Goal: Transaction & Acquisition: Book appointment/travel/reservation

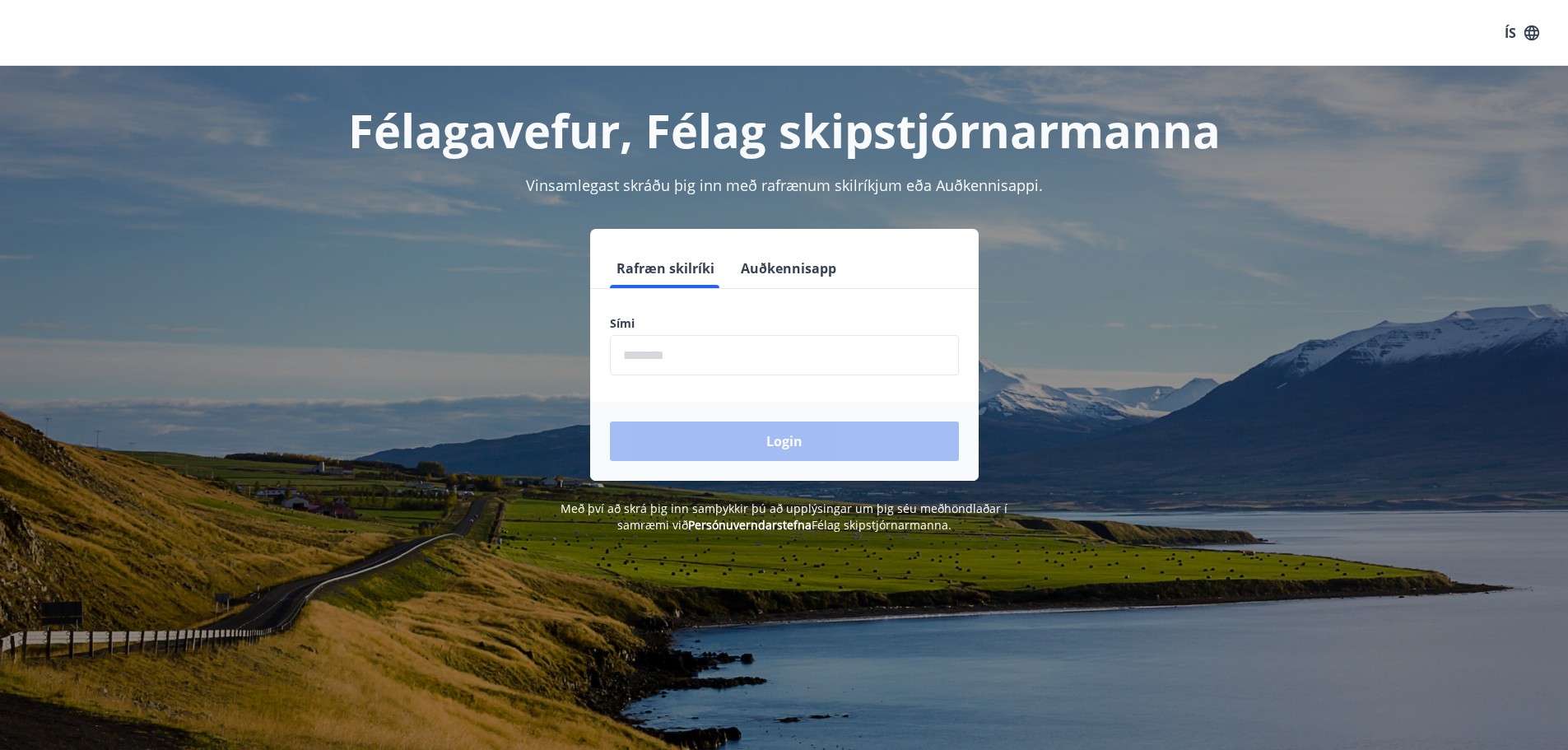
click at [665, 352] on input "phone" at bounding box center [784, 355] width 349 height 41
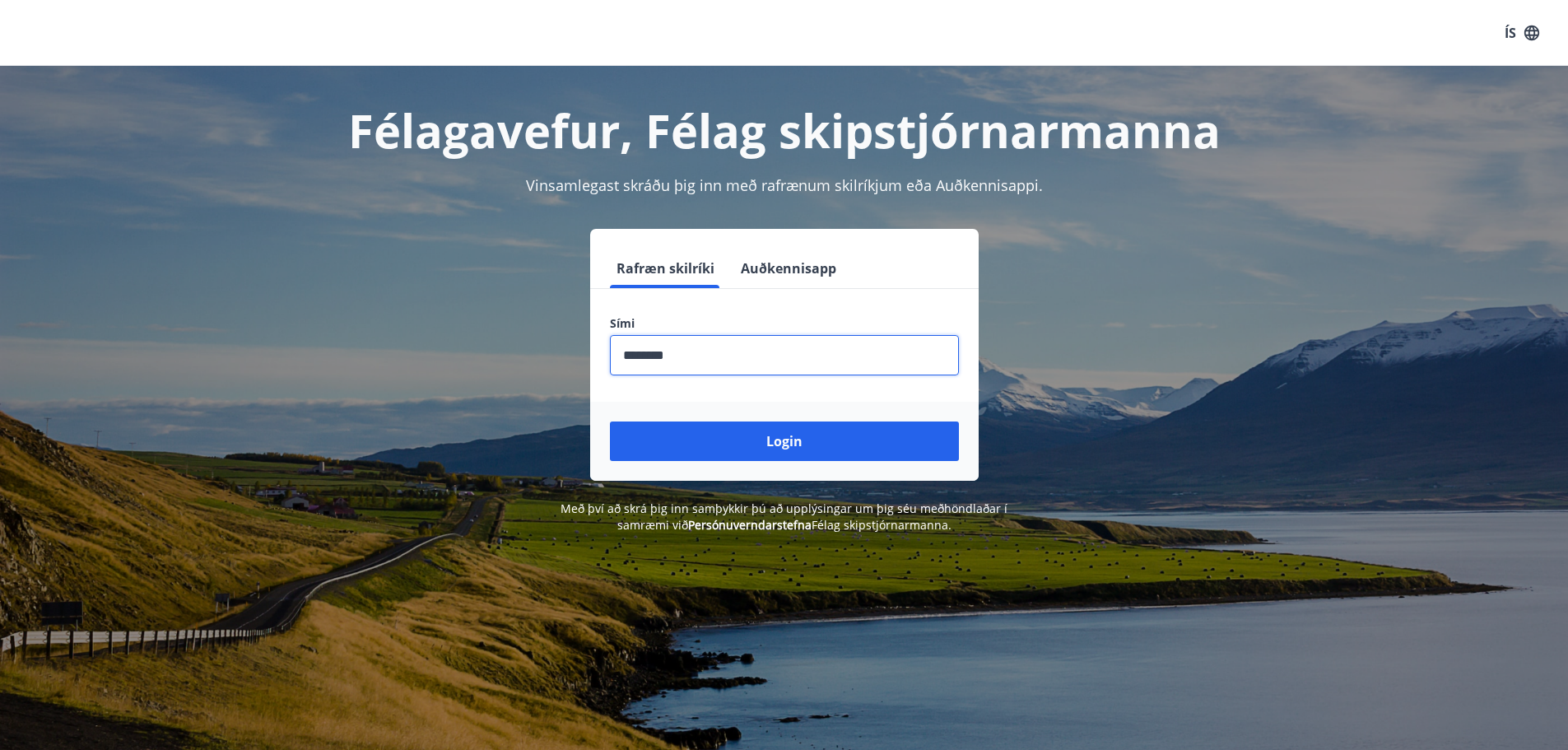
type input "********"
click at [610, 422] on button "Login" at bounding box center [784, 442] width 349 height 40
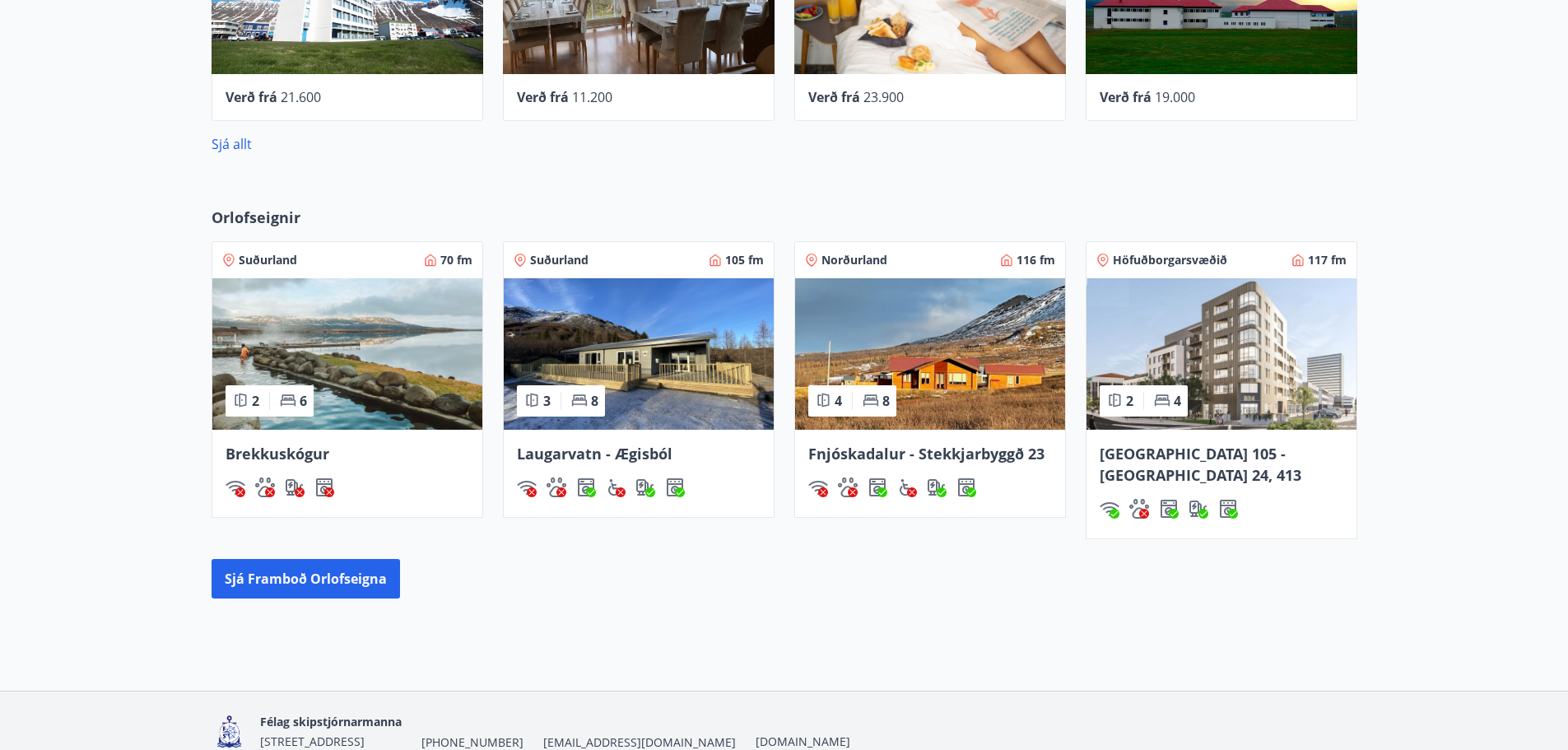
scroll to position [844, 0]
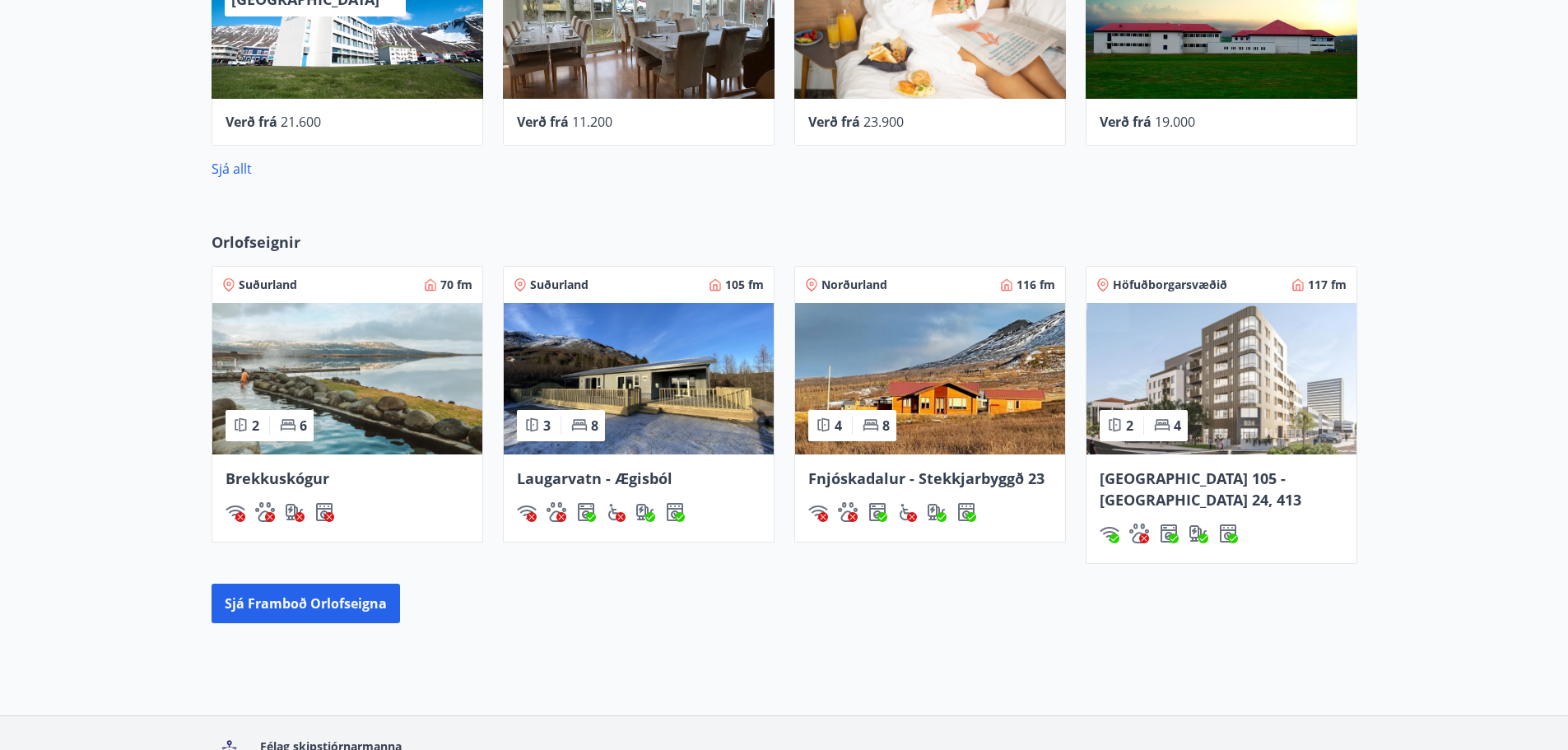
click at [1223, 385] on img at bounding box center [1222, 378] width 270 height 152
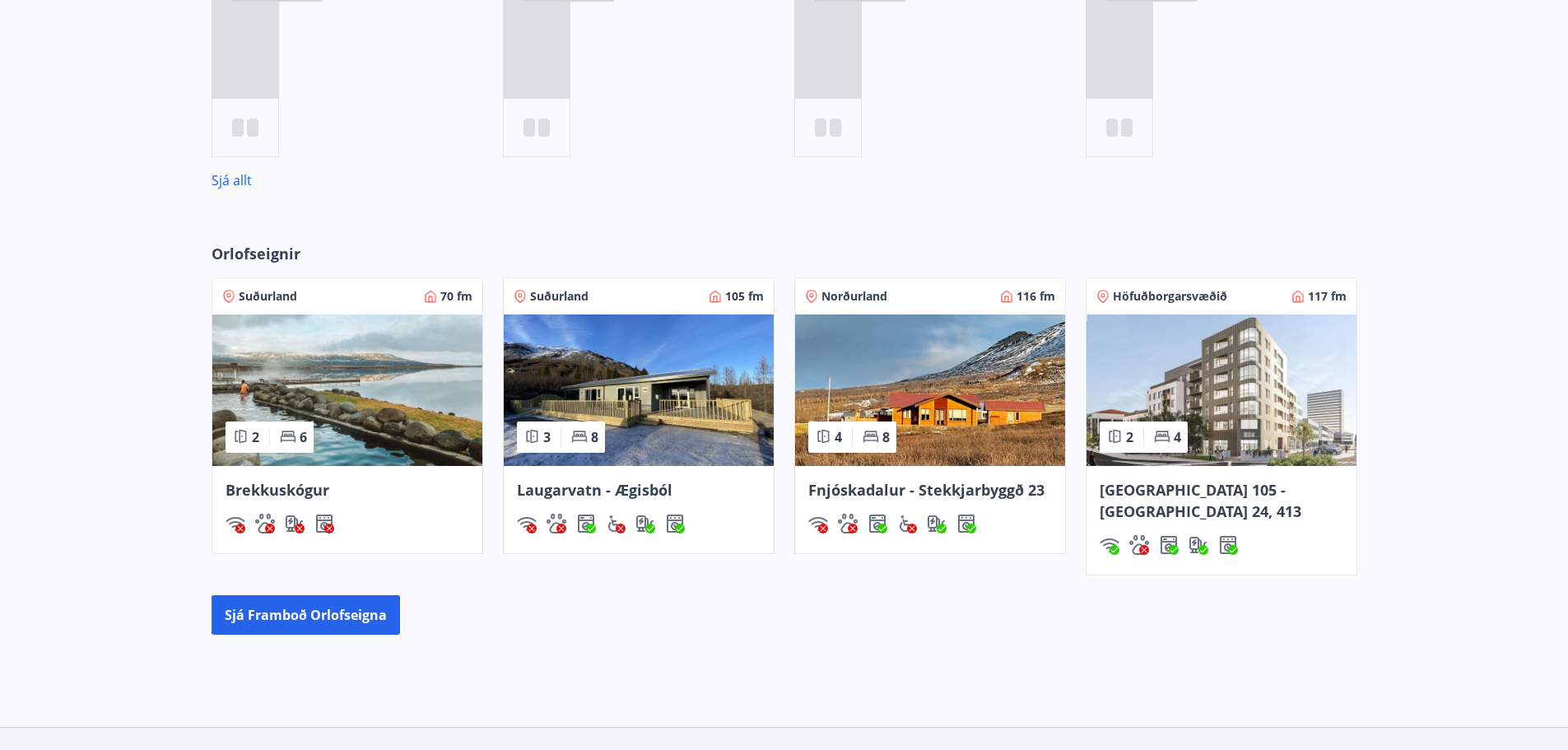
scroll to position [857, 0]
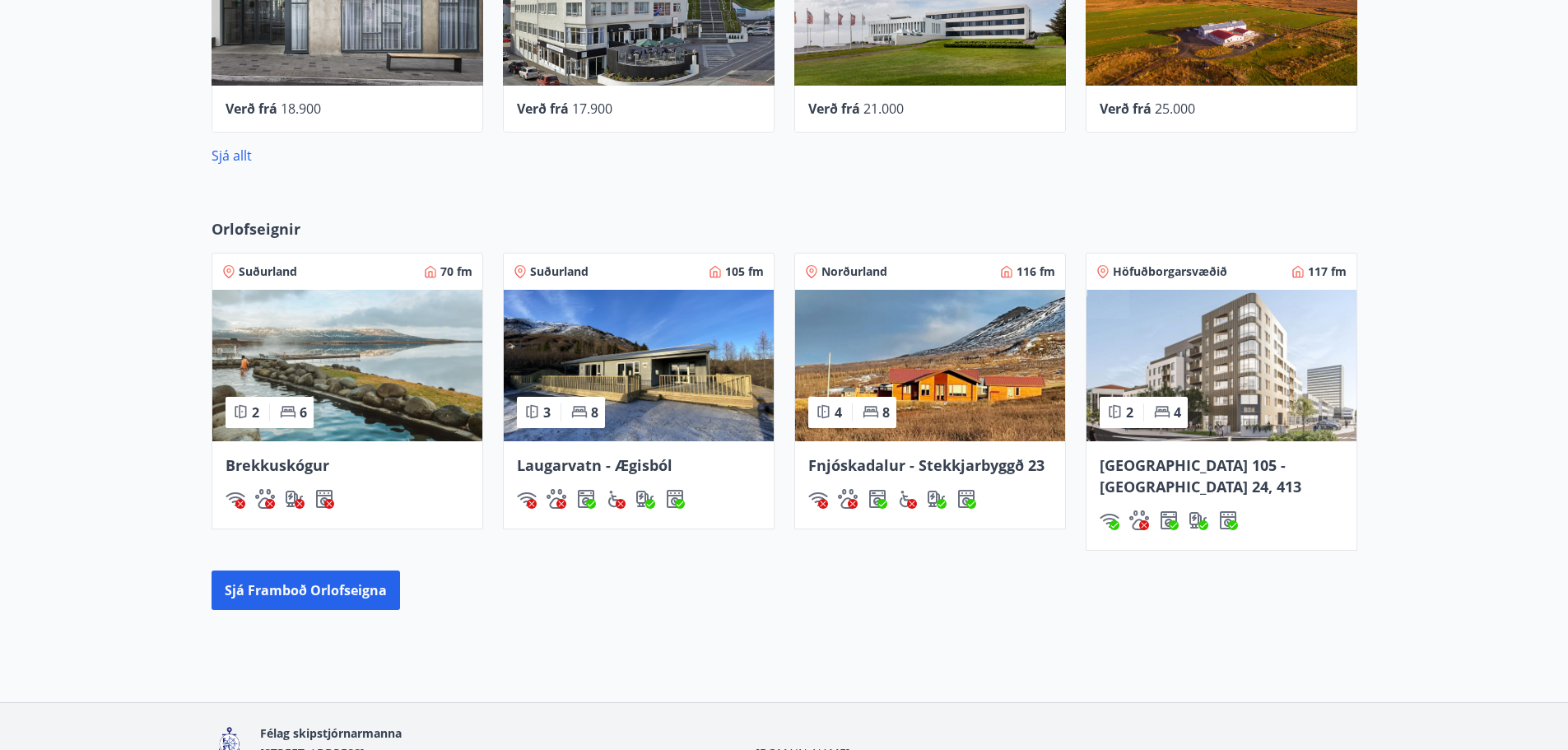
click at [1218, 373] on img at bounding box center [1222, 365] width 270 height 152
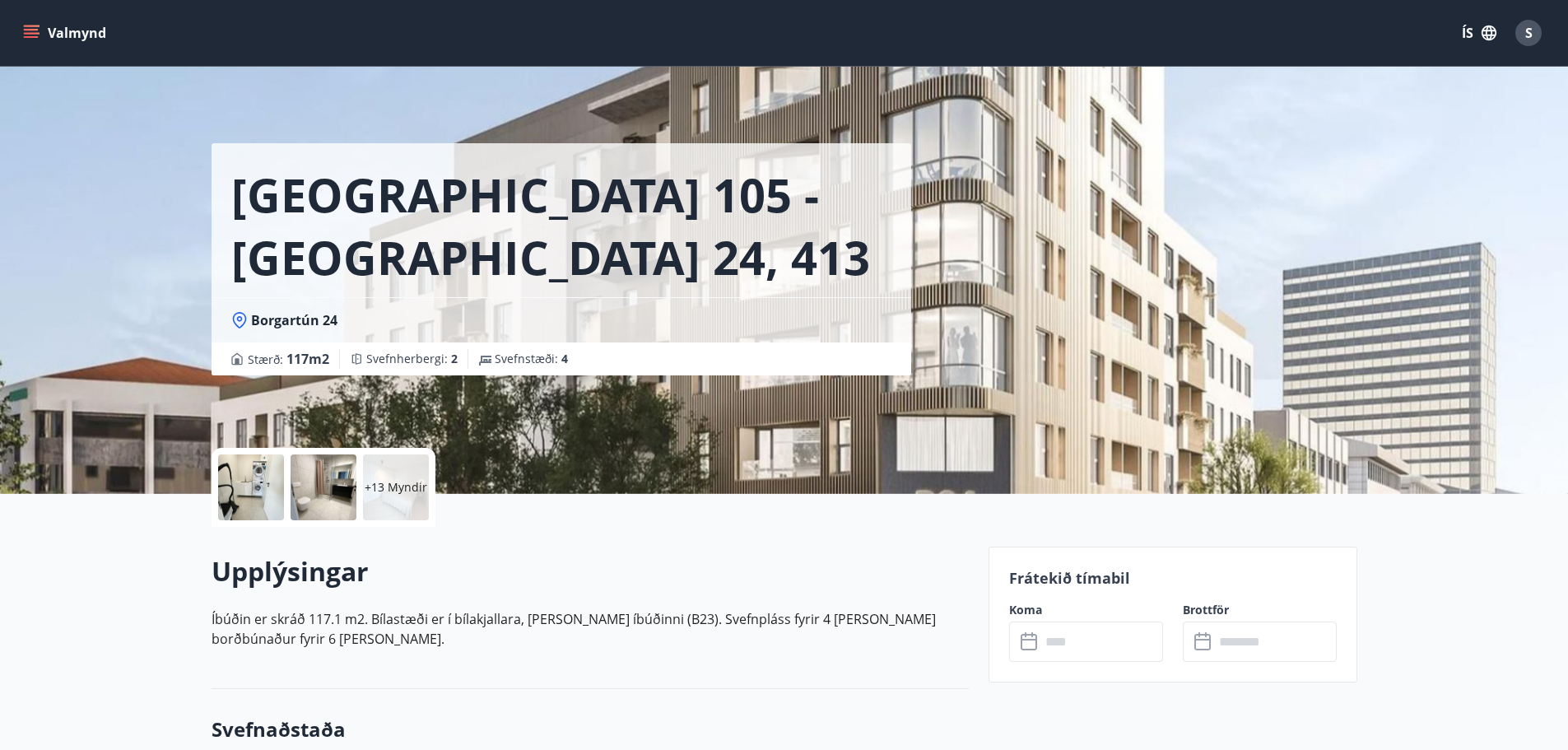
click at [27, 26] on icon "menu" at bounding box center [33, 27] width 18 height 2
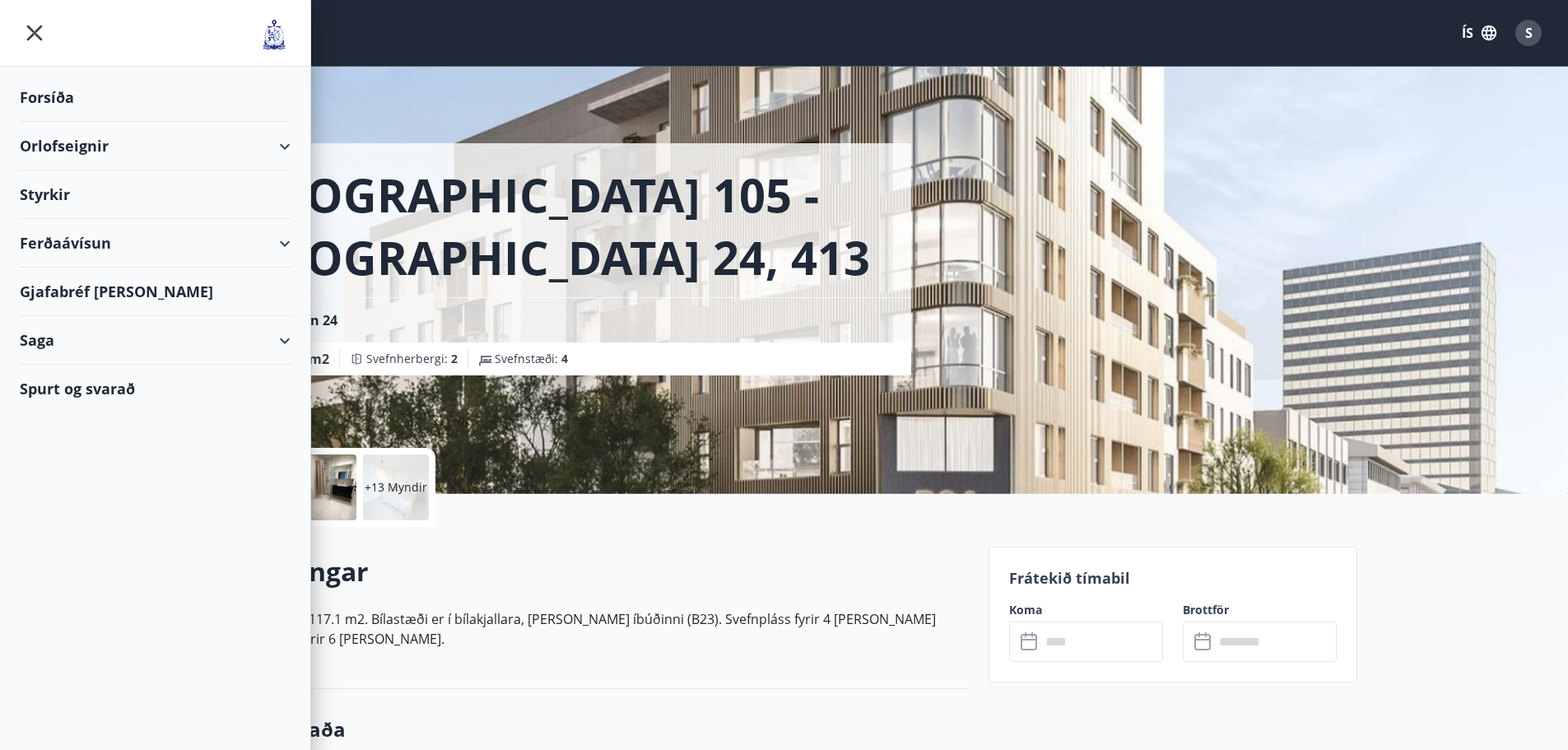
click at [61, 142] on div "Orlofseignir" at bounding box center [155, 146] width 271 height 49
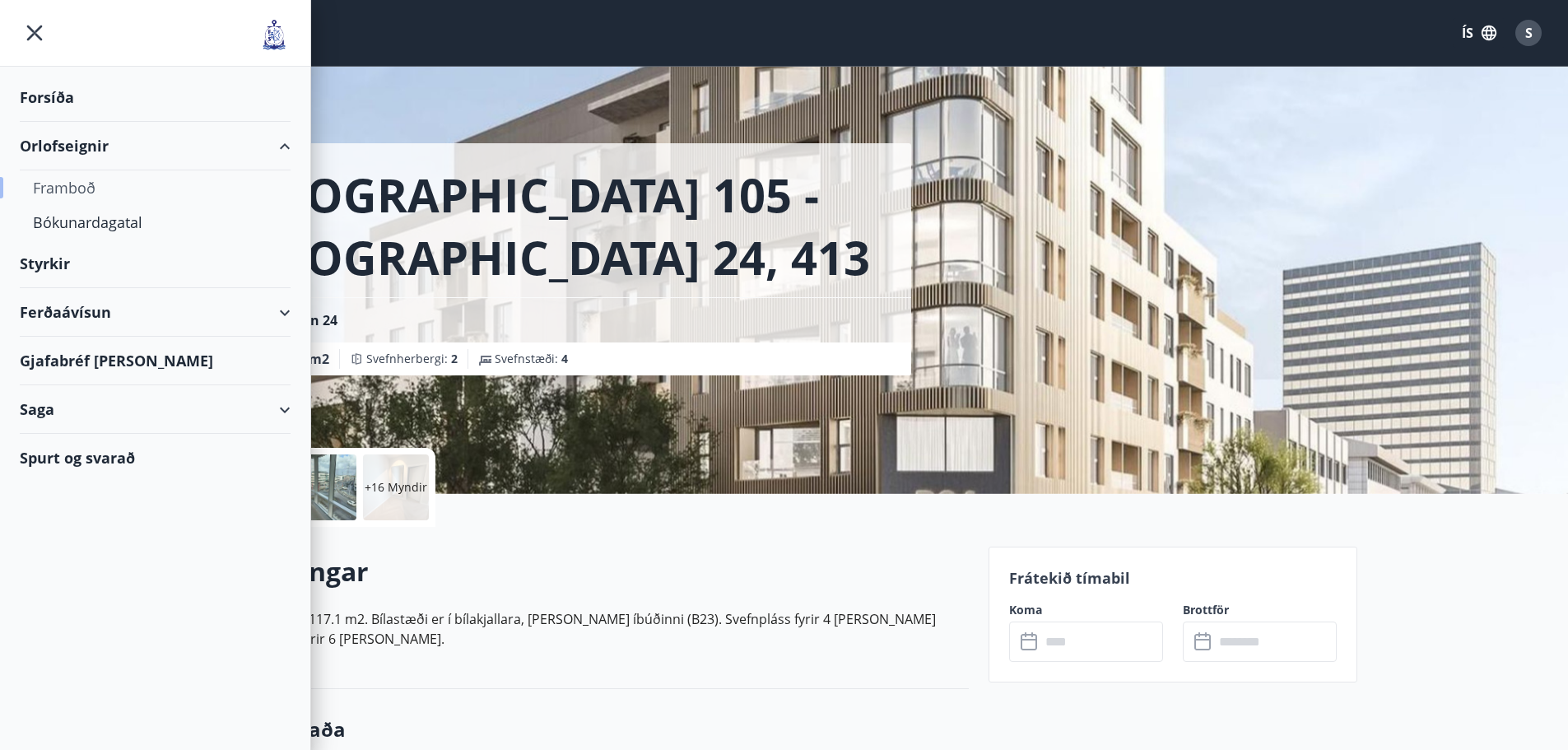
click at [68, 181] on div "Framboð" at bounding box center [155, 188] width 244 height 35
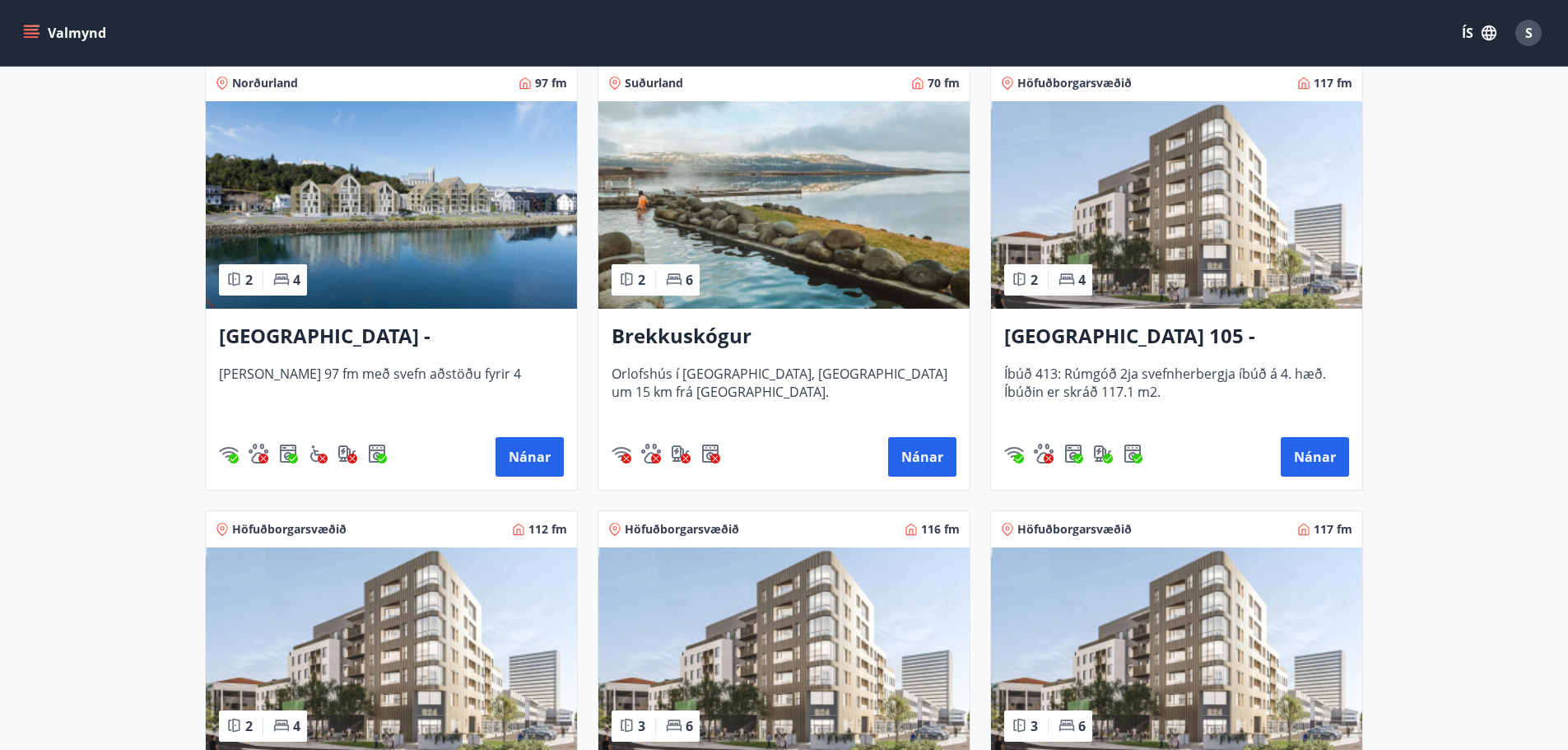
scroll to position [329, 0]
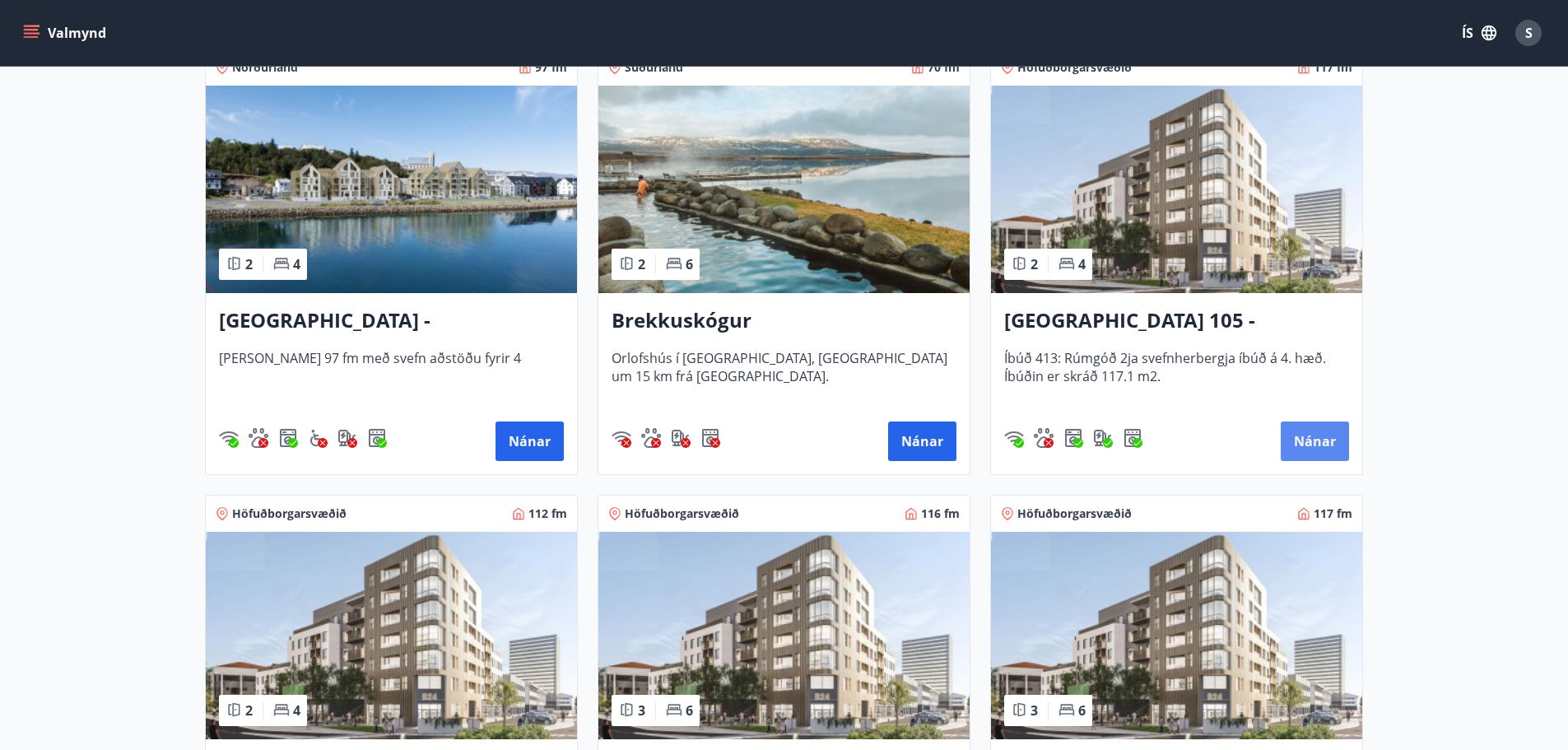
click at [1304, 430] on button "Nánar" at bounding box center [1314, 442] width 68 height 40
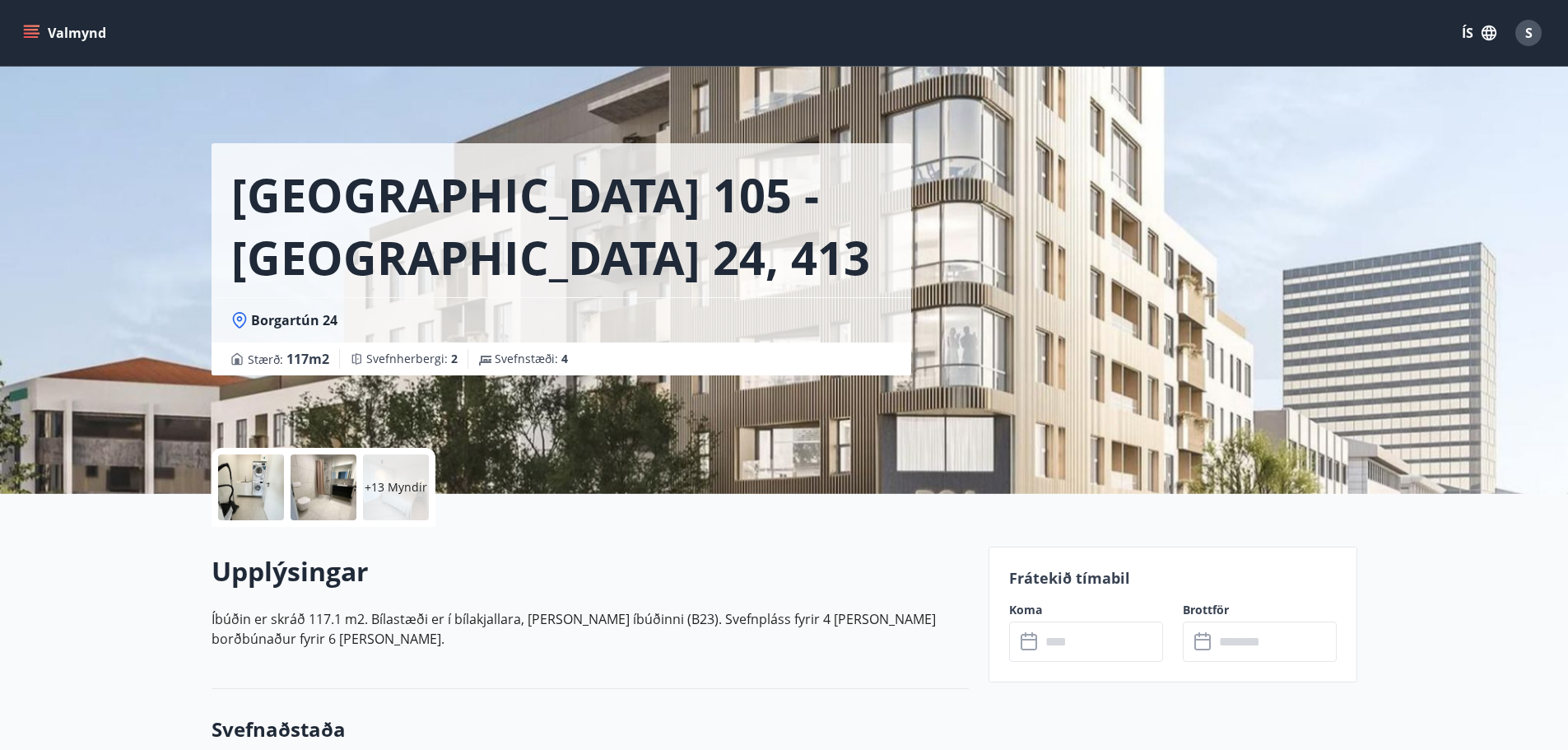
click at [62, 26] on button "Valmynd" at bounding box center [66, 33] width 93 height 30
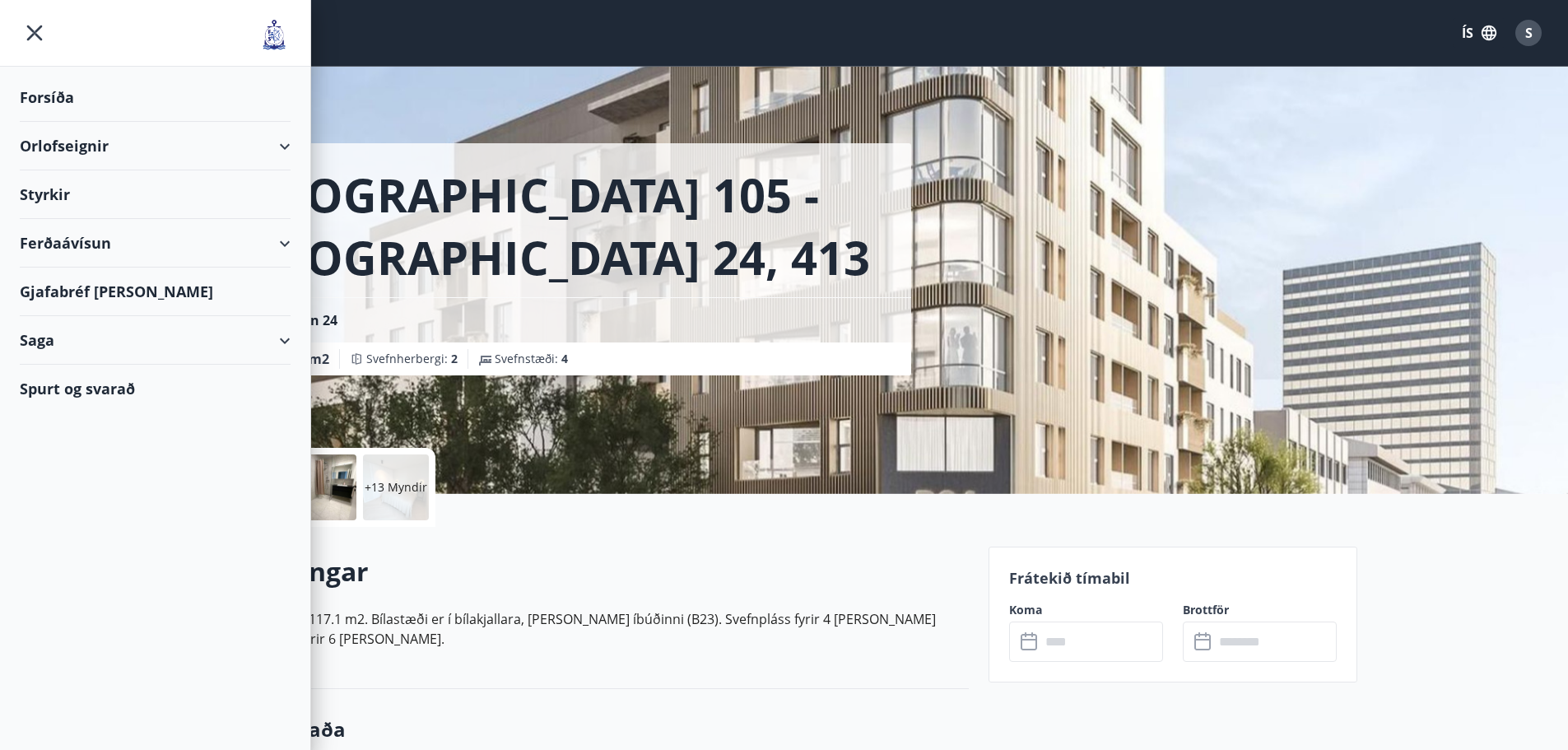
click at [39, 334] on div "Saga" at bounding box center [155, 340] width 271 height 49
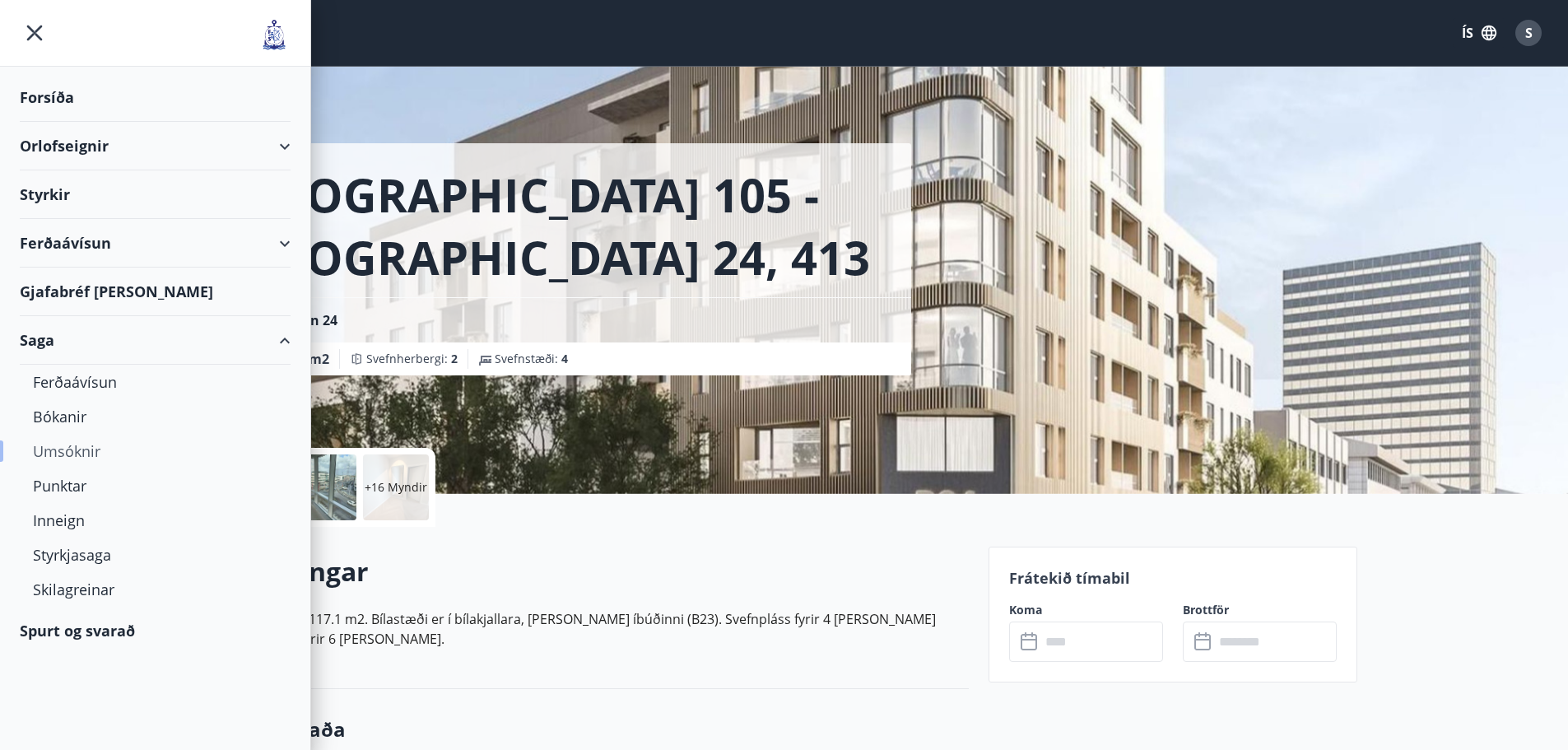
click at [60, 447] on div "Umsóknir" at bounding box center [155, 451] width 244 height 35
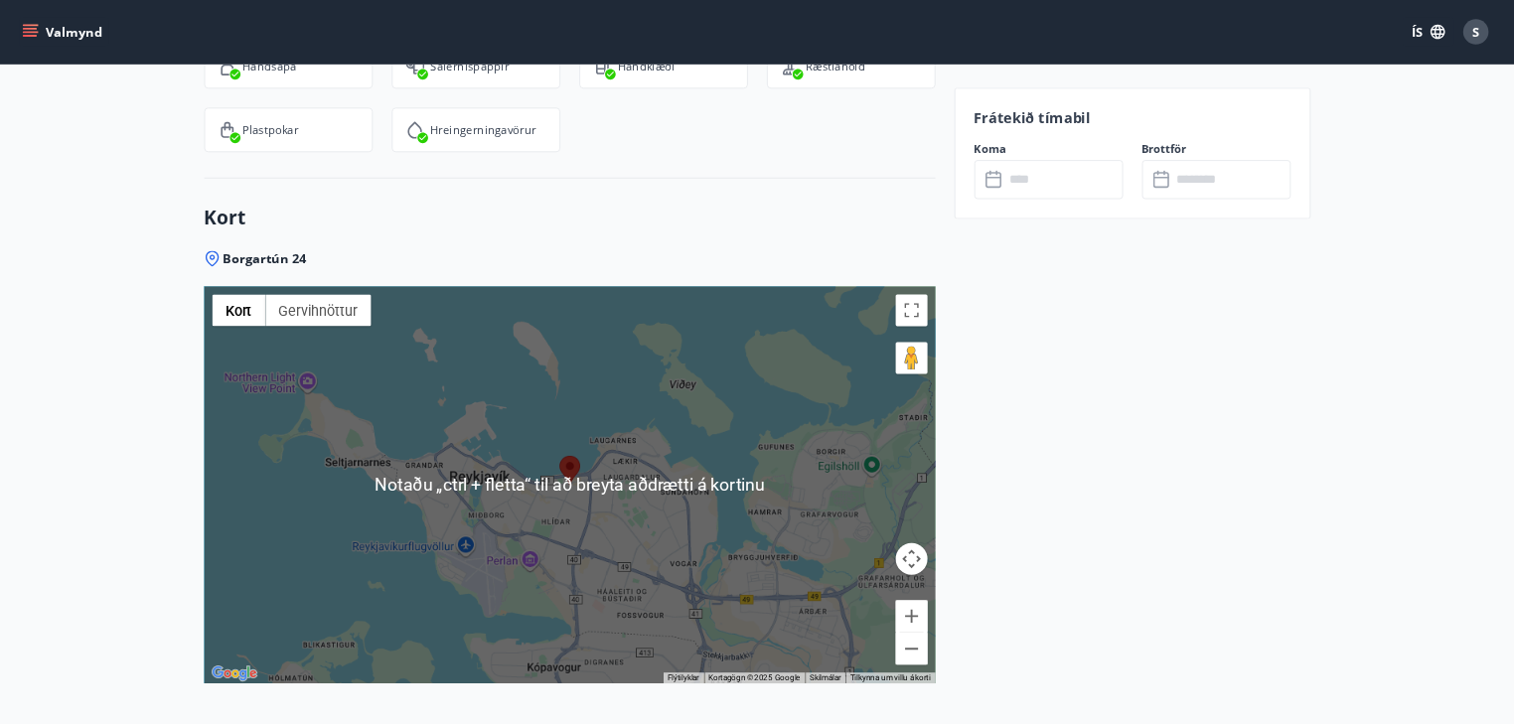
scroll to position [2562, 0]
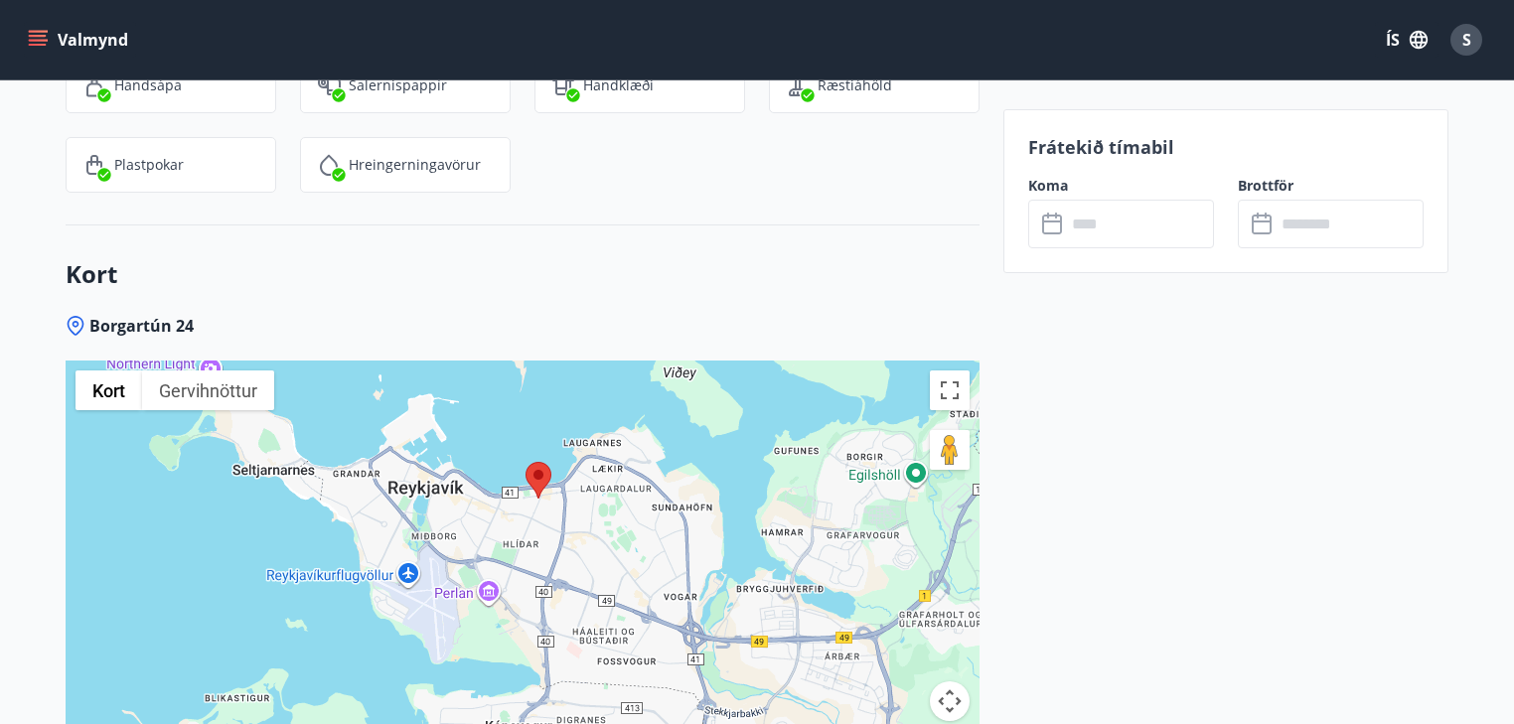
drag, startPoint x: 624, startPoint y: 567, endPoint x: 642, endPoint y: 422, distance: 146.1
click at [642, 422] on div at bounding box center [523, 609] width 914 height 497
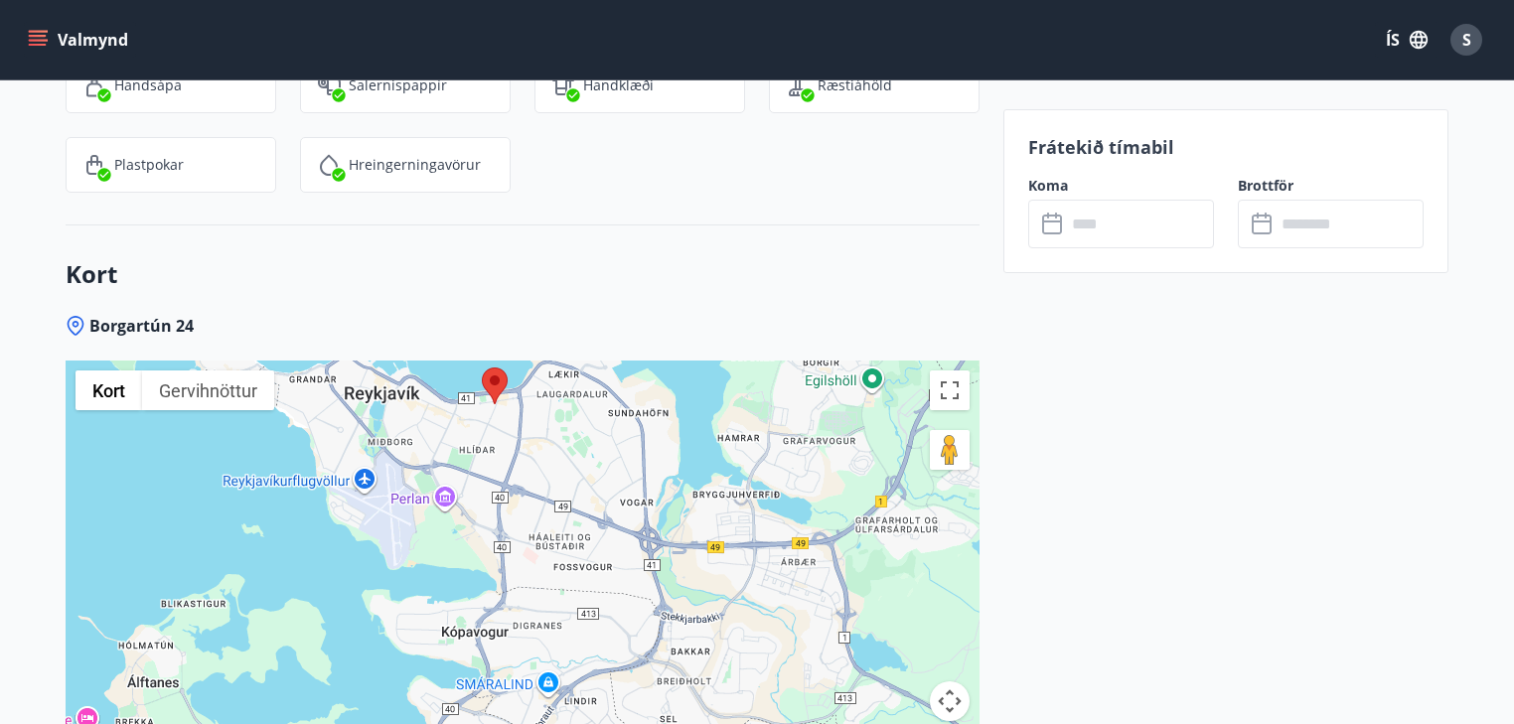
drag, startPoint x: 740, startPoint y: 592, endPoint x: 684, endPoint y: 535, distance: 79.4
click at [684, 535] on div at bounding box center [523, 609] width 914 height 497
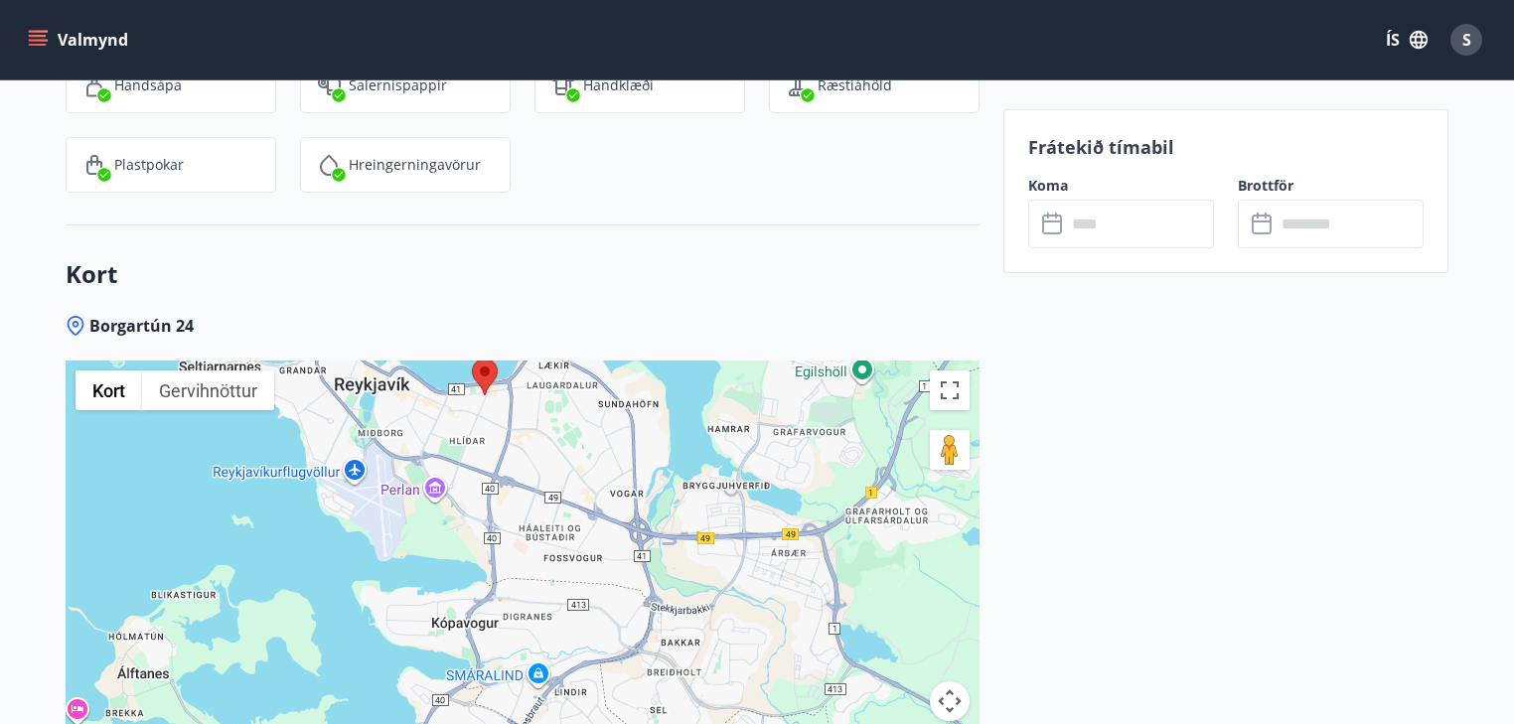
click at [564, 548] on div at bounding box center [523, 609] width 914 height 497
click at [944, 695] on button "Myndavélarstýringar korts" at bounding box center [950, 701] width 40 height 40
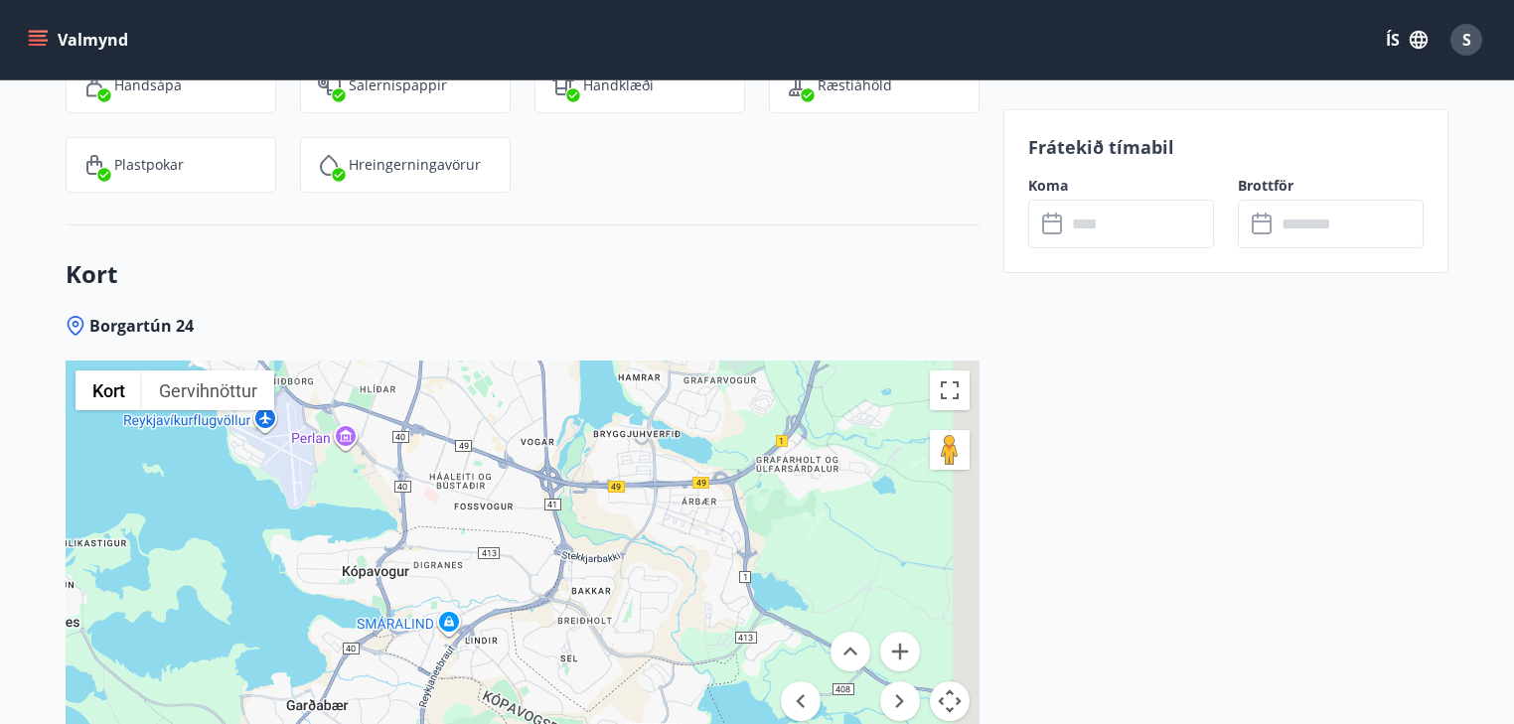
drag, startPoint x: 733, startPoint y: 644, endPoint x: 588, endPoint y: 568, distance: 163.5
click at [591, 570] on div at bounding box center [523, 609] width 914 height 497
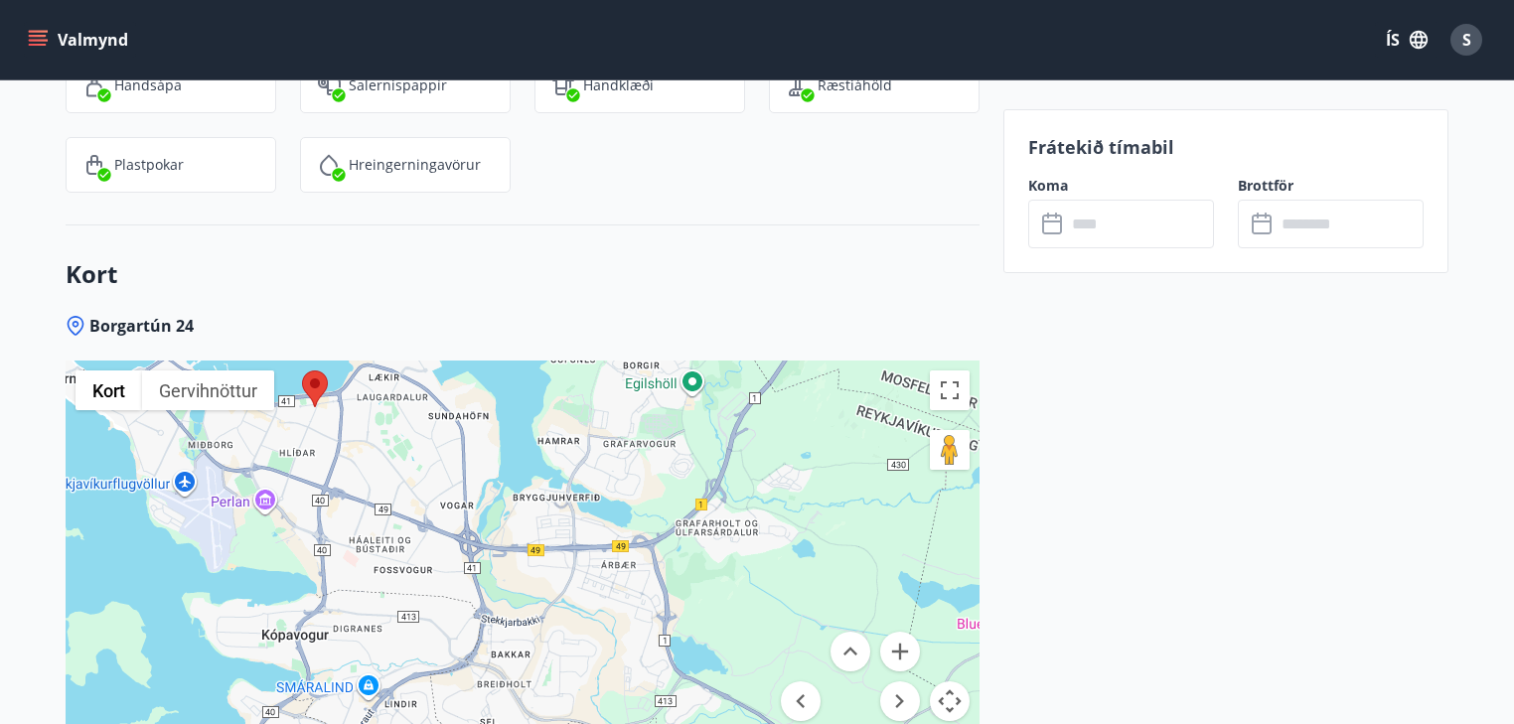
drag, startPoint x: 474, startPoint y: 520, endPoint x: 489, endPoint y: 642, distance: 122.1
click at [488, 641] on div at bounding box center [523, 609] width 914 height 497
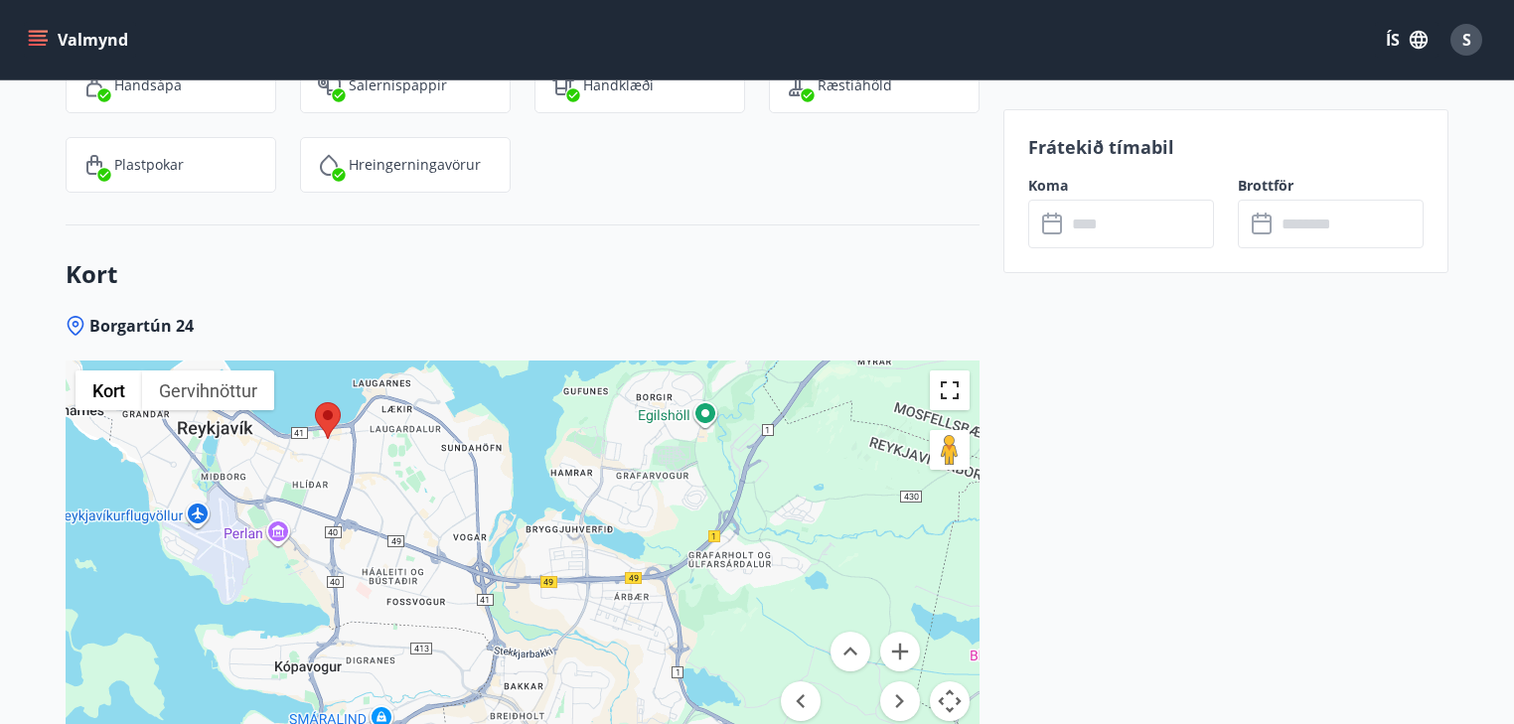
click at [944, 387] on button "Breyta yfirsýn á öllum skjánum" at bounding box center [950, 390] width 40 height 40
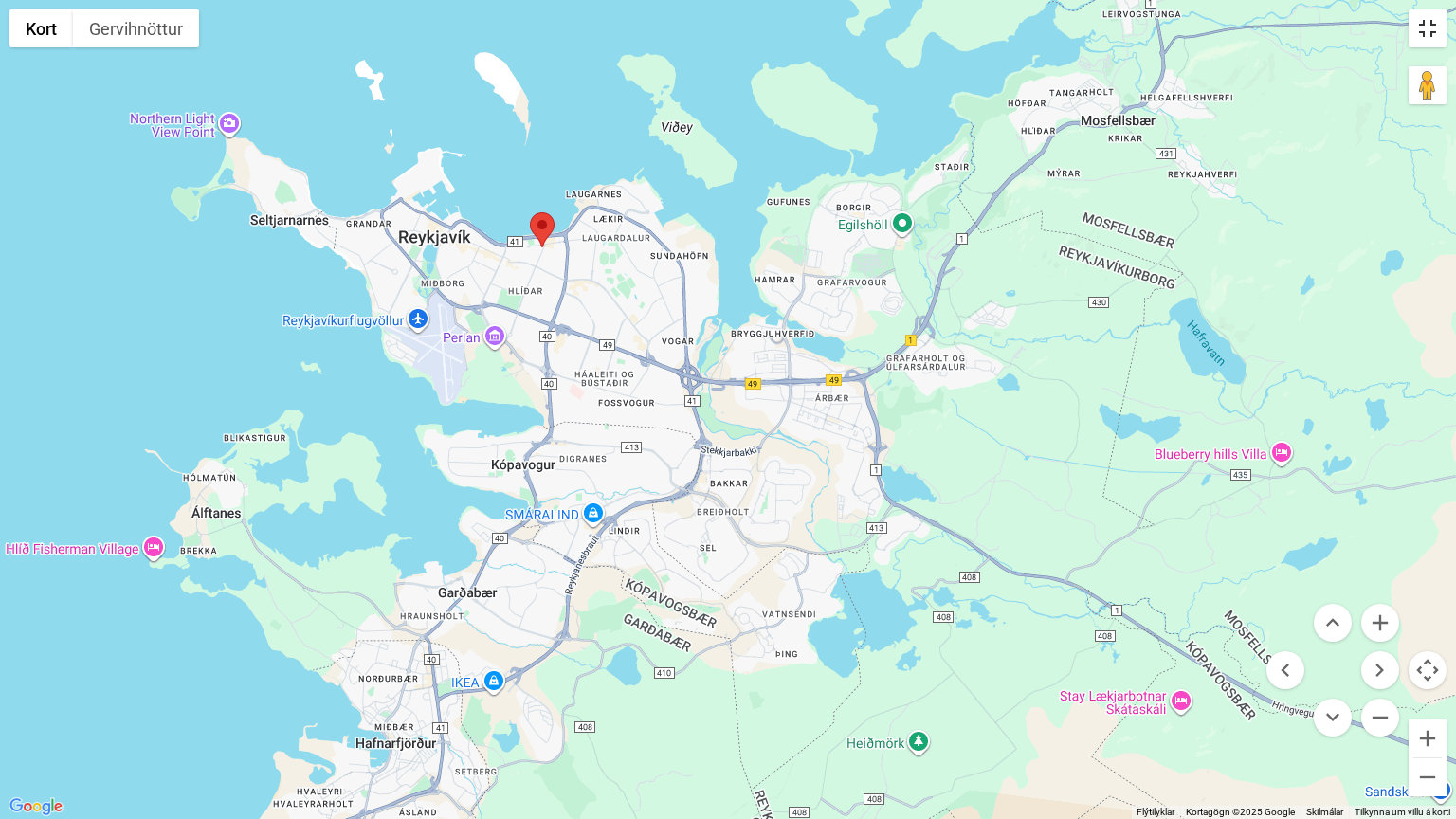
click at [1425, 23] on button "Breyta yfirsýn á öllum skjánum" at bounding box center [1427, 29] width 38 height 38
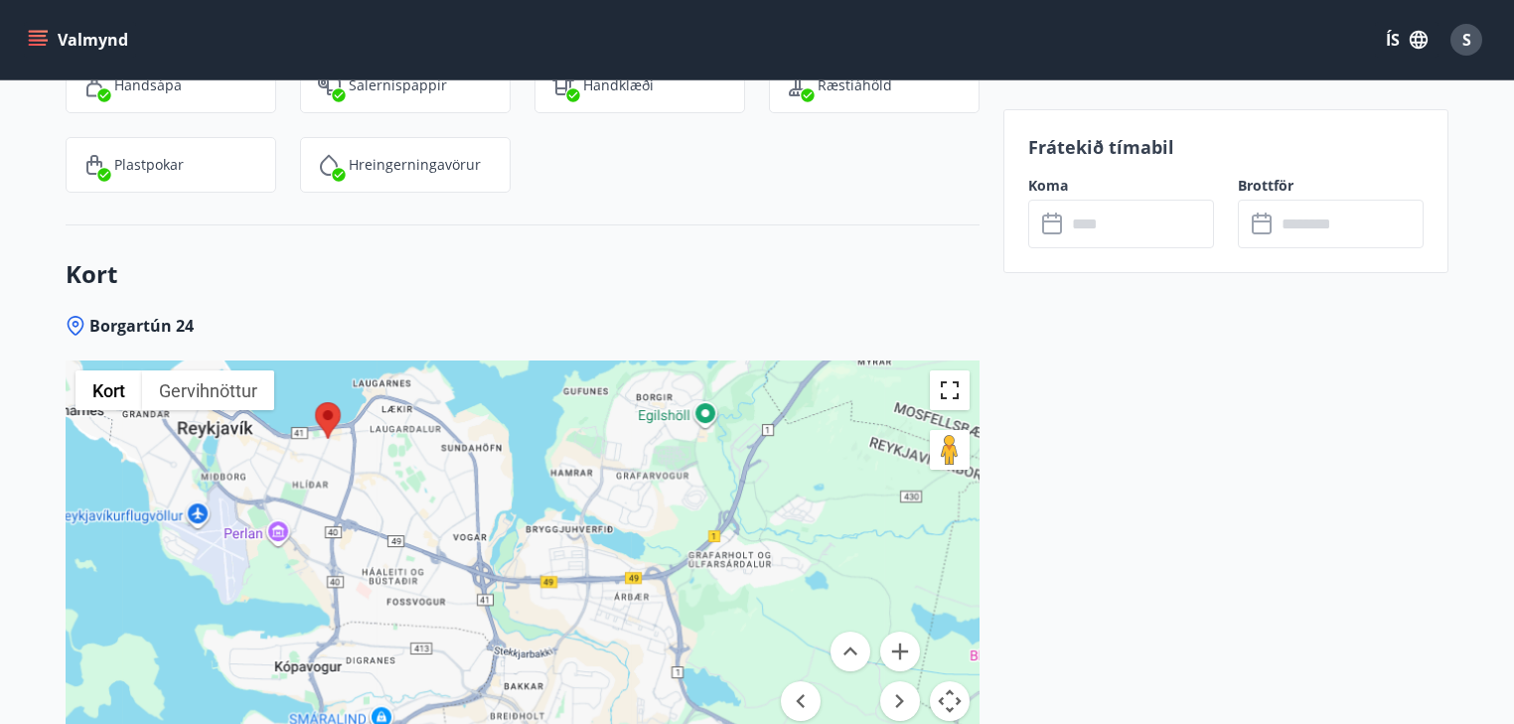
click at [945, 383] on button "Breyta yfirsýn á öllum skjánum" at bounding box center [950, 390] width 40 height 40
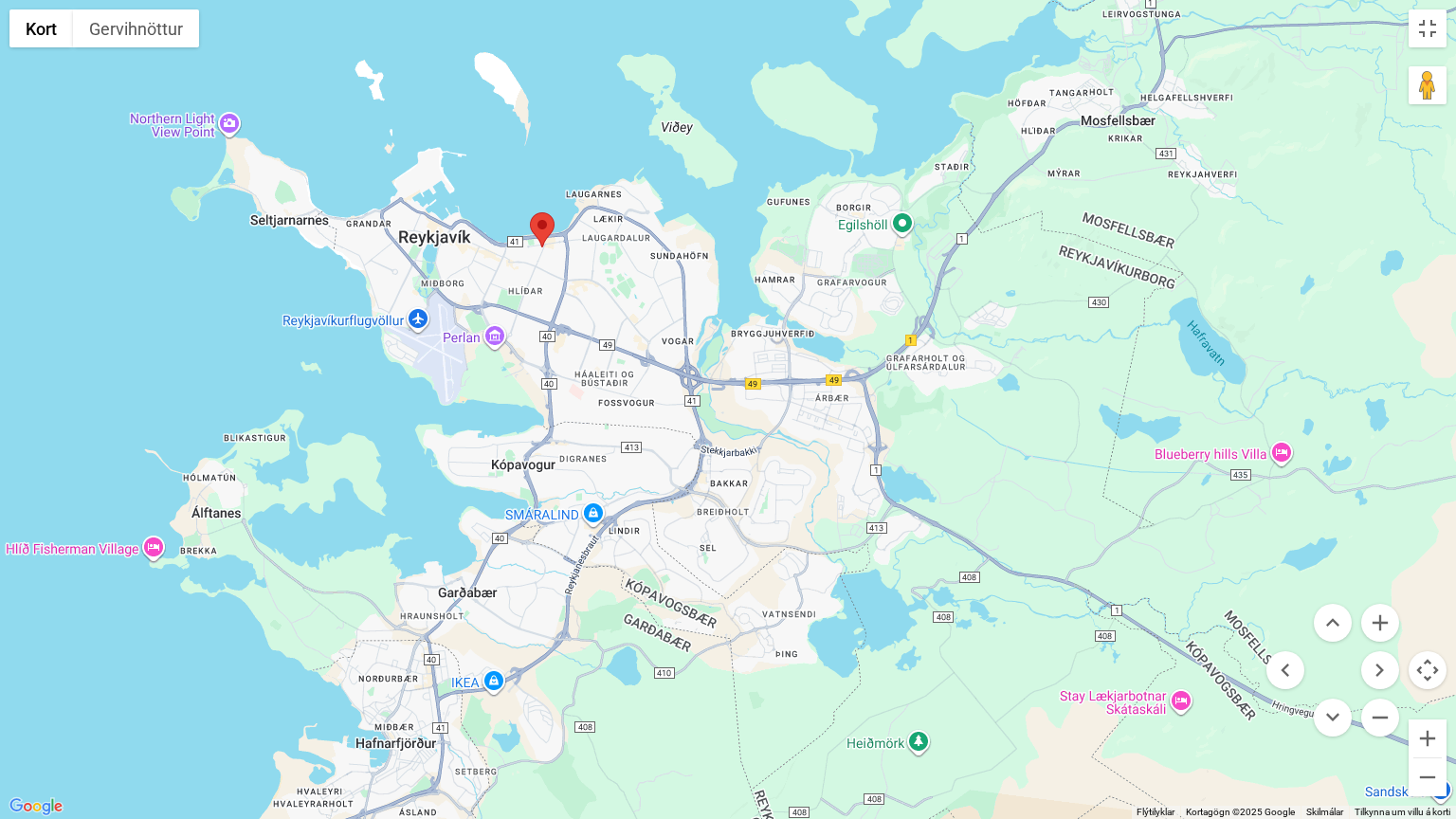
click at [603, 380] on div at bounding box center [728, 410] width 1456 height 819
click at [589, 383] on div at bounding box center [728, 410] width 1456 height 819
click at [580, 379] on div at bounding box center [728, 410] width 1456 height 819
click at [39, 25] on button "Kort" at bounding box center [41, 29] width 64 height 38
click at [22, 60] on span "Staðarhættir" at bounding box center [25, 66] width 17 height 17
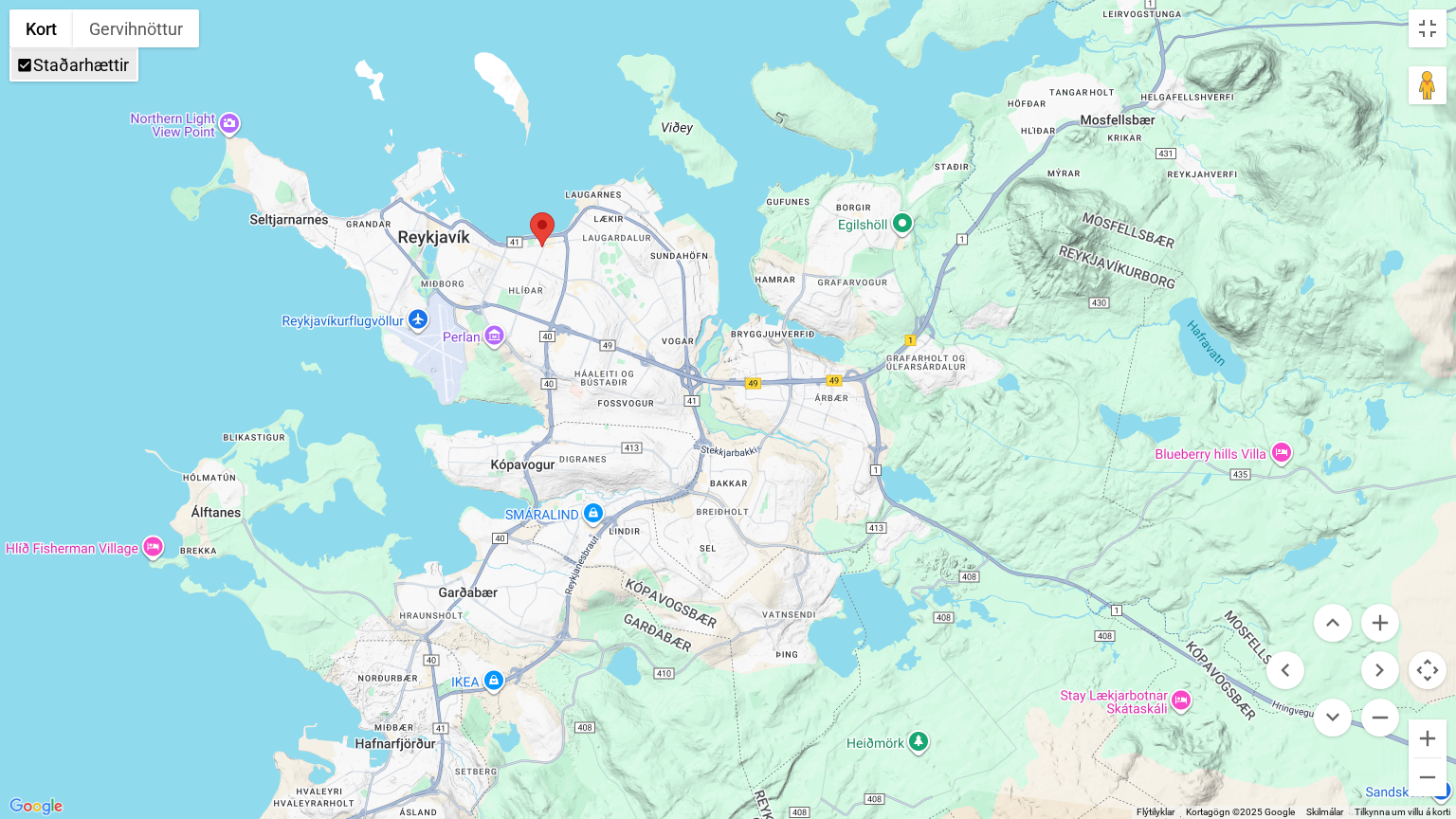
click at [67, 58] on label "Staðarhættir" at bounding box center [81, 65] width 95 height 20
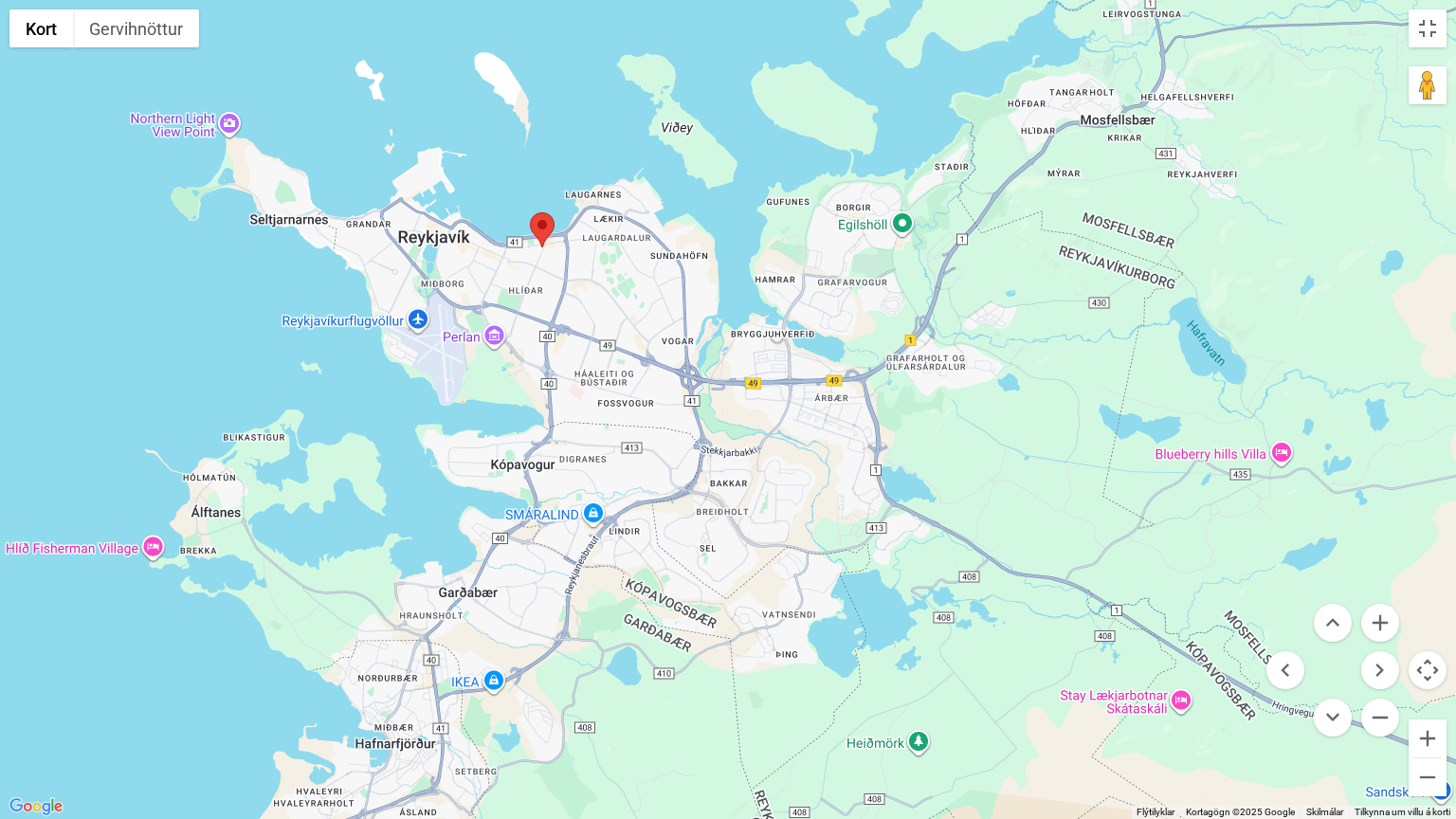
click at [607, 373] on div at bounding box center [728, 410] width 1456 height 819
click at [625, 370] on div at bounding box center [728, 410] width 1456 height 819
click at [597, 351] on div at bounding box center [728, 410] width 1456 height 819
click at [551, 274] on div at bounding box center [728, 410] width 1456 height 819
click at [468, 258] on div at bounding box center [728, 410] width 1456 height 819
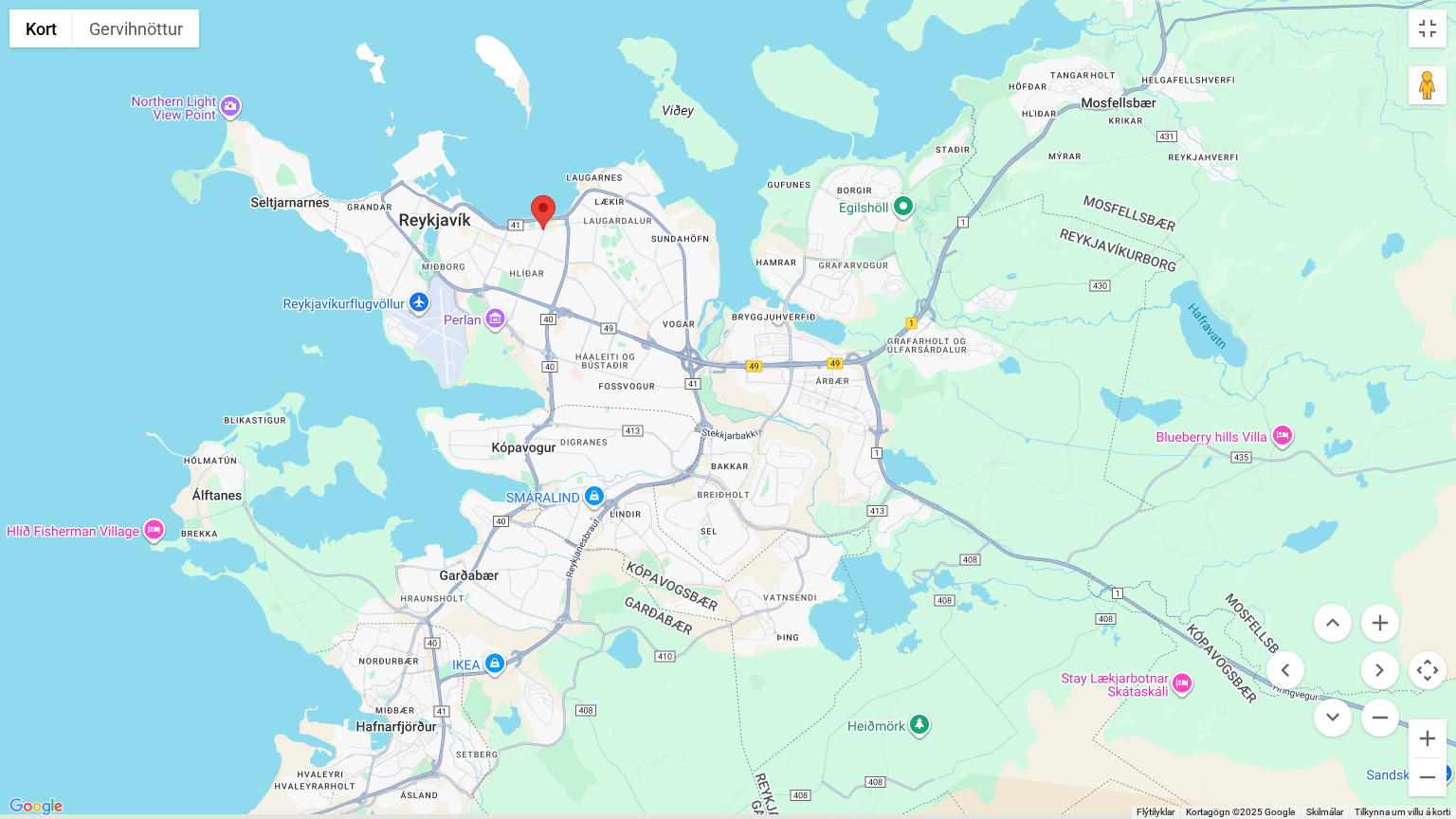
drag, startPoint x: 537, startPoint y: 234, endPoint x: 542, endPoint y: 214, distance: 20.6
click at [530, 196] on area at bounding box center [530, 196] width 0 height 0
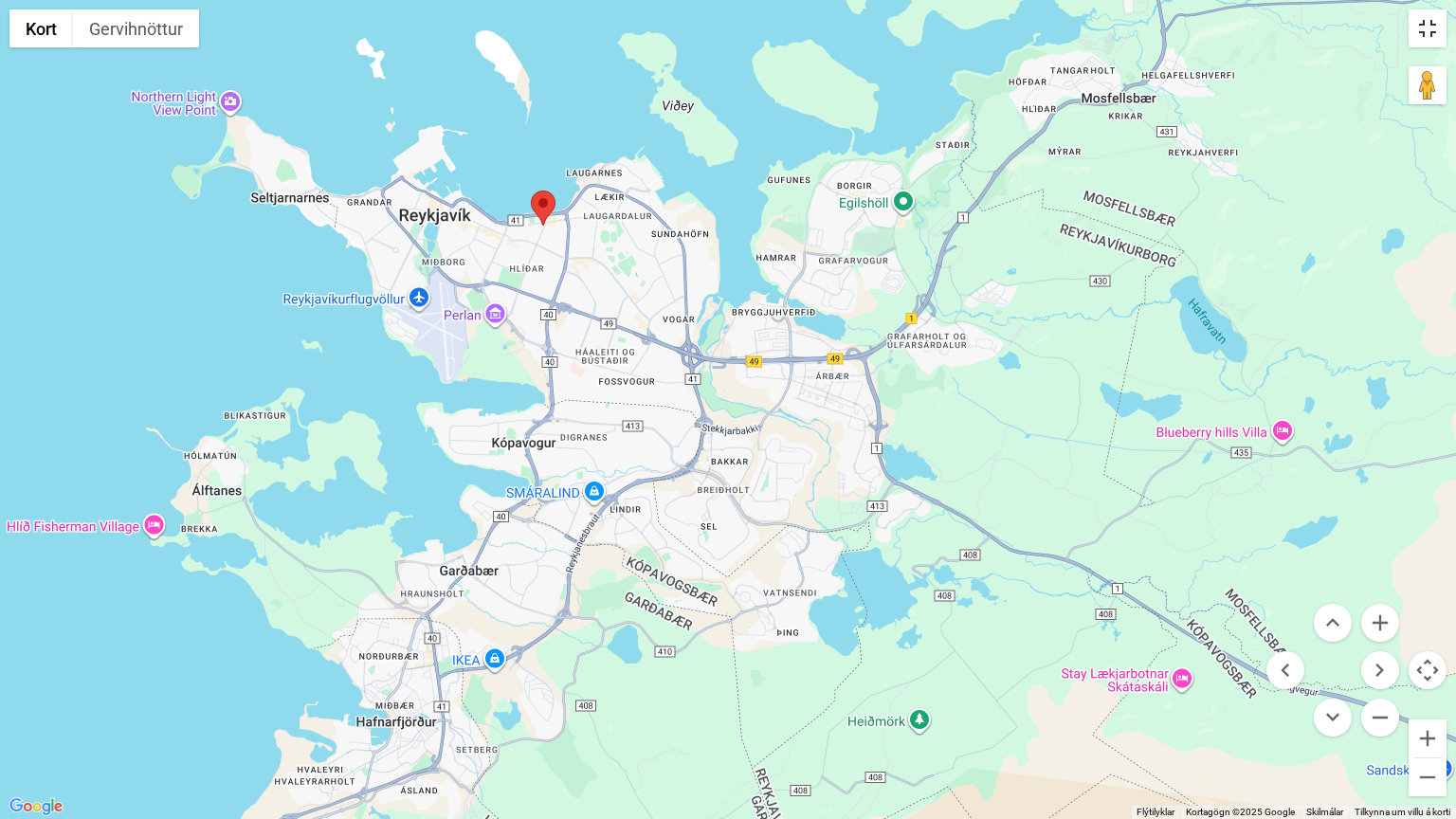
click at [1428, 19] on button "Breyta yfirsýn á öllum skjánum" at bounding box center [1427, 29] width 38 height 38
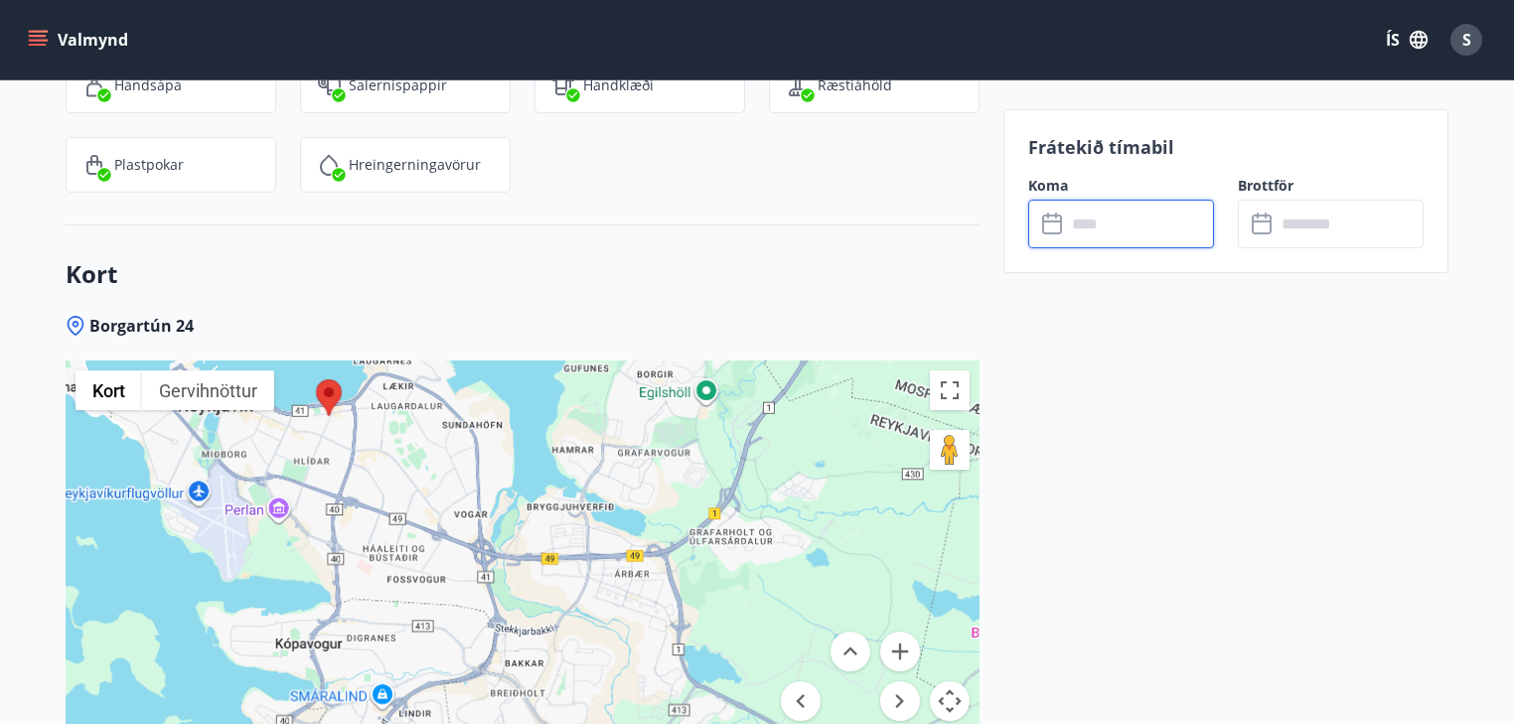
click at [1085, 225] on input "text" at bounding box center [1140, 224] width 148 height 49
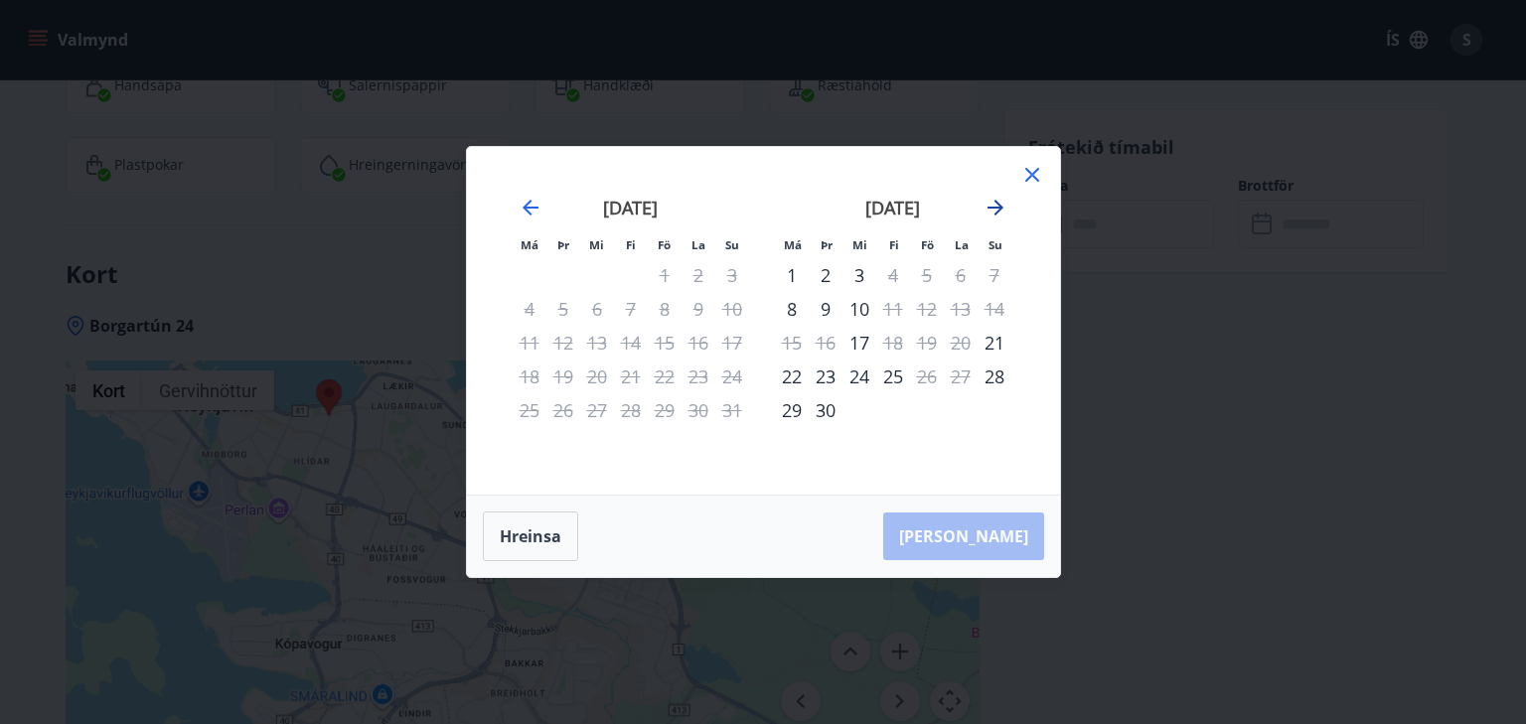
click at [993, 203] on icon "Move forward to switch to the next month." at bounding box center [995, 208] width 24 height 24
click at [1029, 170] on icon at bounding box center [1032, 175] width 24 height 24
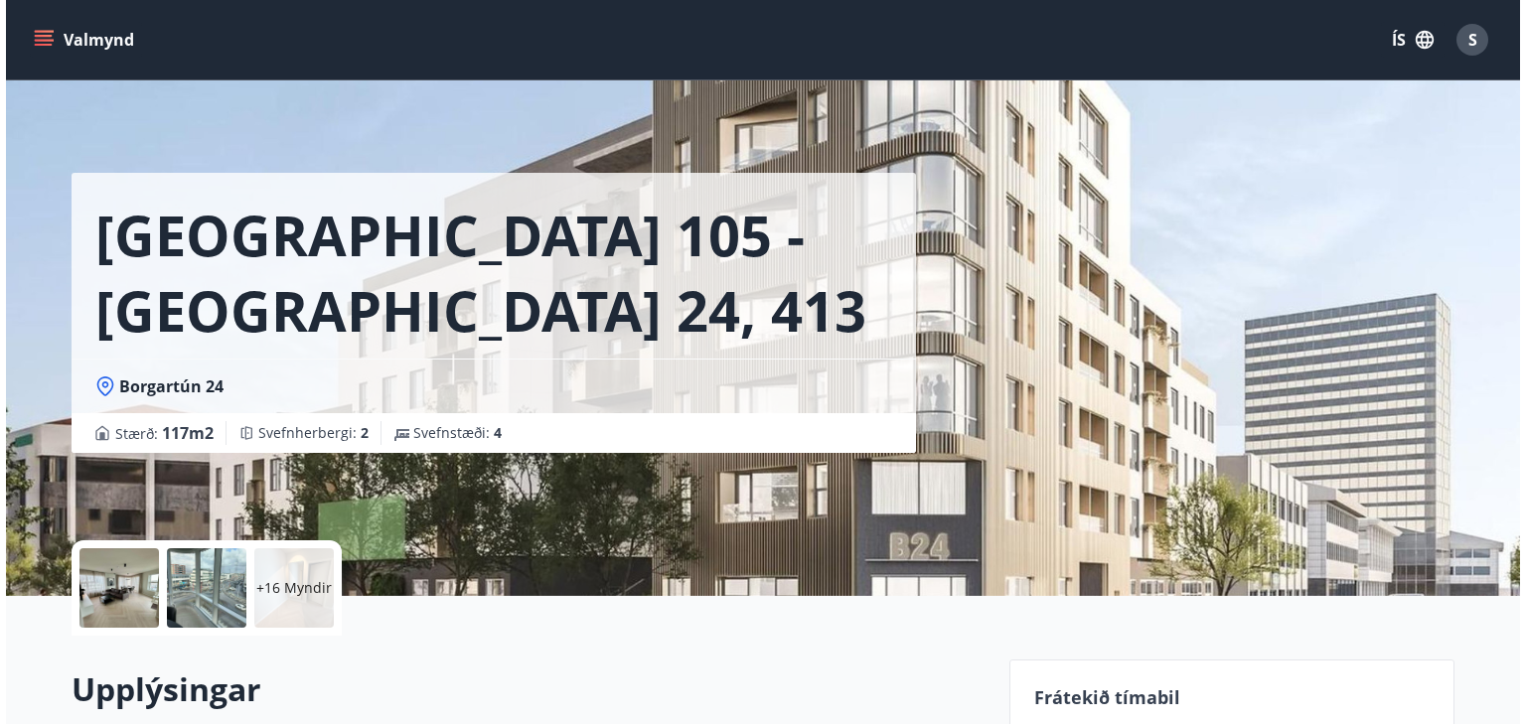
scroll to position [0, 0]
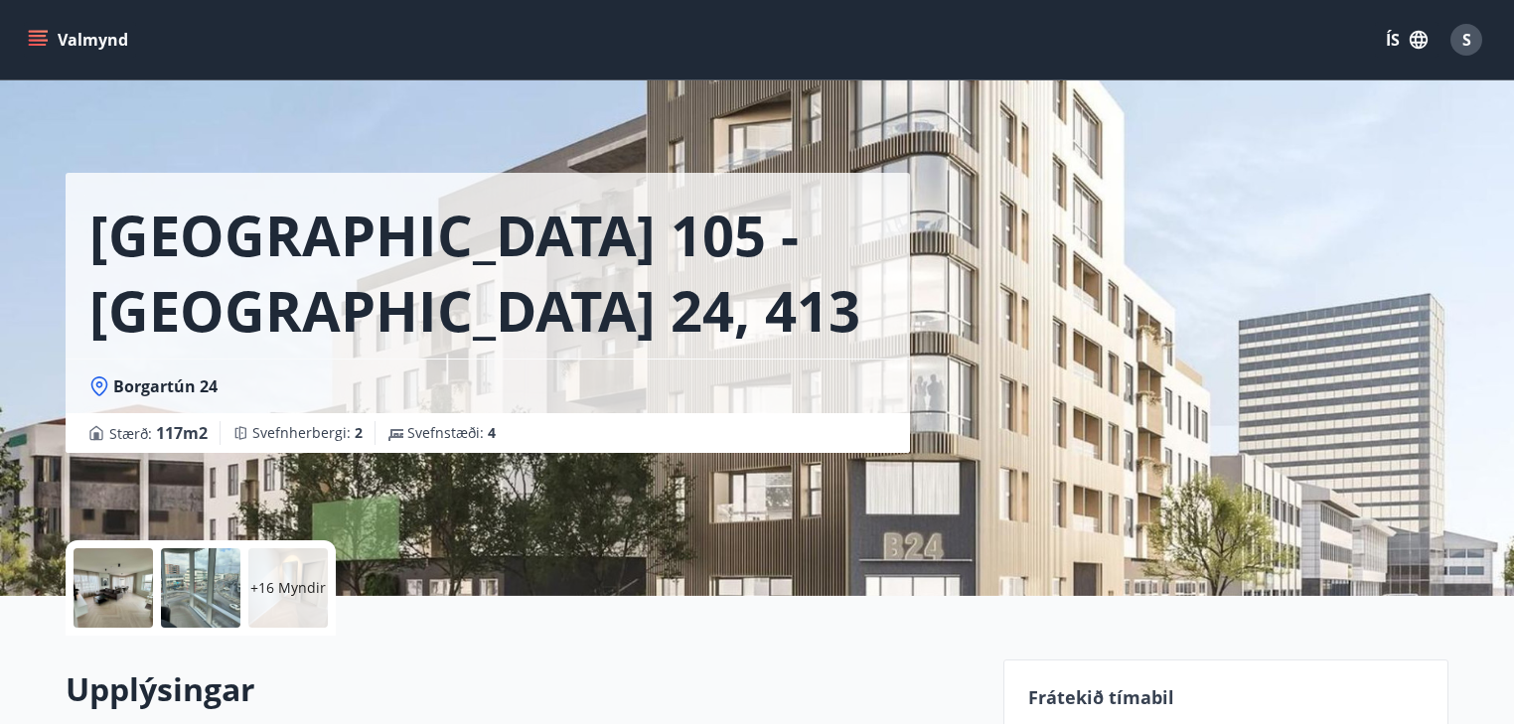
click at [271, 582] on p "+16 Myndir" at bounding box center [287, 588] width 75 height 20
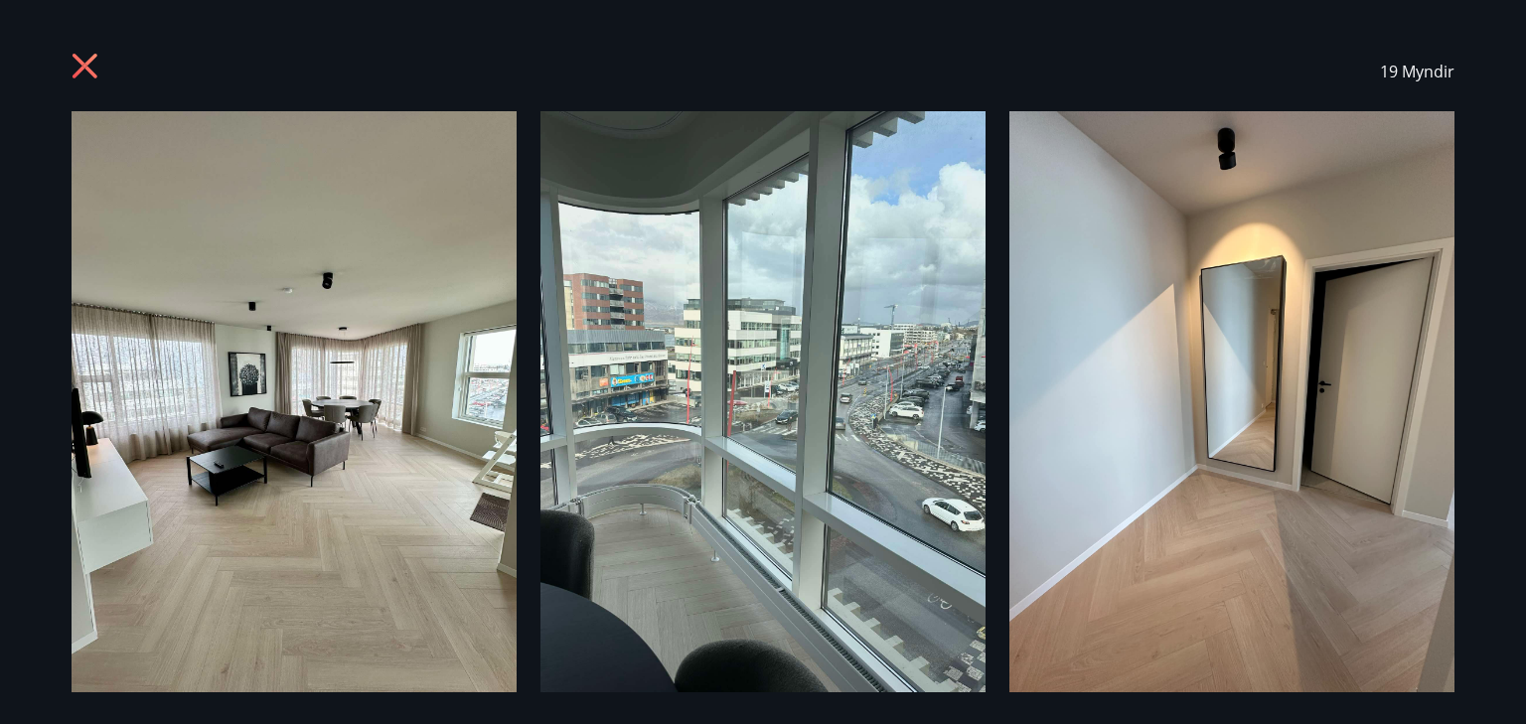
drag, startPoint x: 890, startPoint y: 427, endPoint x: 854, endPoint y: 433, distance: 36.2
click at [854, 433] on img at bounding box center [762, 407] width 445 height 593
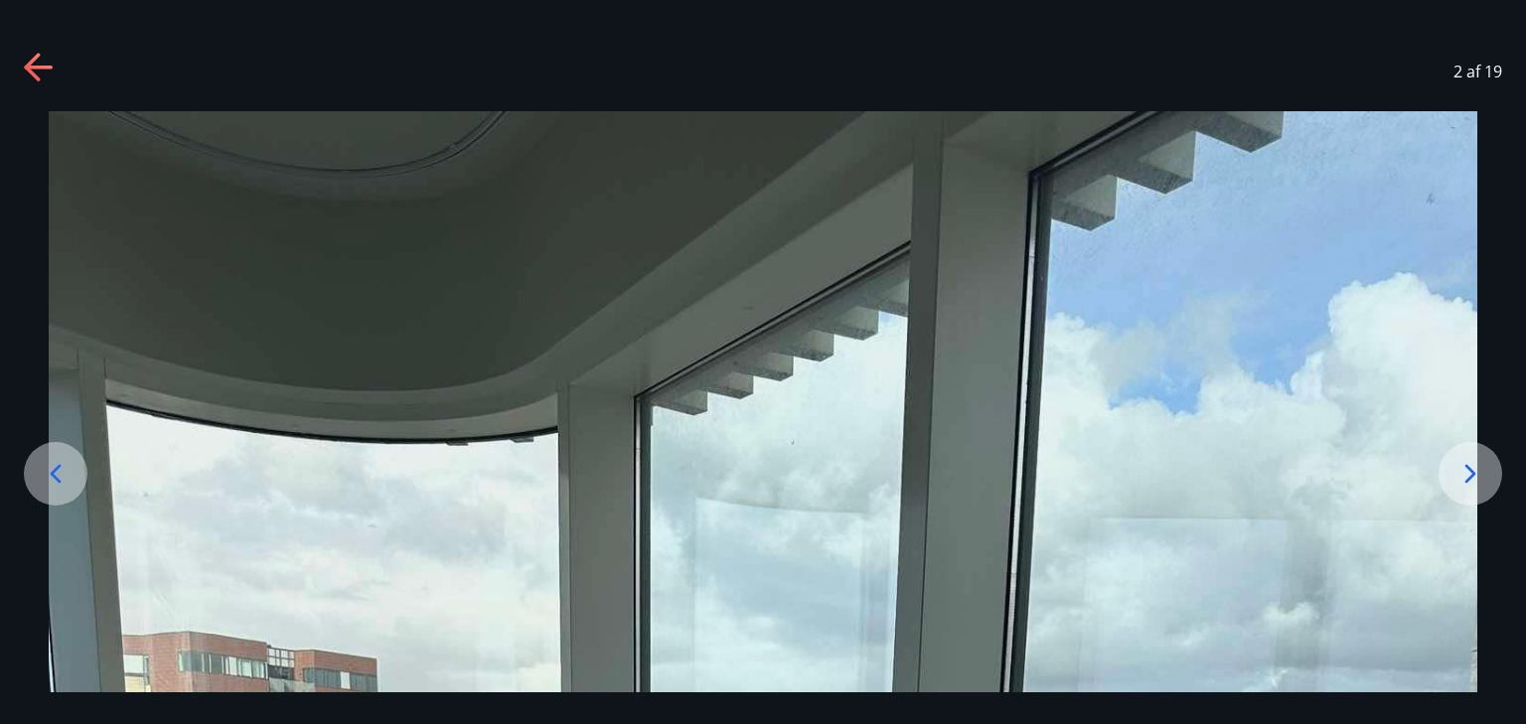
click at [50, 466] on icon at bounding box center [56, 474] width 32 height 32
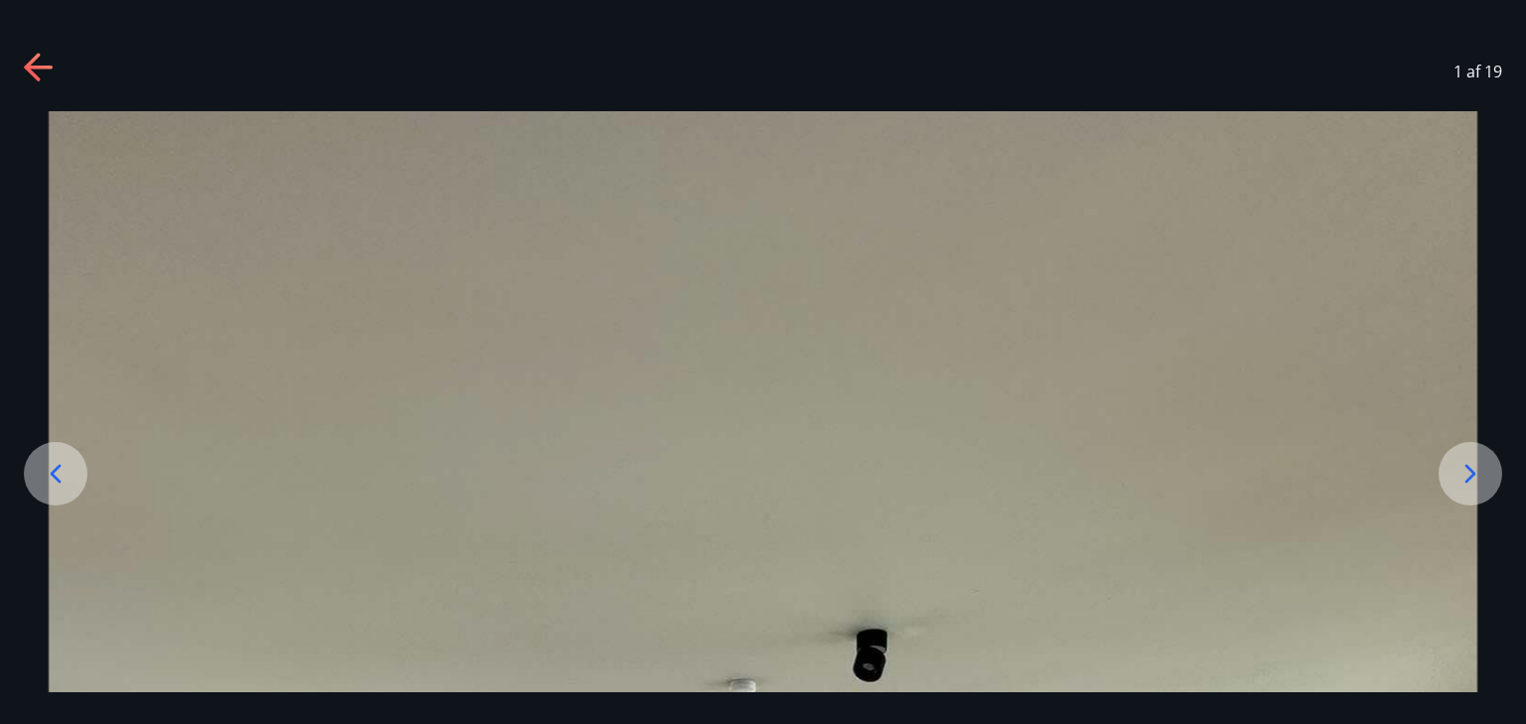
click at [50, 466] on icon at bounding box center [56, 474] width 32 height 32
click at [1466, 462] on icon at bounding box center [1470, 474] width 32 height 32
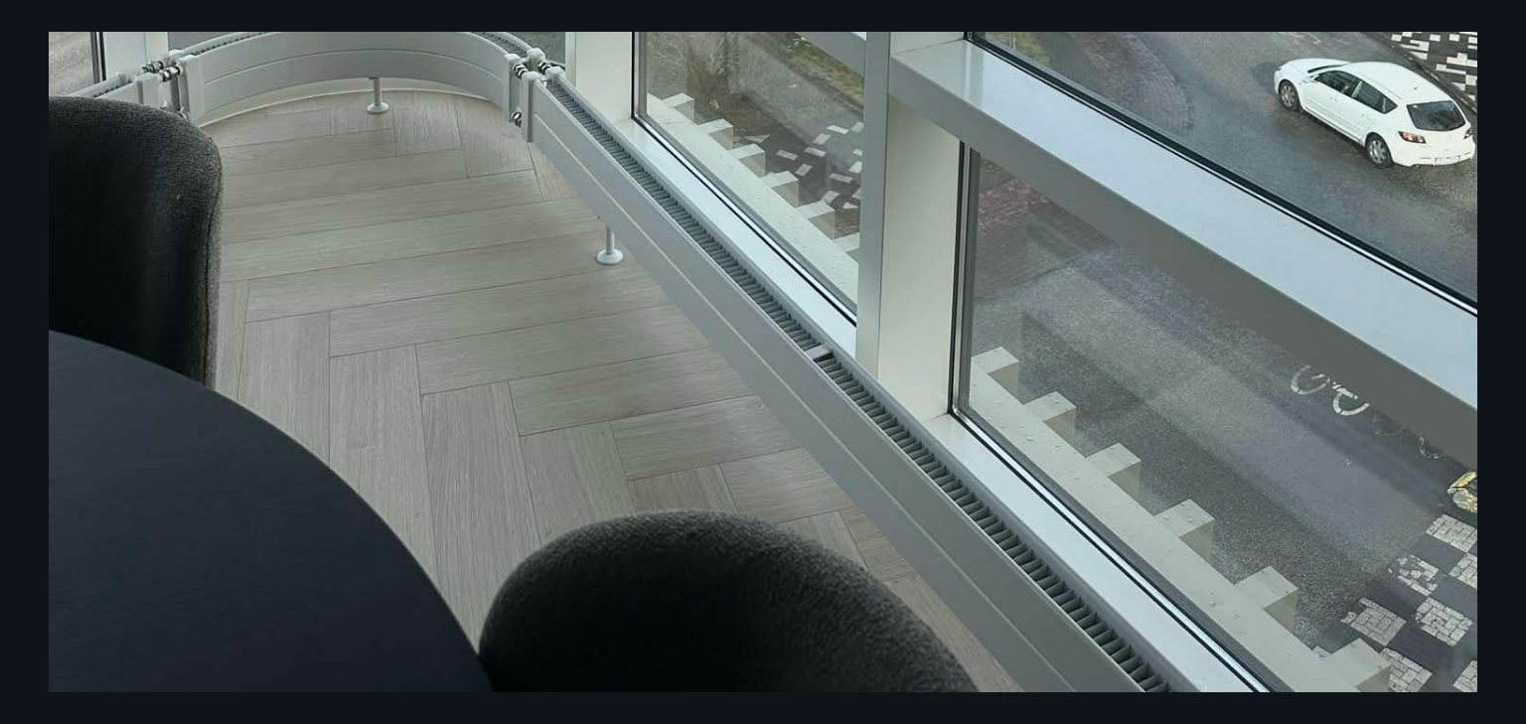
scroll to position [1323, 0]
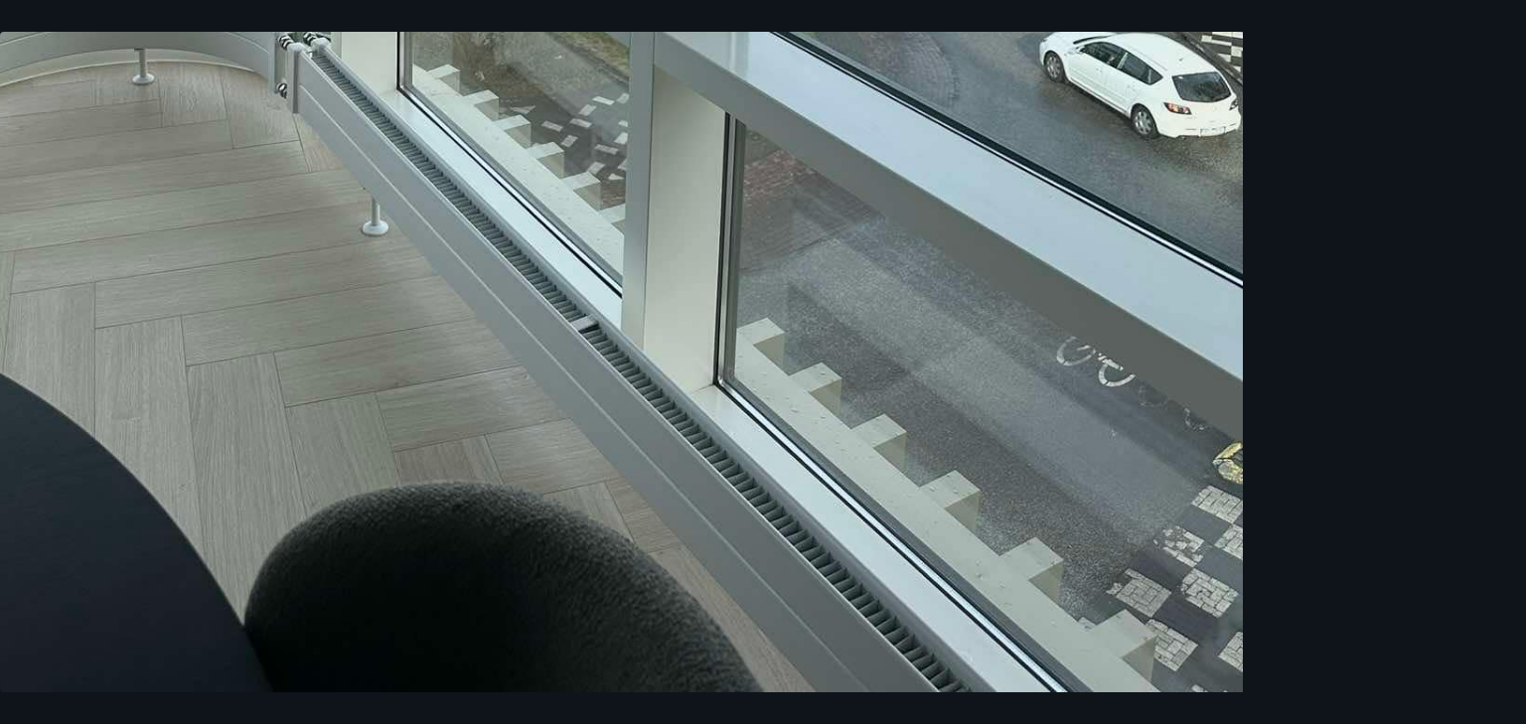
drag, startPoint x: 1319, startPoint y: 353, endPoint x: 763, endPoint y: 379, distance: 556.8
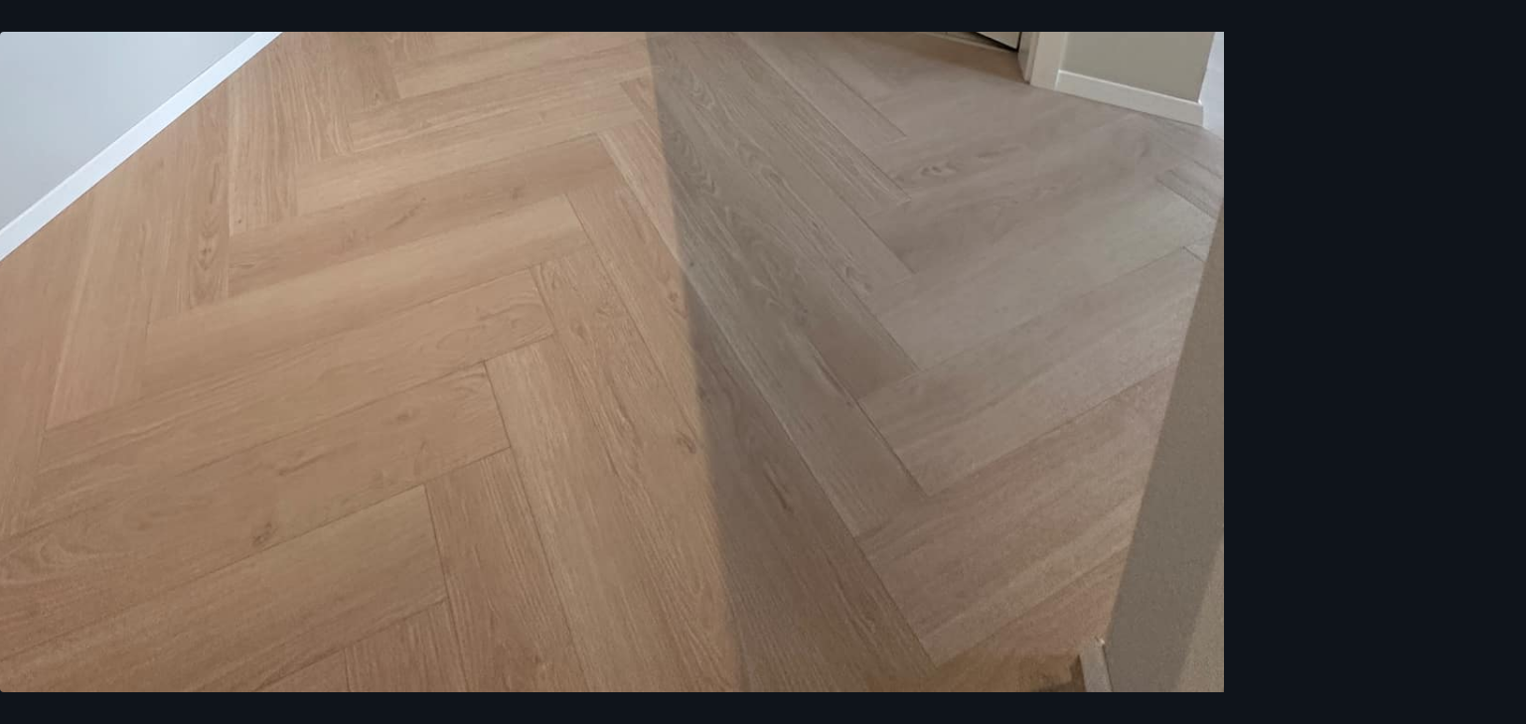
drag, startPoint x: 1200, startPoint y: 351, endPoint x: 579, endPoint y: 358, distance: 620.8
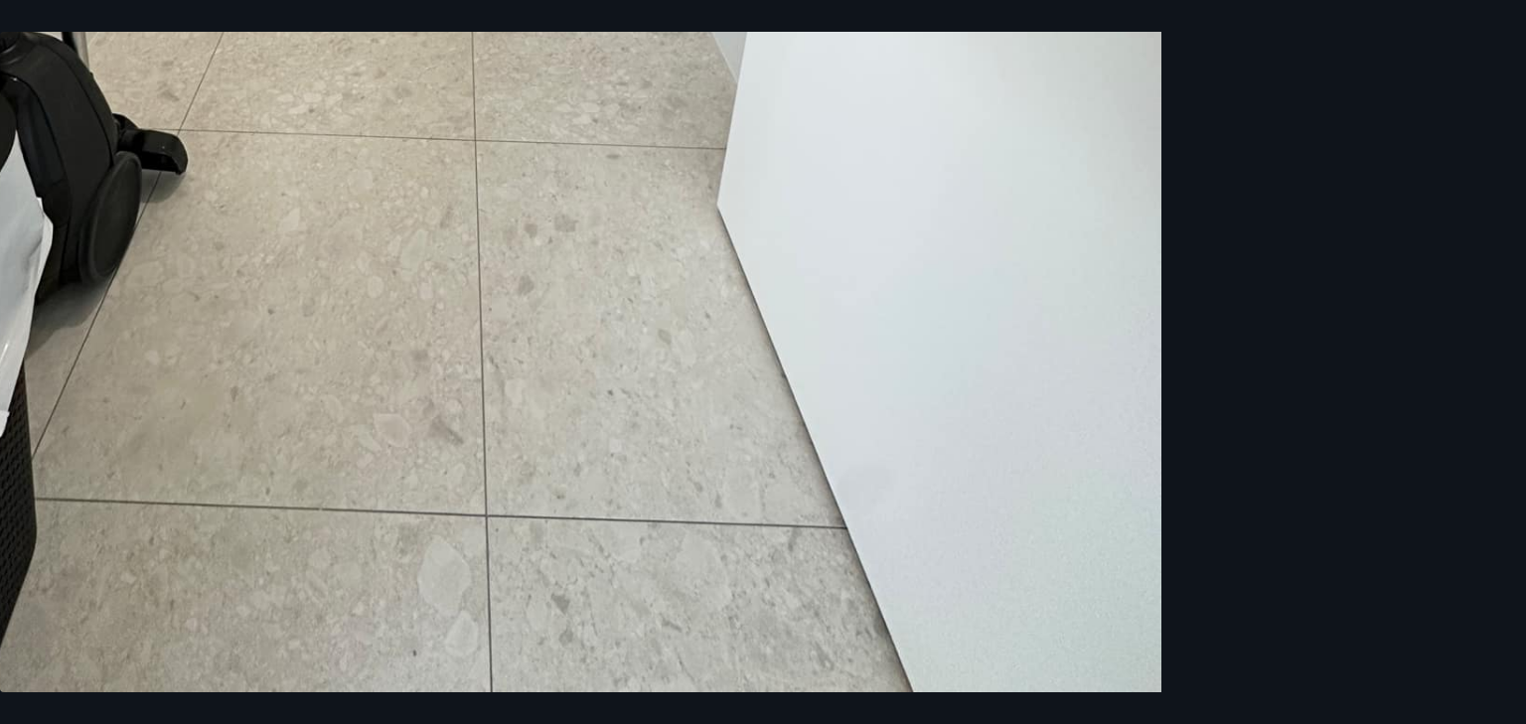
drag, startPoint x: 855, startPoint y: 347, endPoint x: 404, endPoint y: 329, distance: 451.3
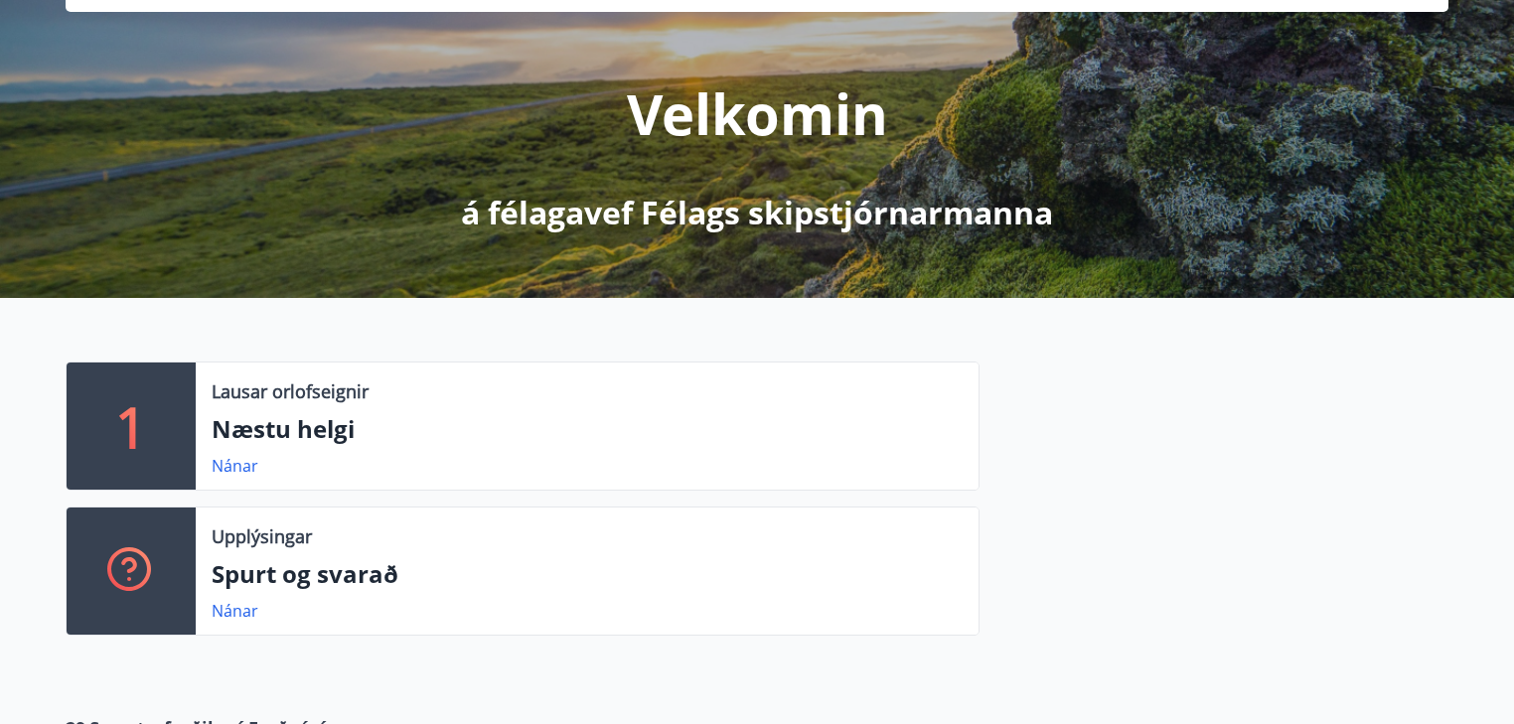
scroll to position [238, 0]
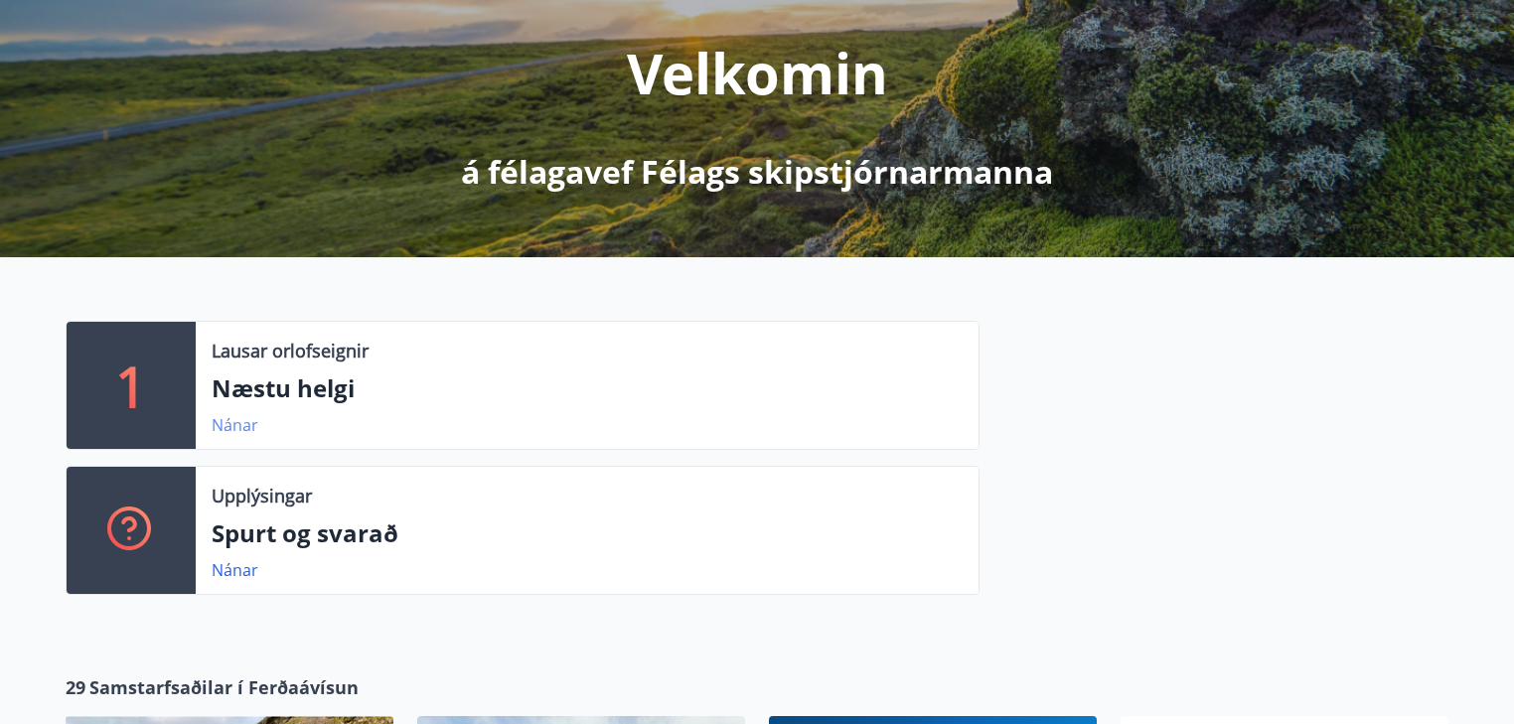
click at [230, 421] on link "Nánar" at bounding box center [235, 425] width 47 height 22
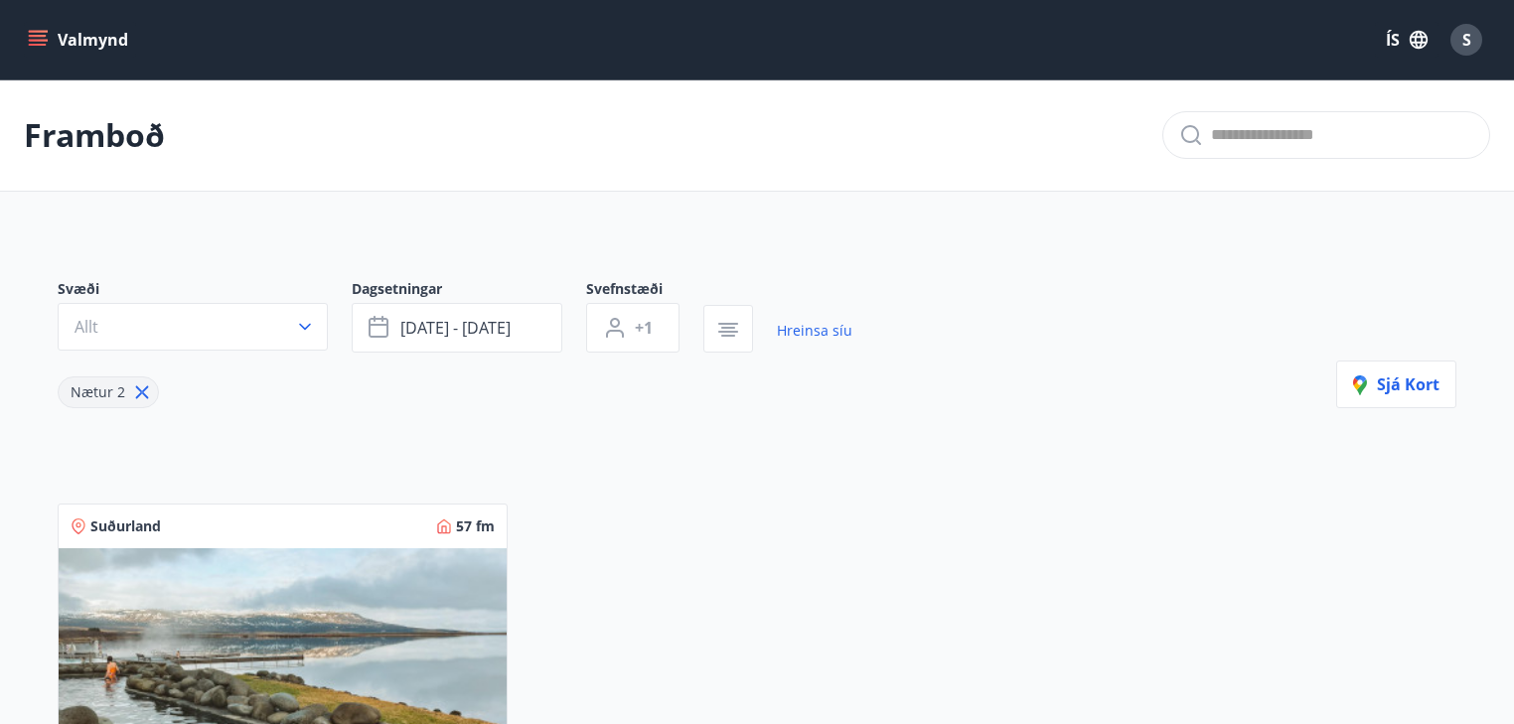
scroll to position [238, 0]
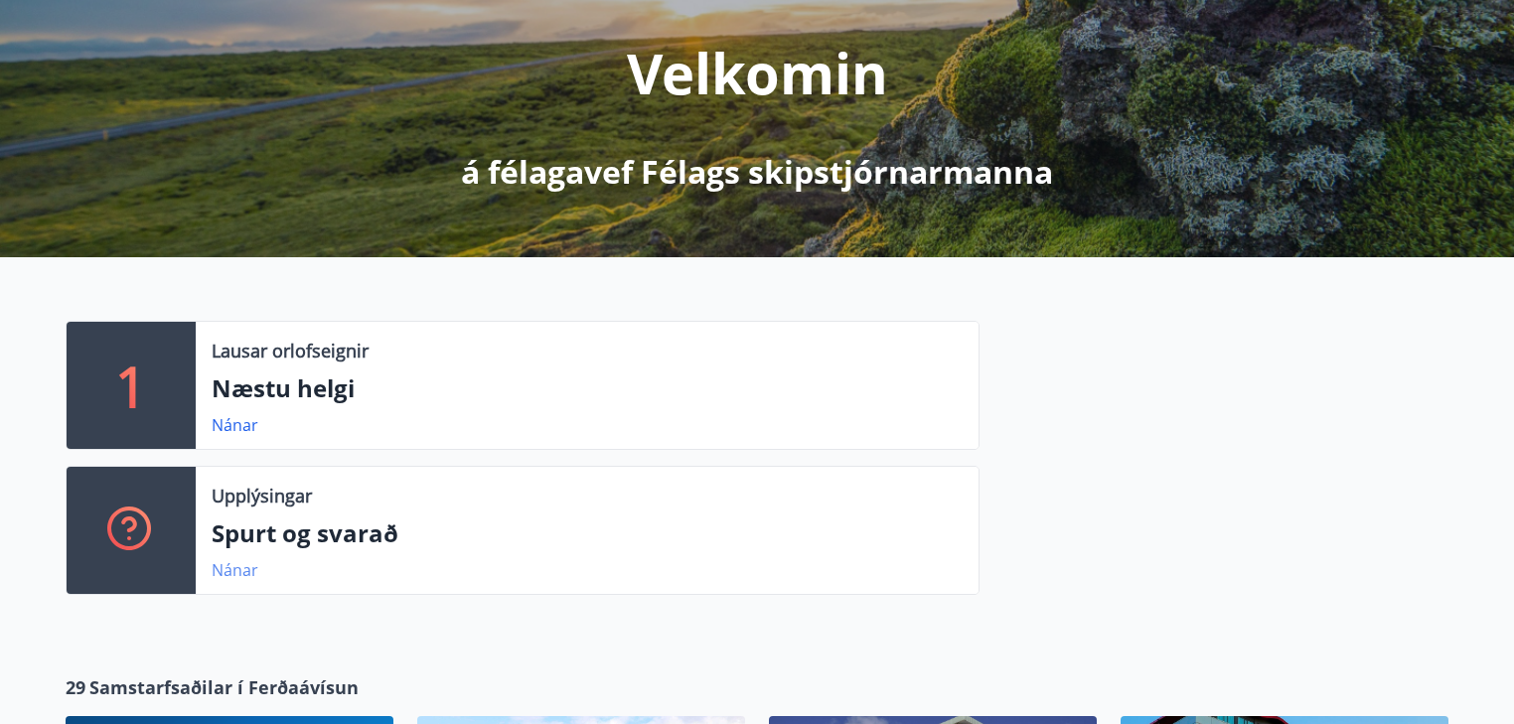
click at [226, 568] on link "Nánar" at bounding box center [235, 570] width 47 height 22
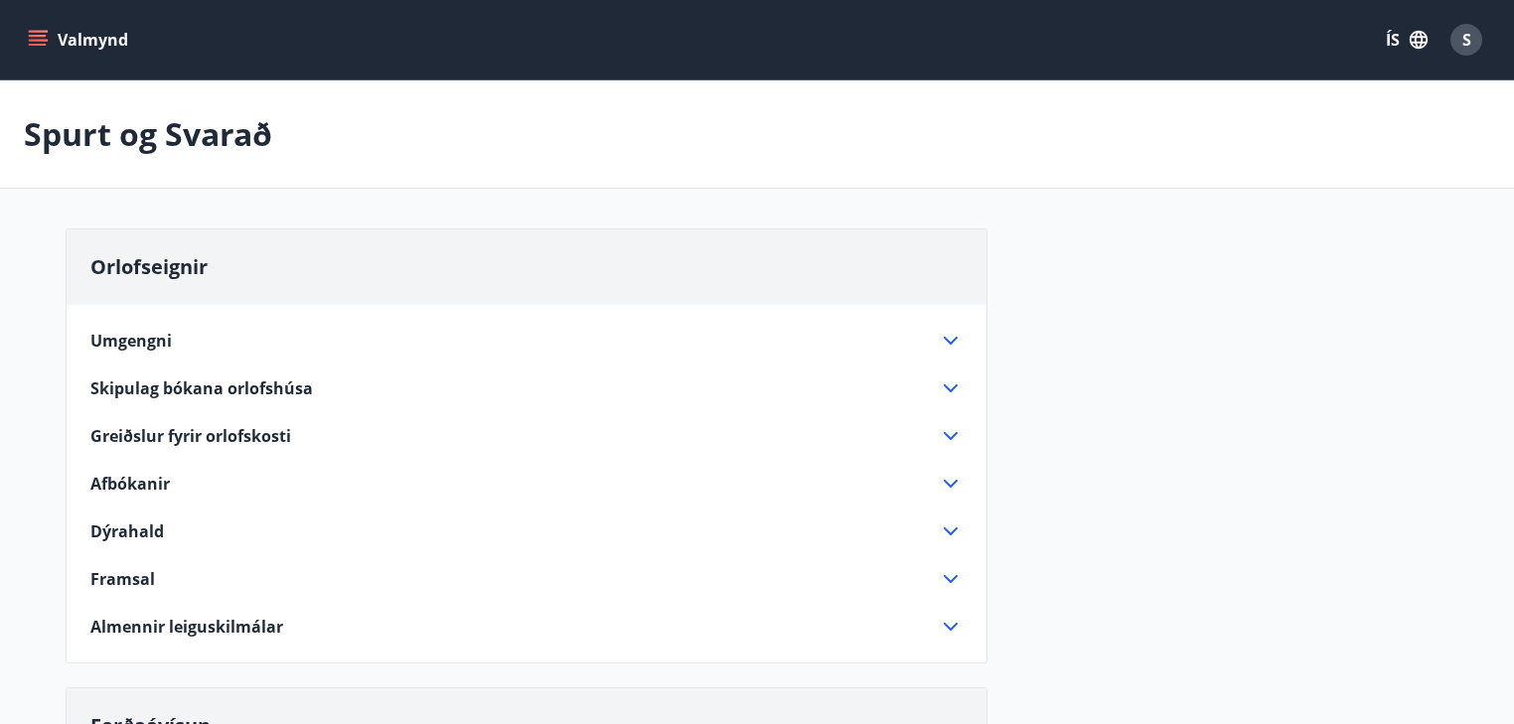
click at [124, 383] on span "Skipulag bókana orlofshúsa" at bounding box center [201, 388] width 222 height 22
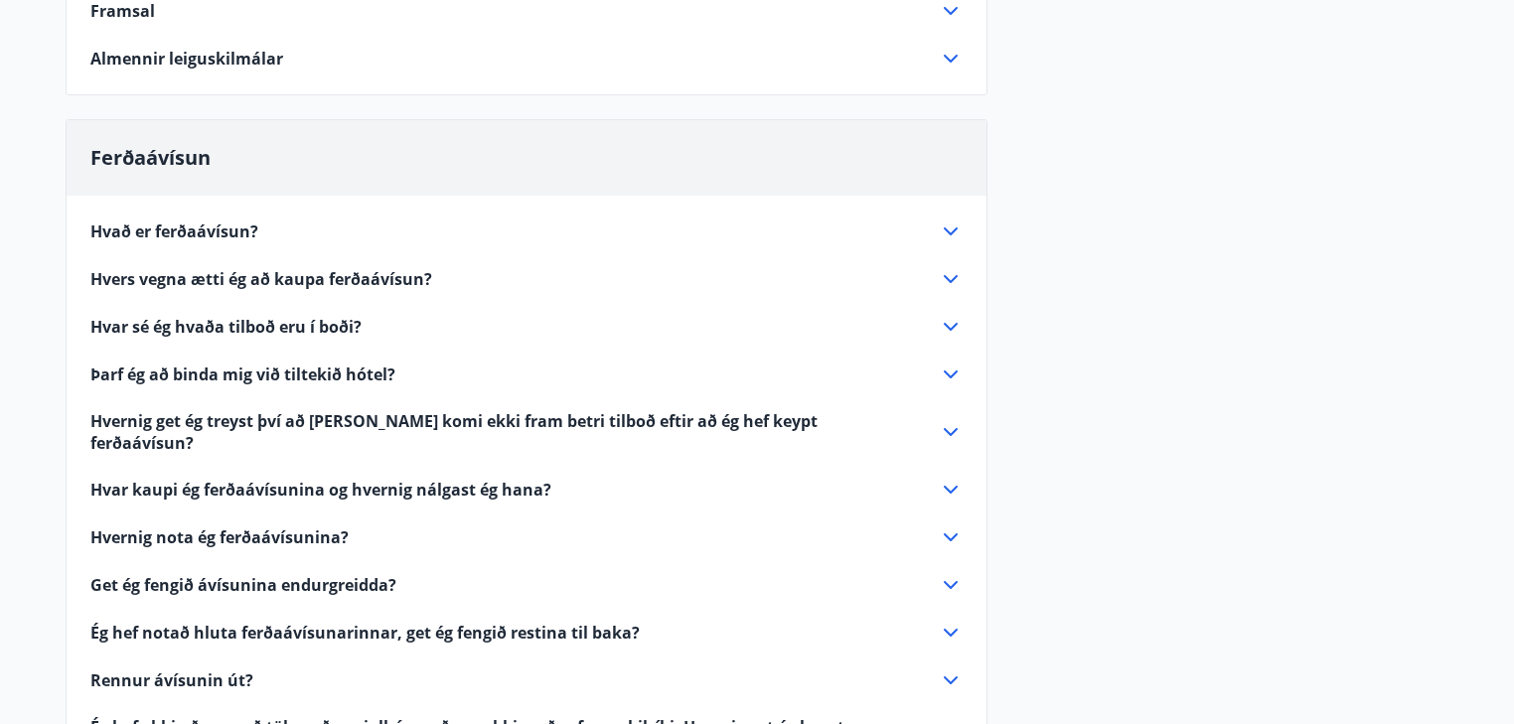
scroll to position [1351, 0]
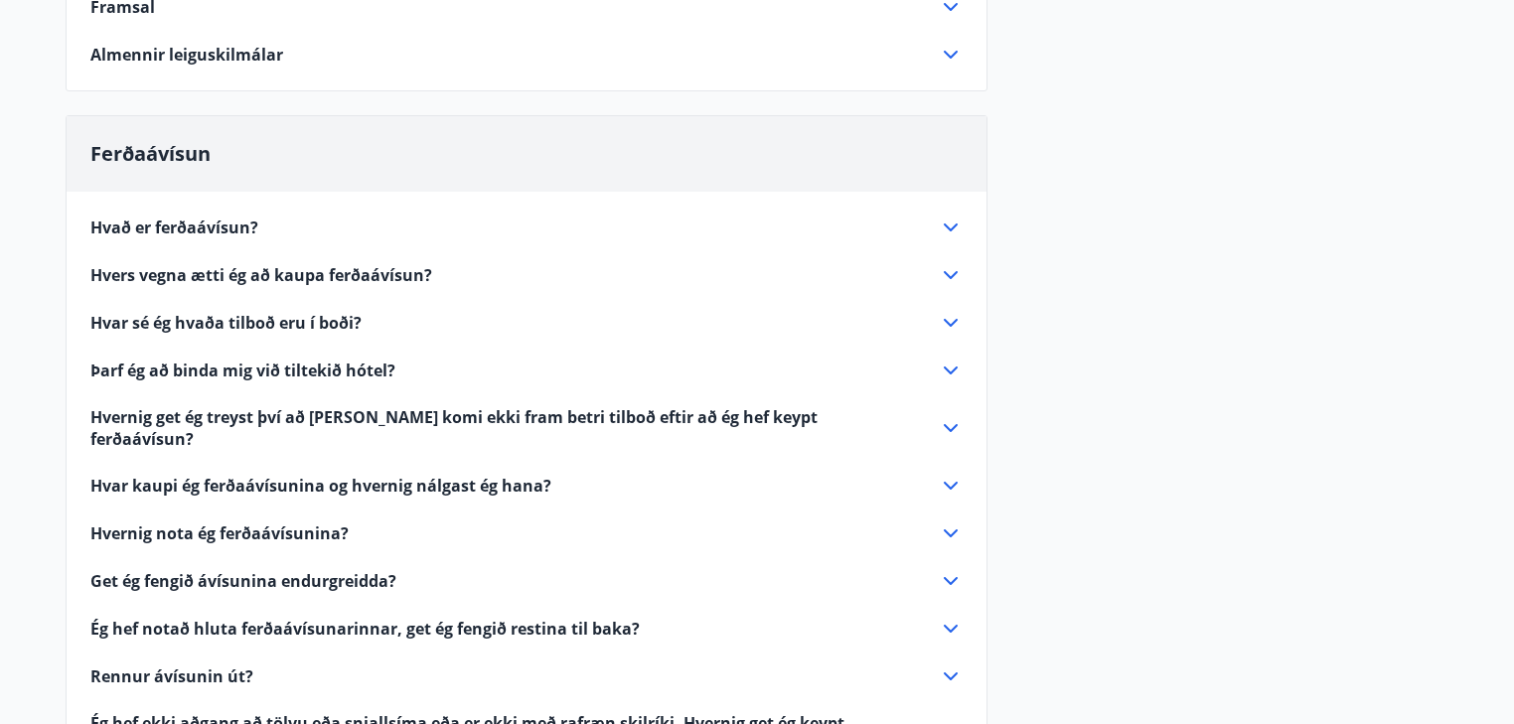
click at [177, 312] on span "Hvar sé ég hvaða tilboð eru í boði?" at bounding box center [225, 323] width 271 height 22
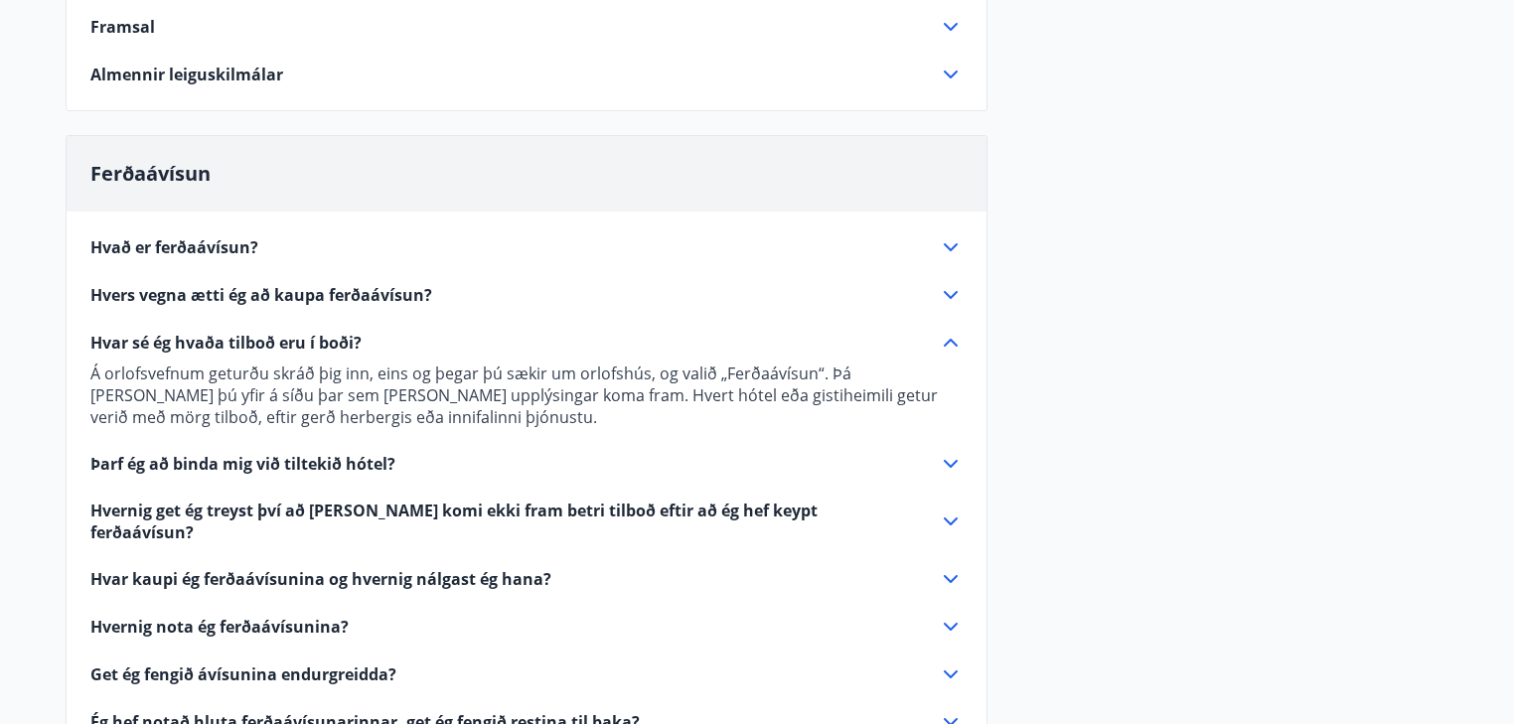
scroll to position [553, 0]
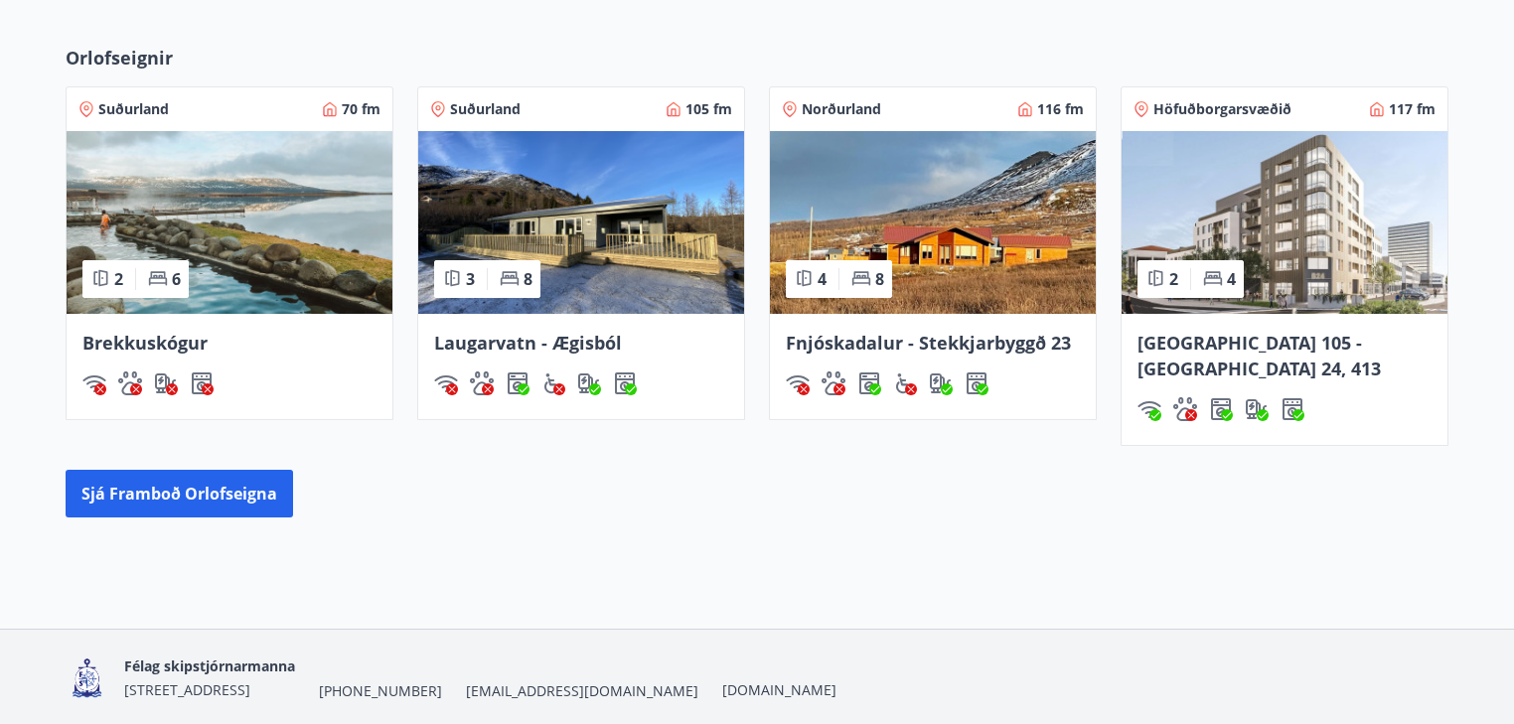
scroll to position [1271, 0]
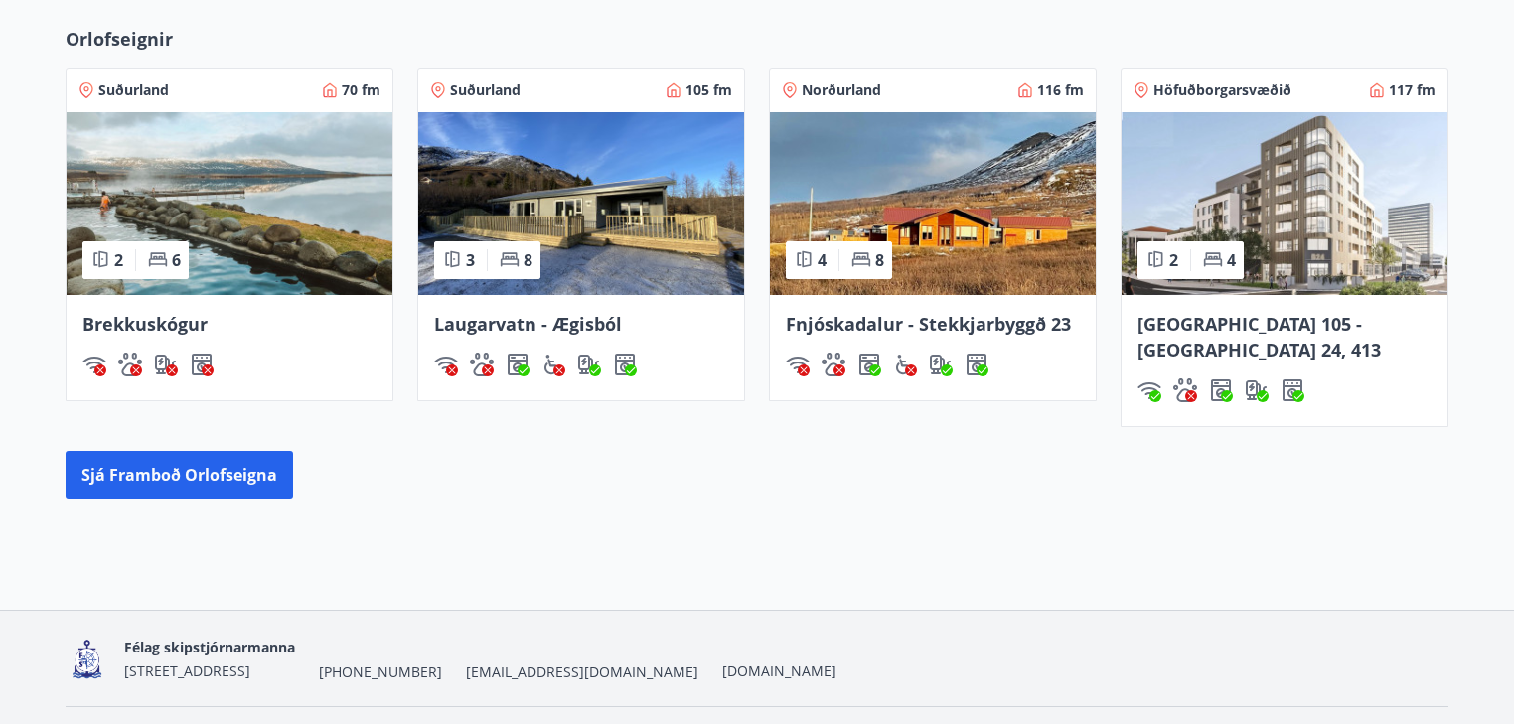
click at [1210, 314] on span "Reykjavík 105 - Borgartún 24, 413" at bounding box center [1258, 337] width 243 height 50
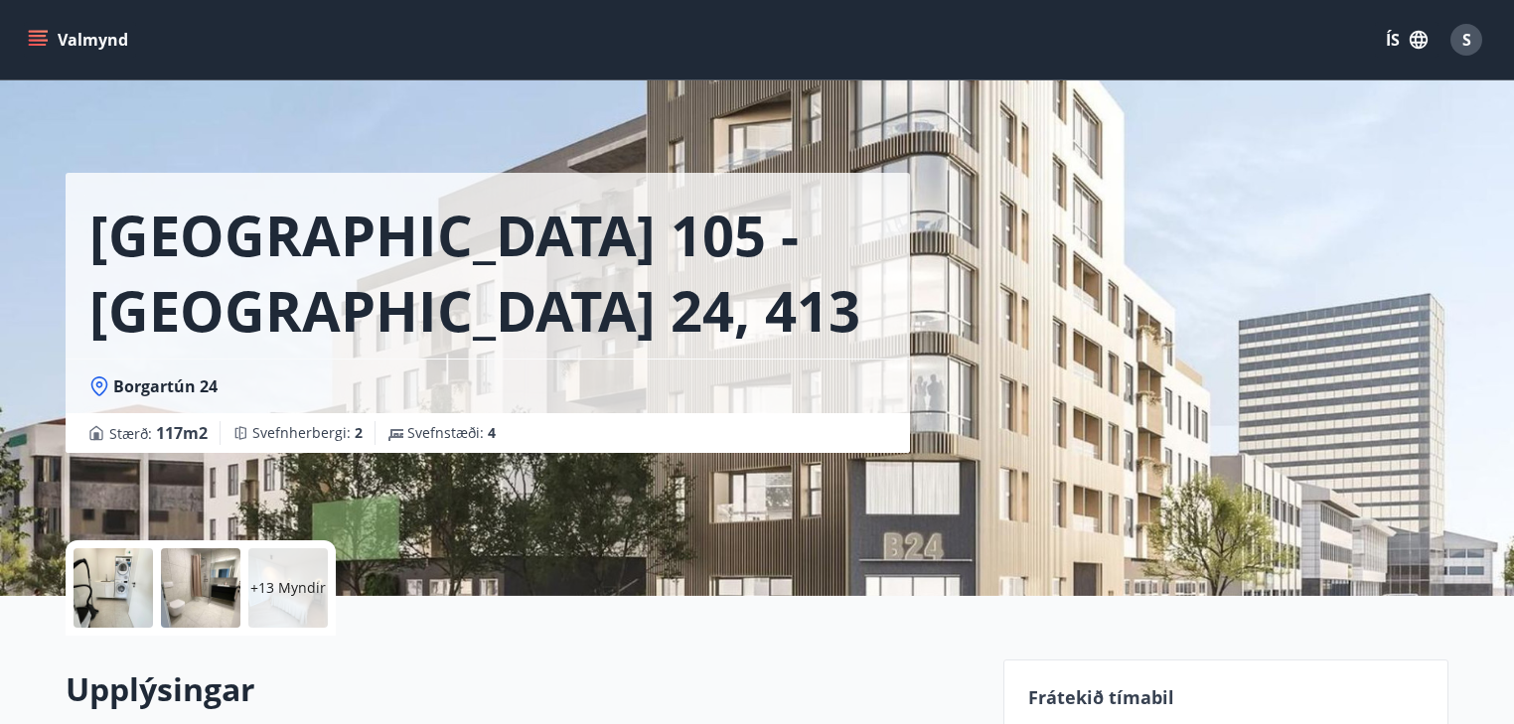
click at [39, 33] on icon "menu" at bounding box center [38, 40] width 20 height 20
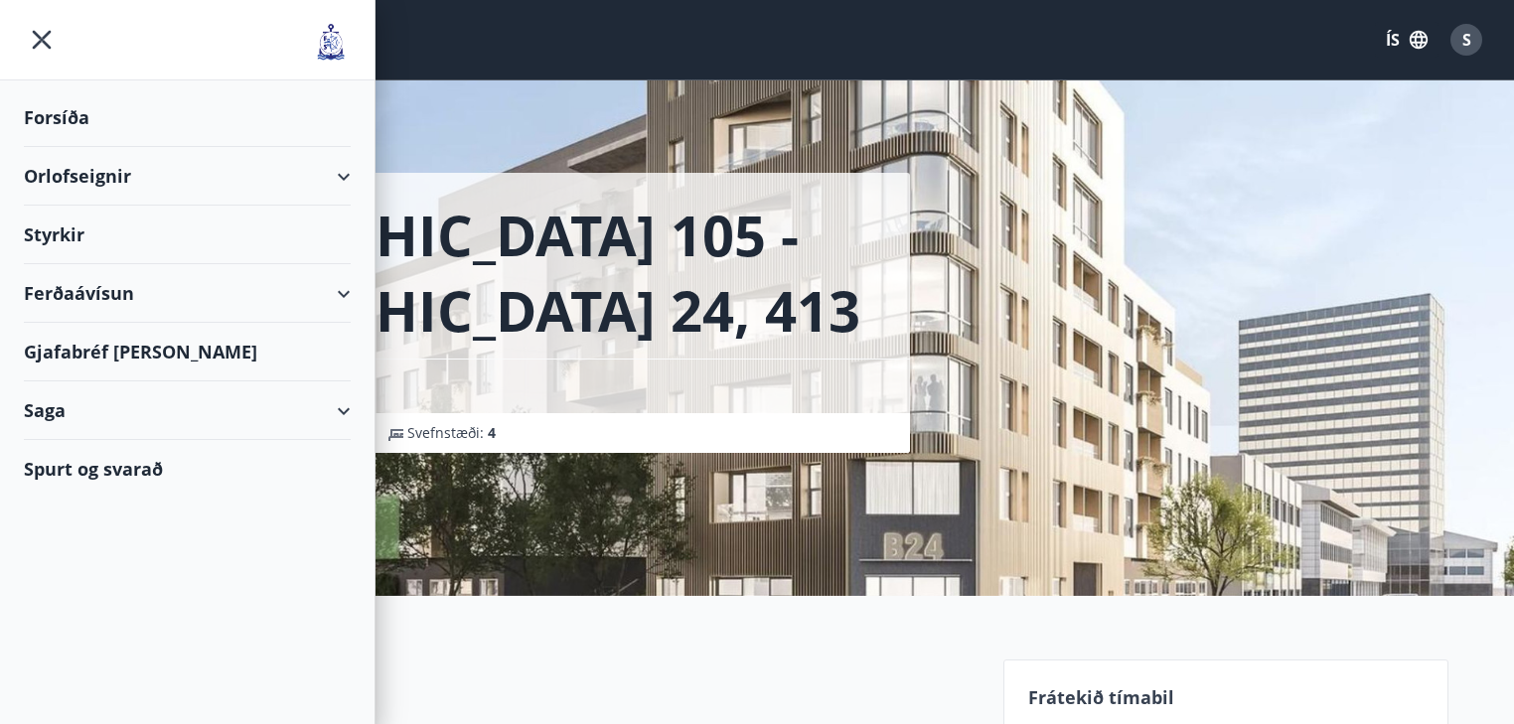
click at [342, 167] on div "Orlofseignir" at bounding box center [187, 176] width 327 height 59
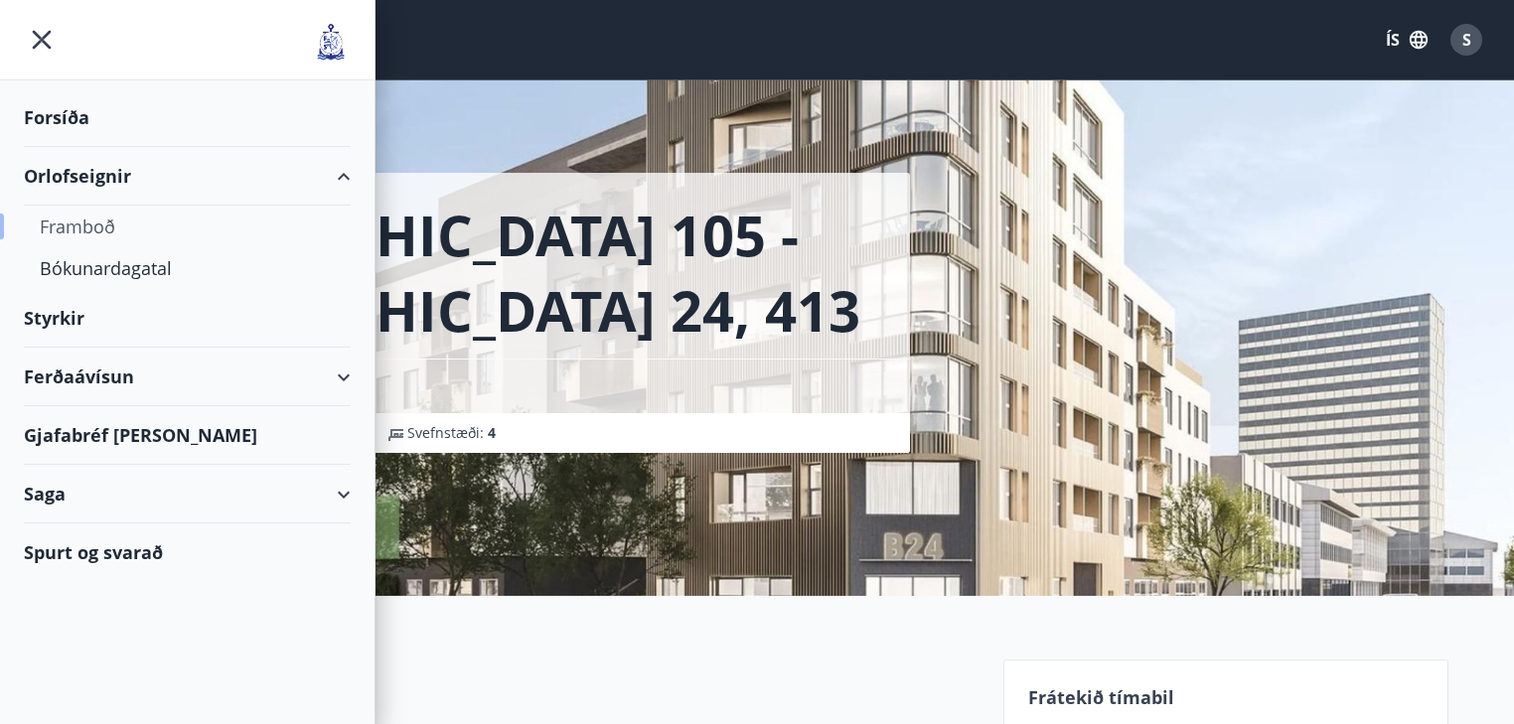
click at [80, 218] on div "Framboð" at bounding box center [187, 227] width 295 height 42
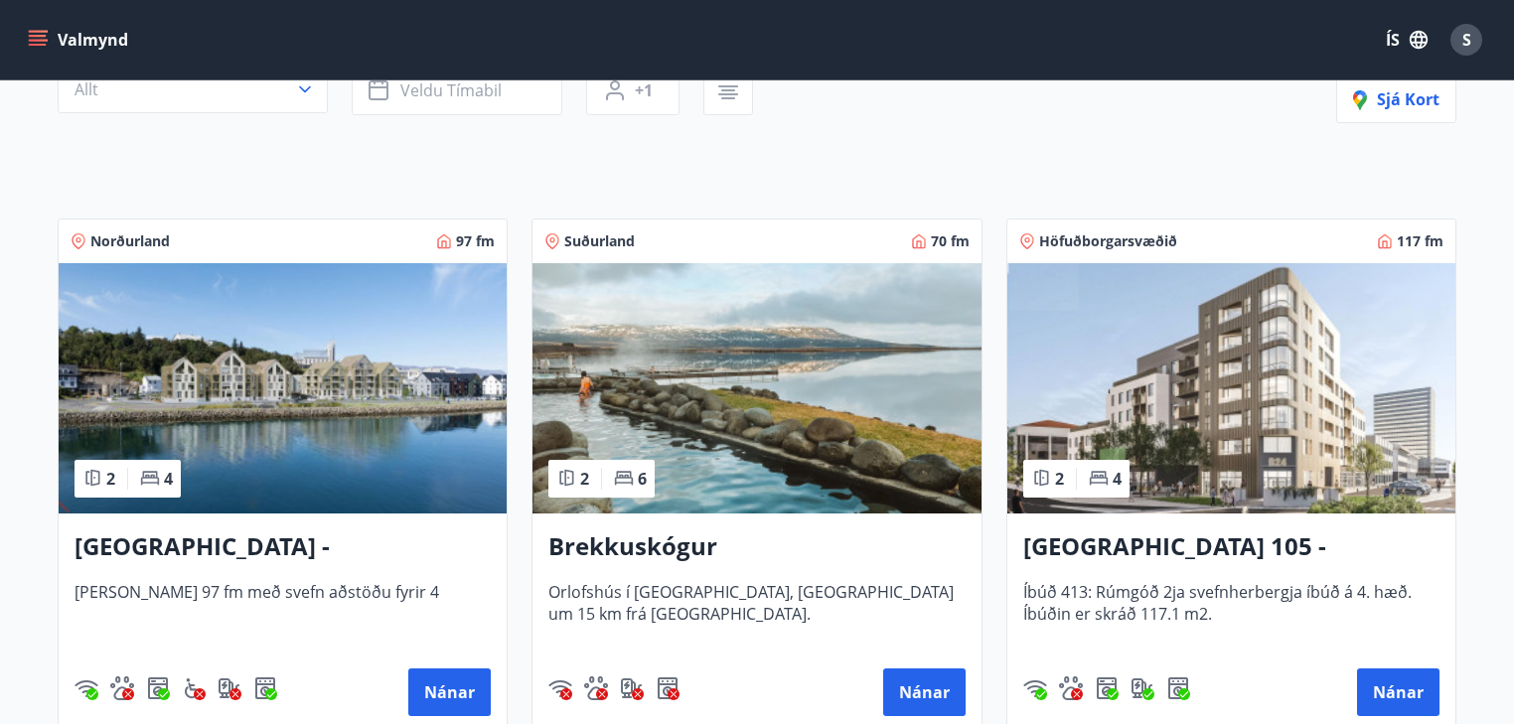
scroll to position [238, 0]
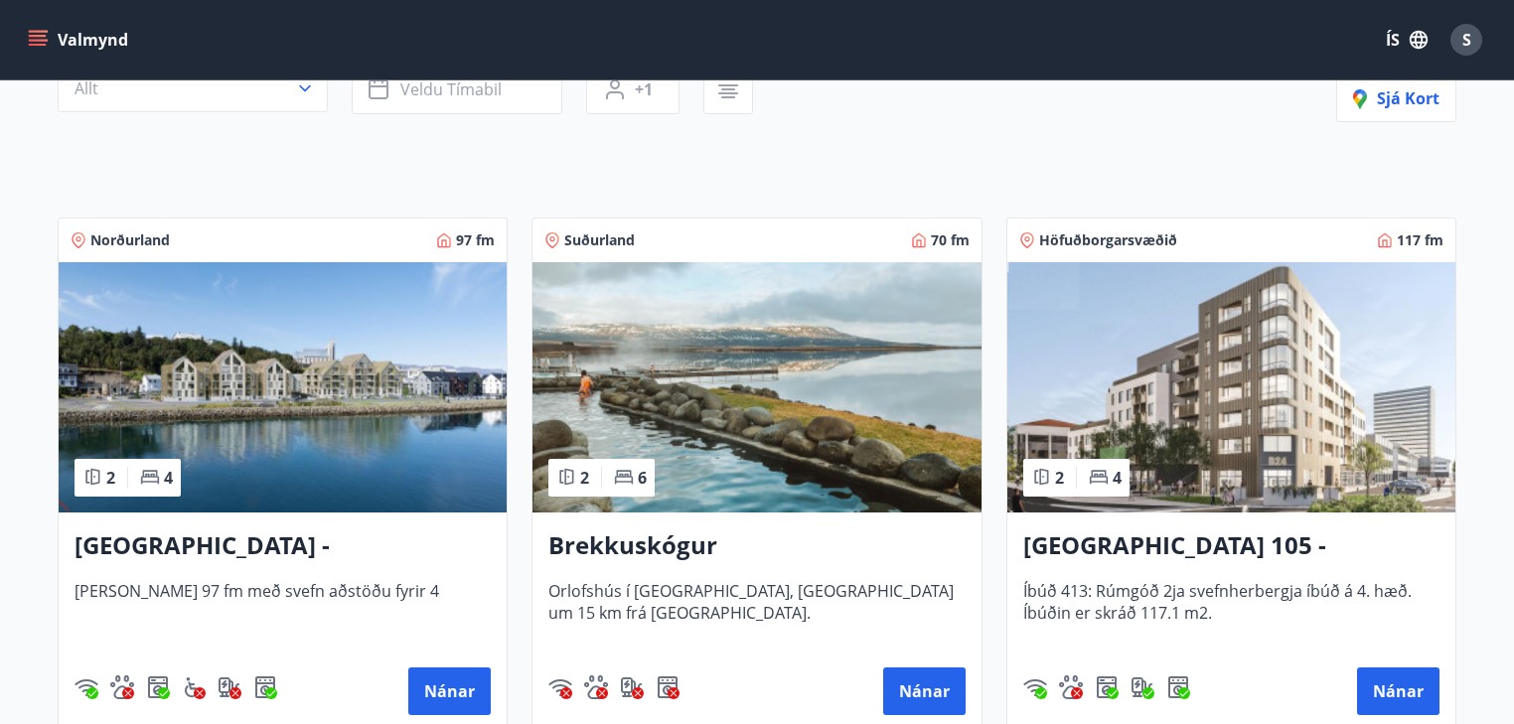
click at [1088, 543] on h3 "Reykjavík 105 - Borgartún 24, 413" at bounding box center [1231, 546] width 416 height 36
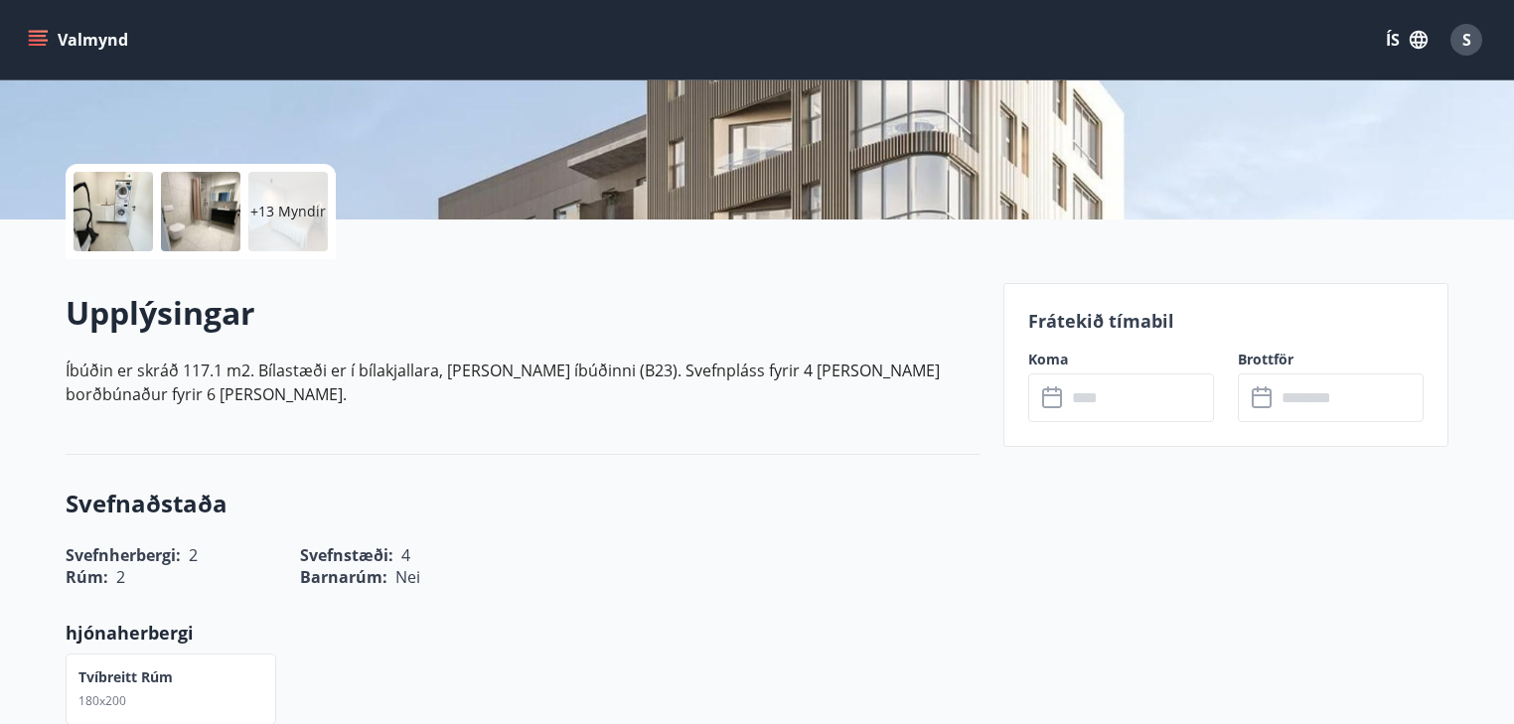
scroll to position [397, 0]
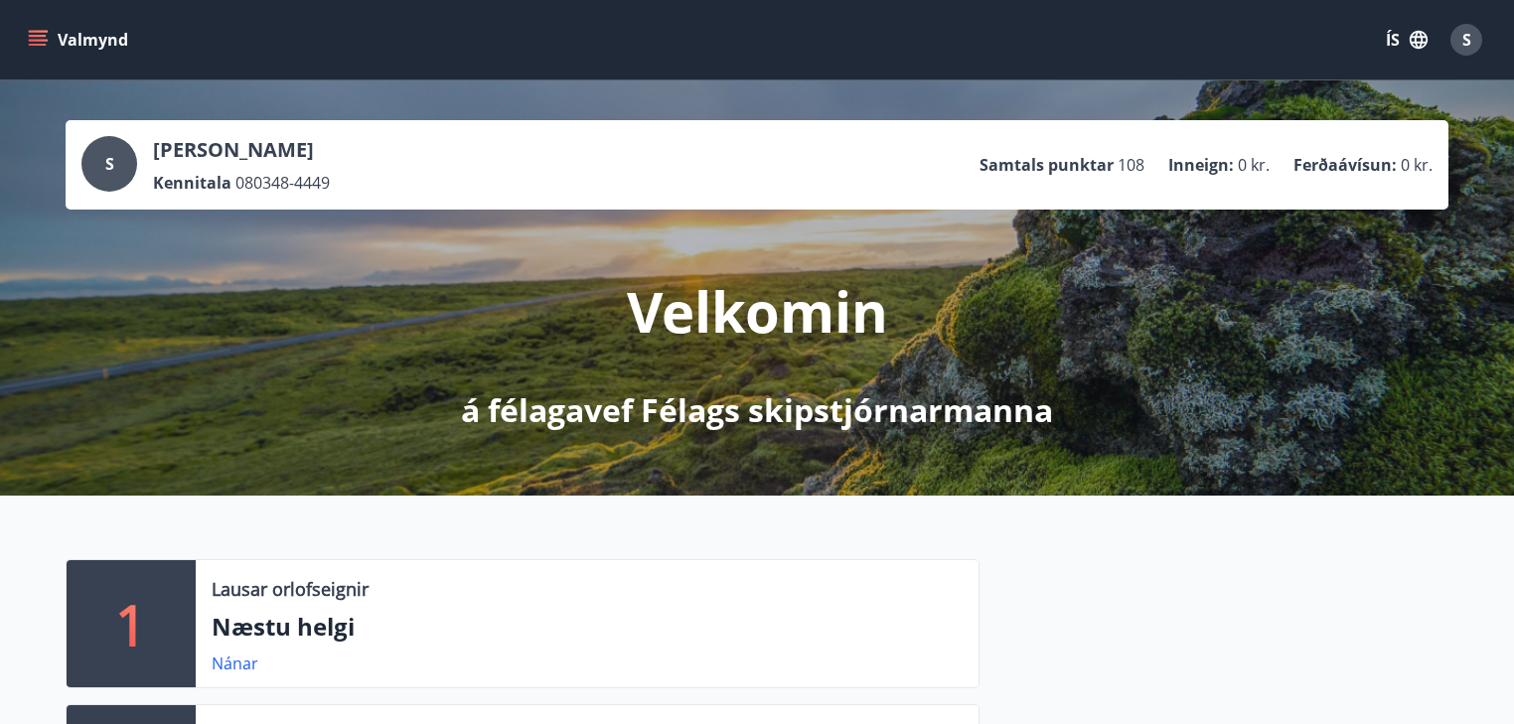
click at [108, 151] on div "S" at bounding box center [109, 164] width 56 height 56
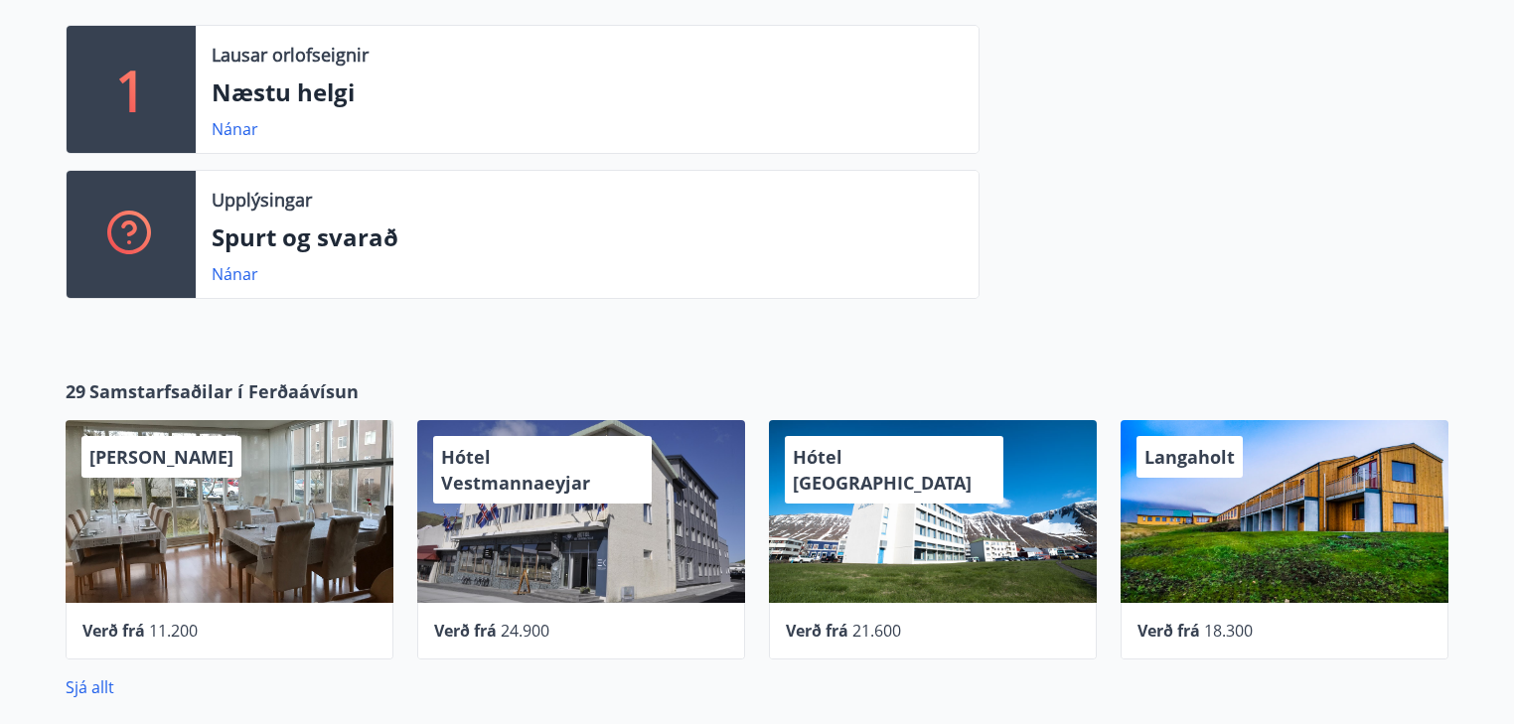
scroll to position [556, 0]
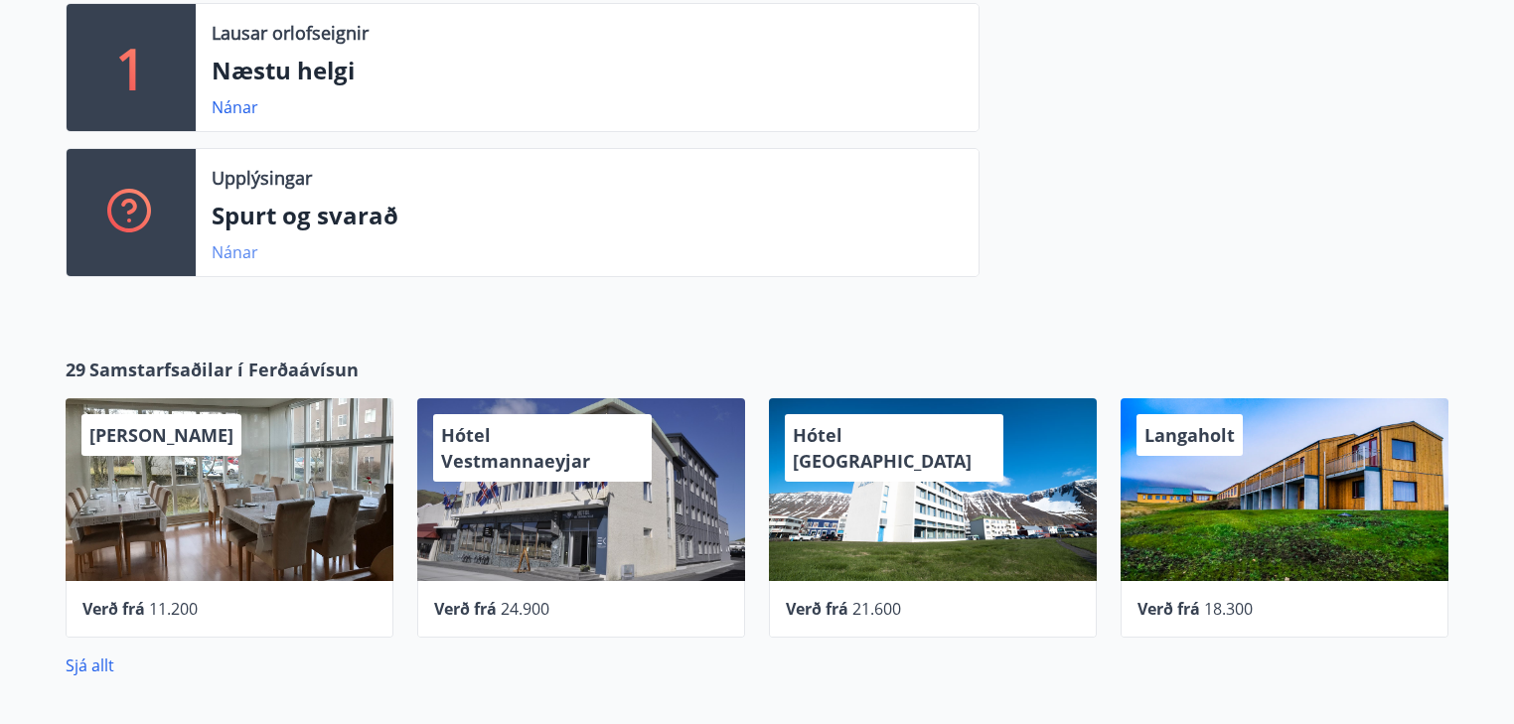
click at [228, 248] on link "Nánar" at bounding box center [235, 252] width 47 height 22
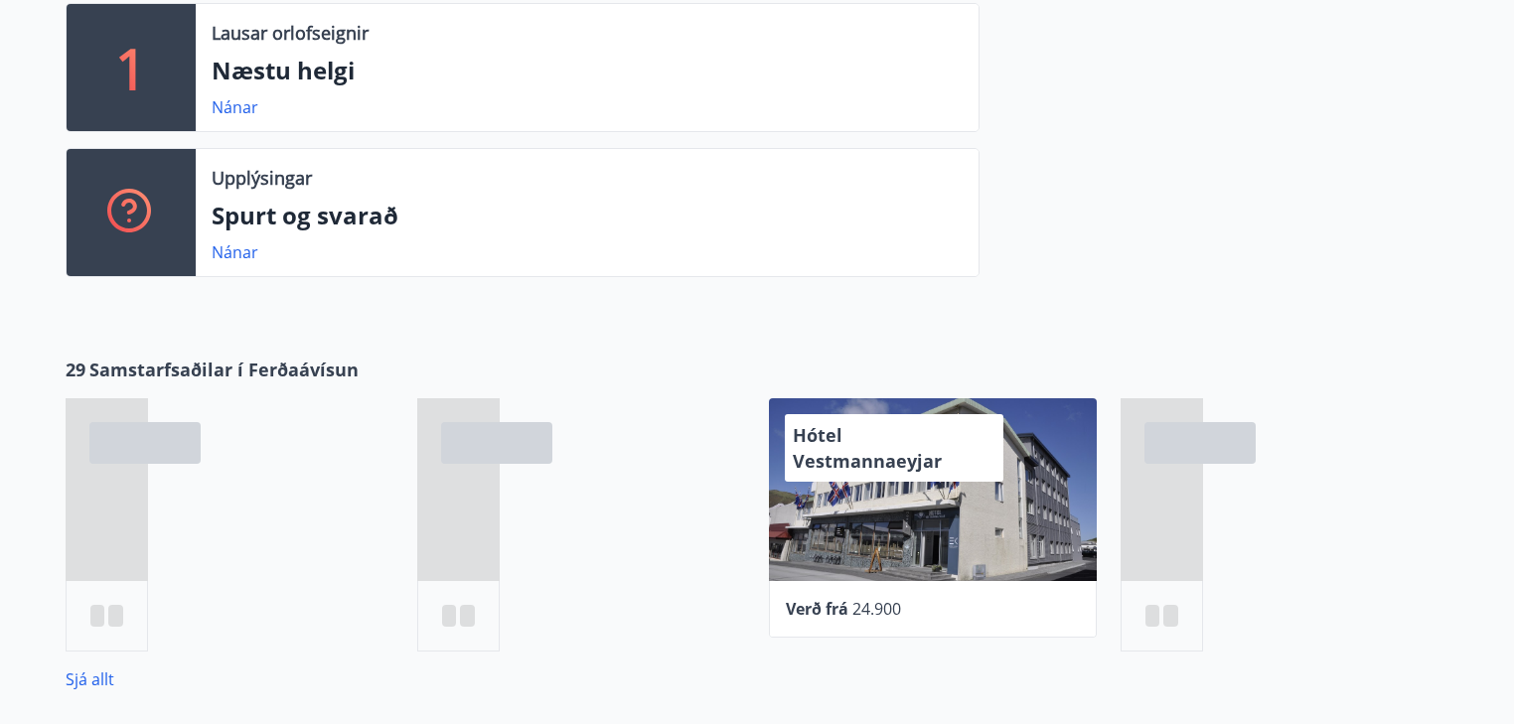
scroll to position [572, 0]
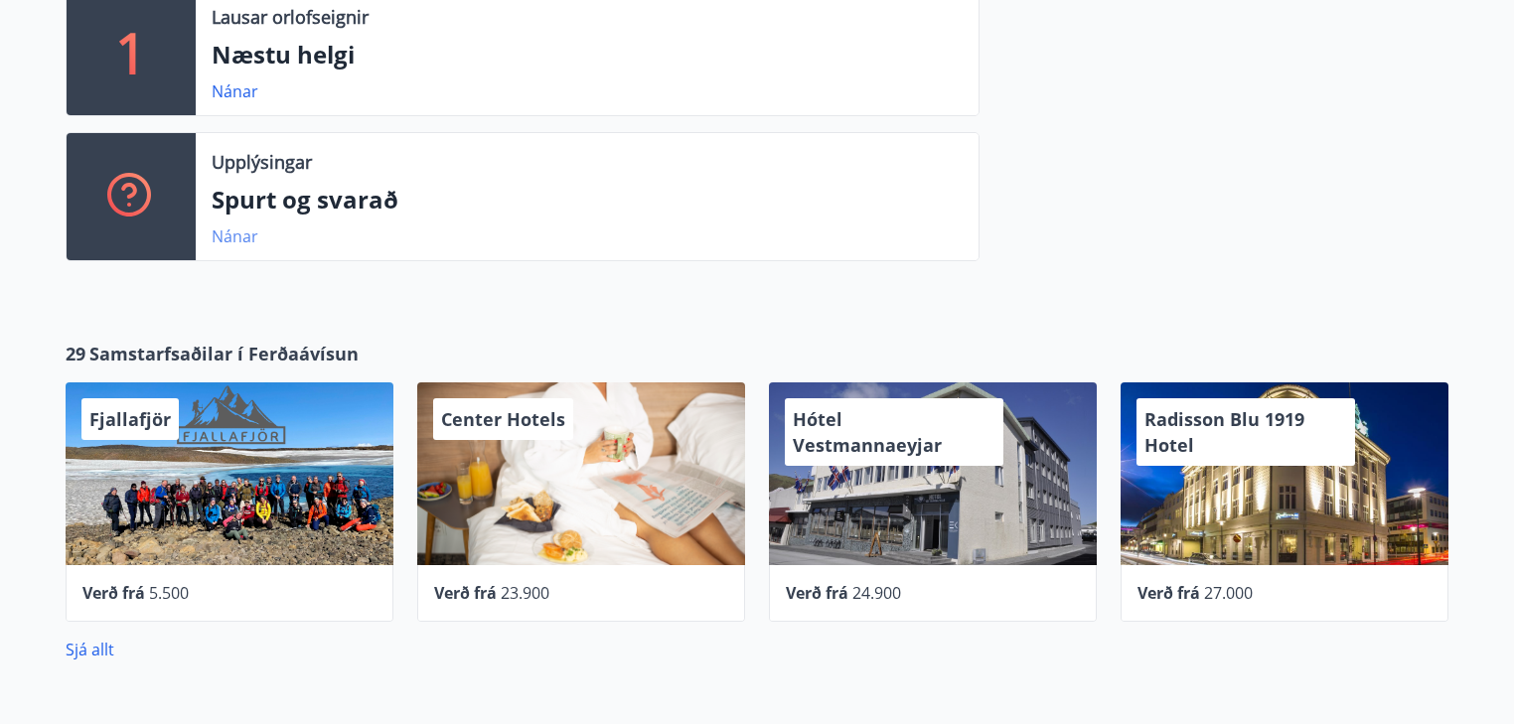
click at [228, 230] on link "Nánar" at bounding box center [235, 236] width 47 height 22
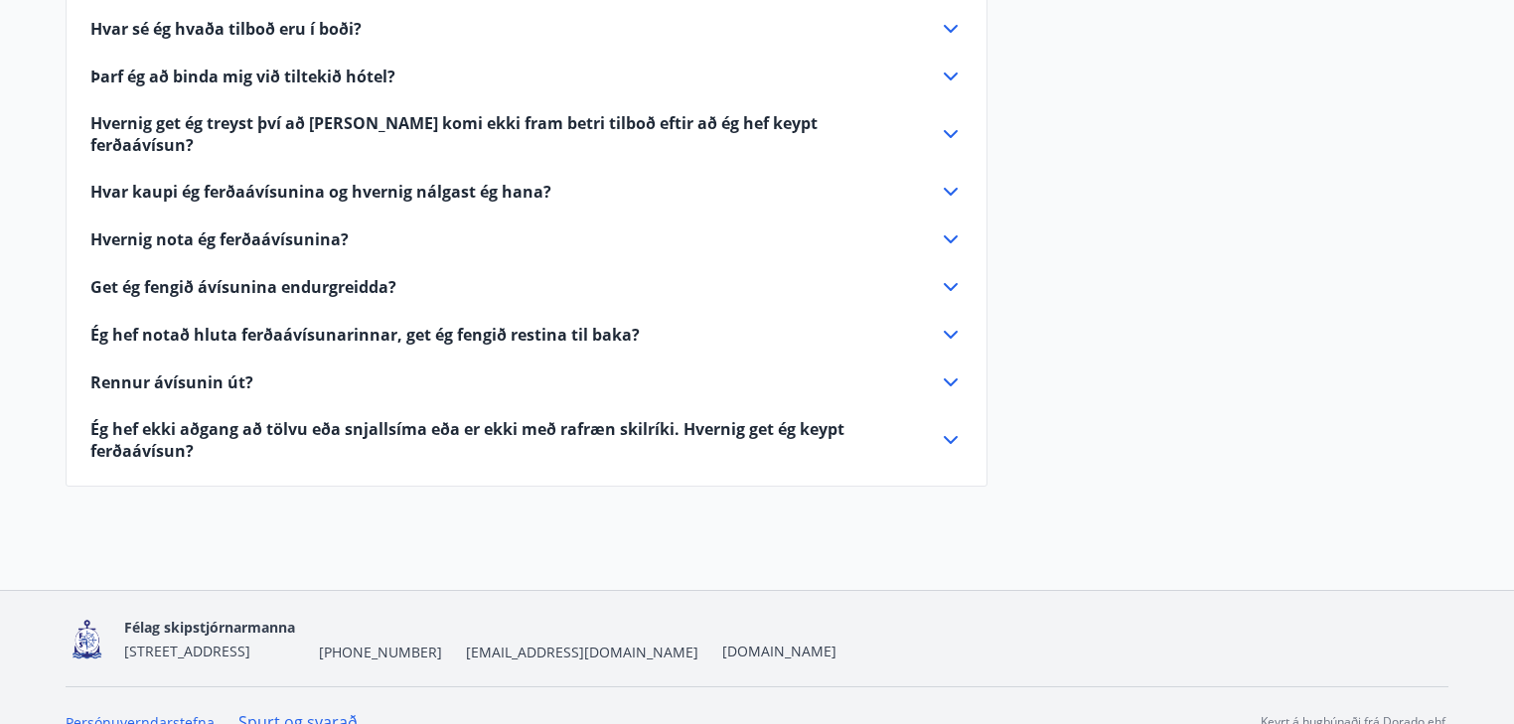
scroll to position [878, 0]
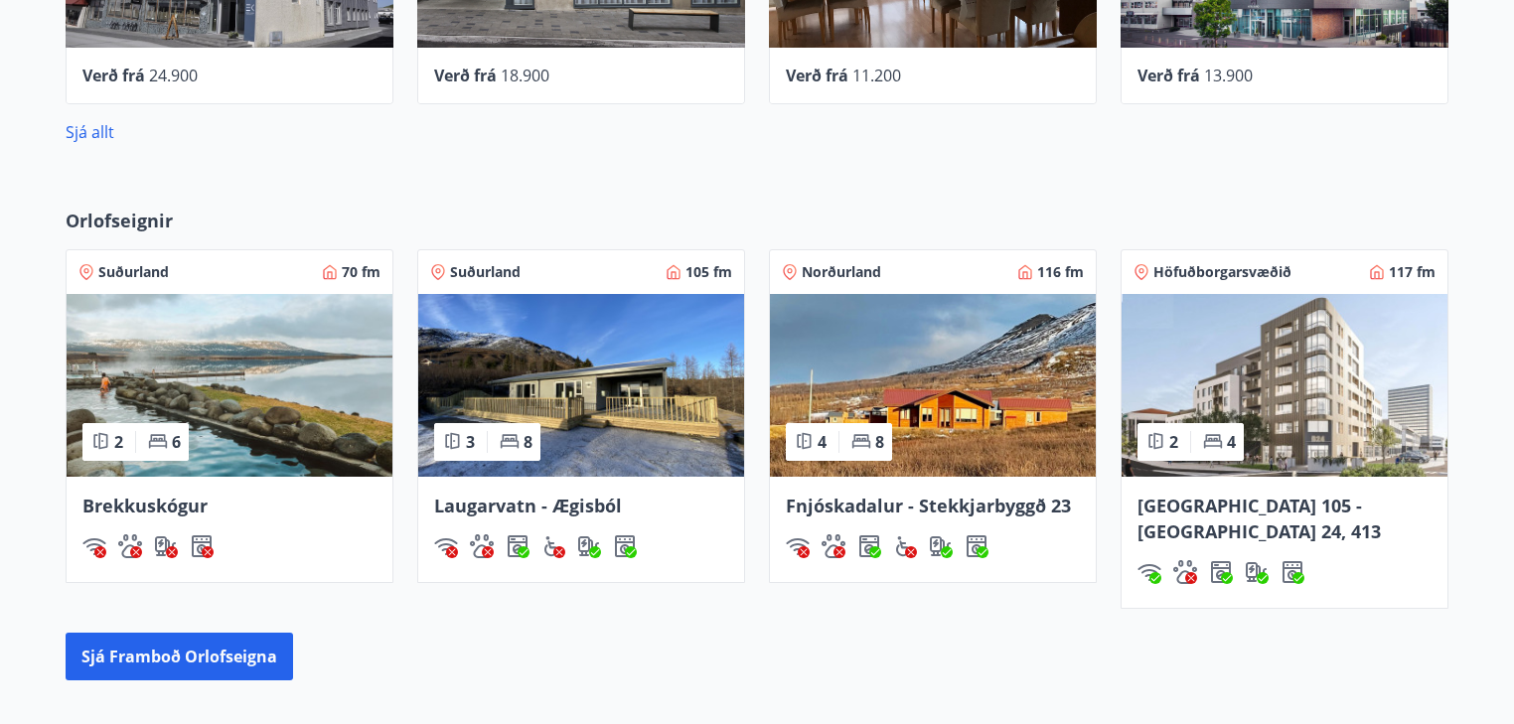
scroll to position [1144, 0]
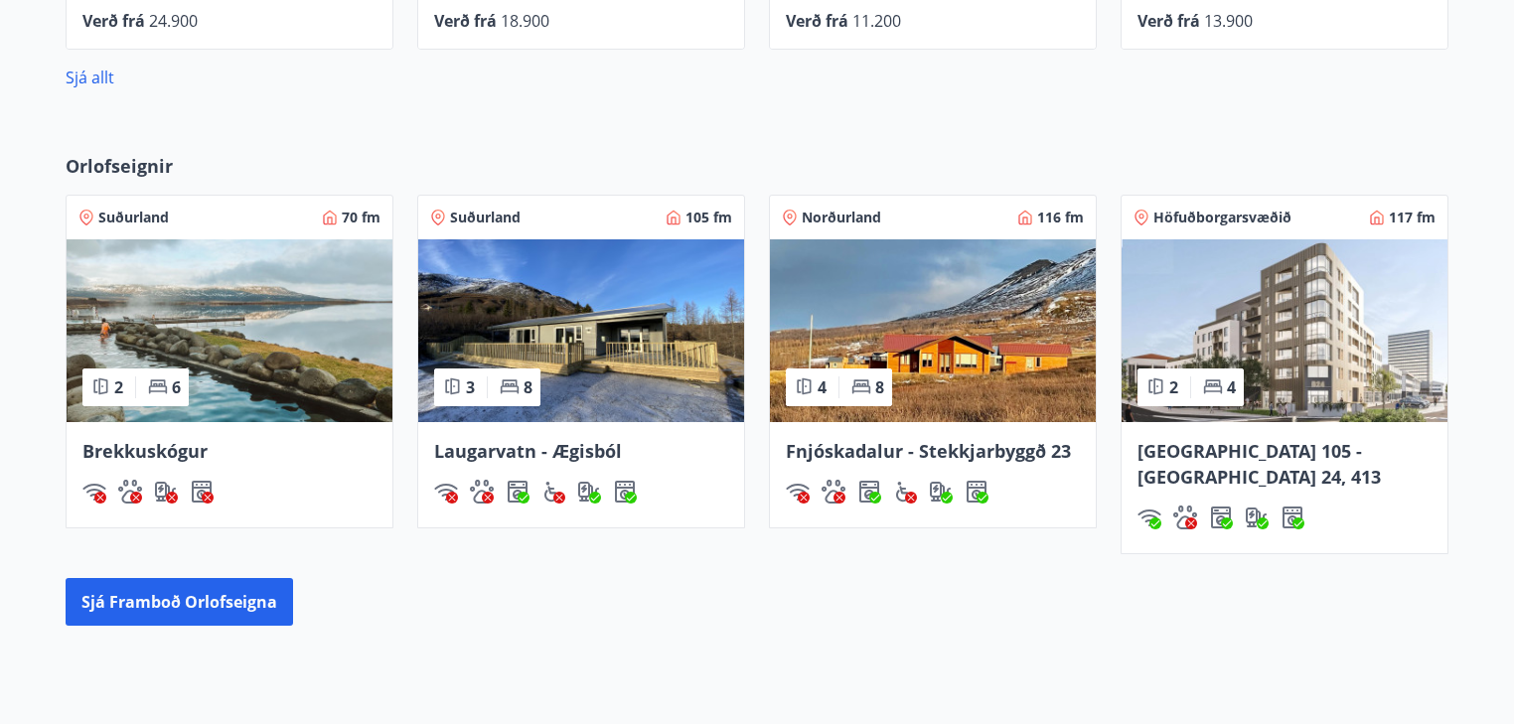
click at [1193, 208] on span "Höfuðborgarsvæðið" at bounding box center [1222, 218] width 138 height 20
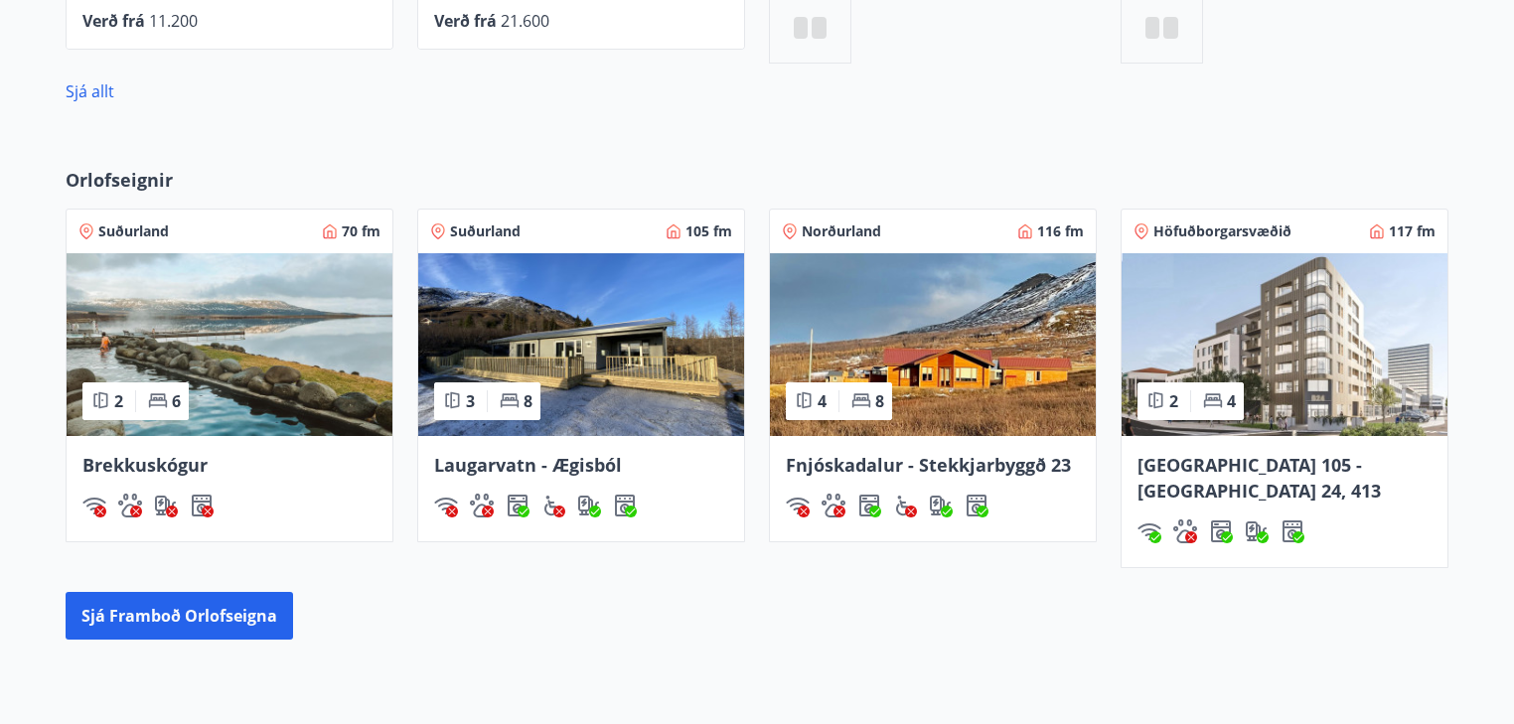
scroll to position [1160, 0]
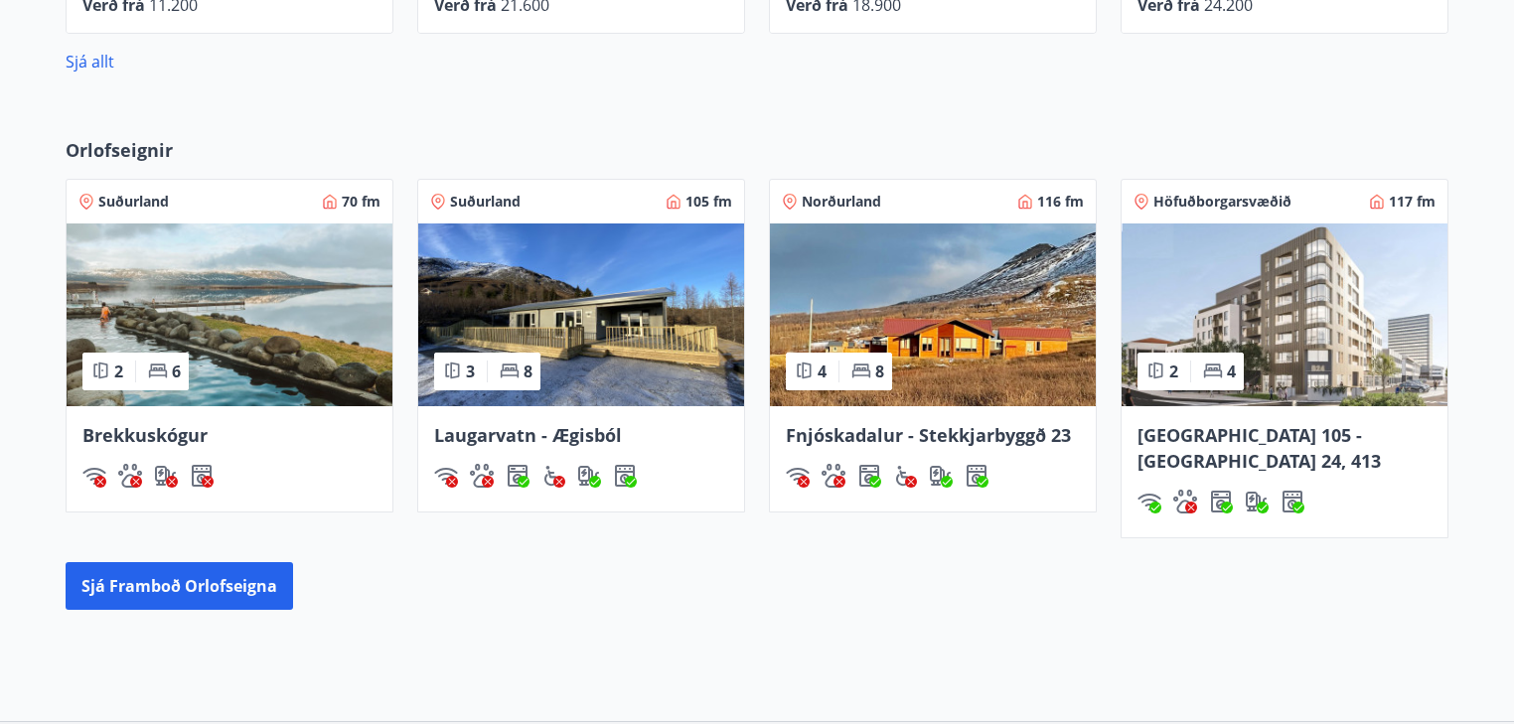
click at [1229, 366] on span "4" at bounding box center [1231, 372] width 9 height 22
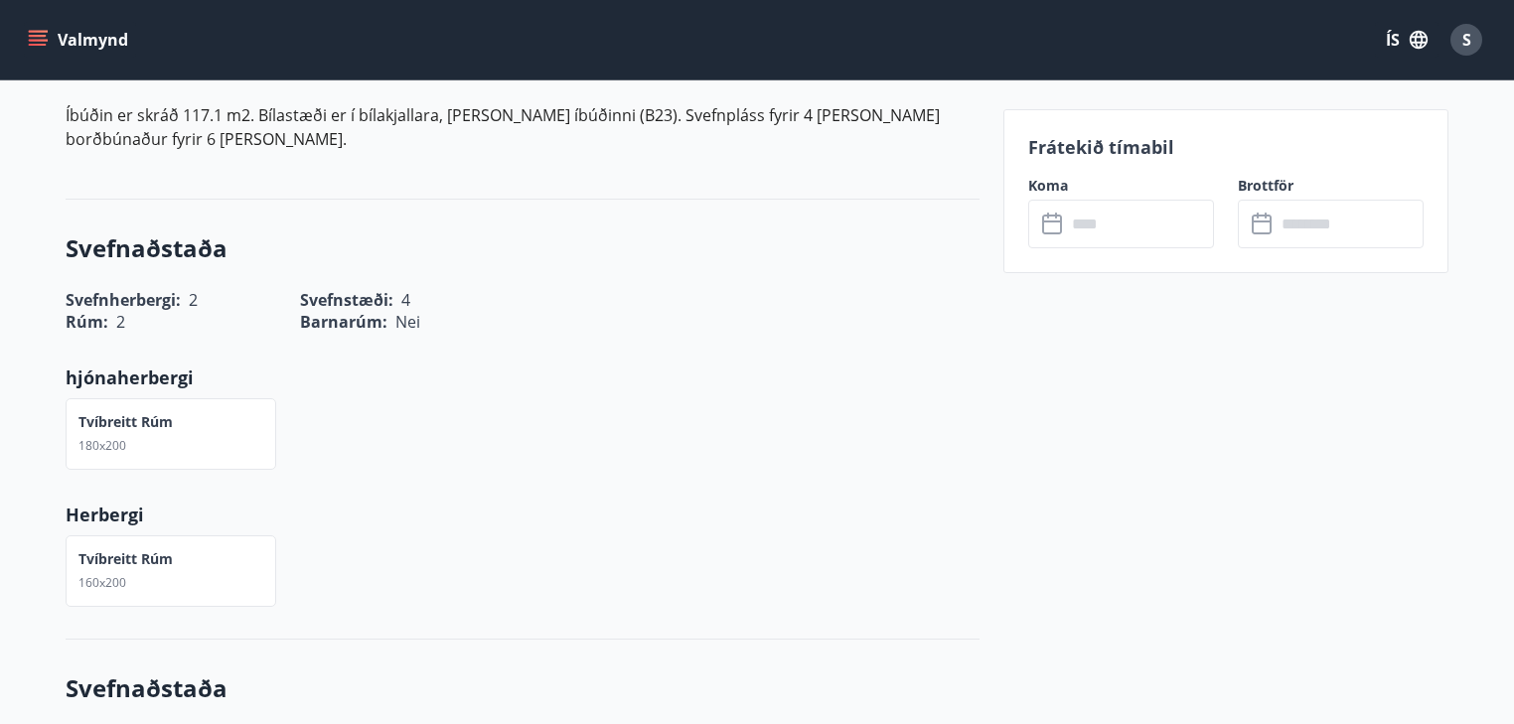
scroll to position [636, 0]
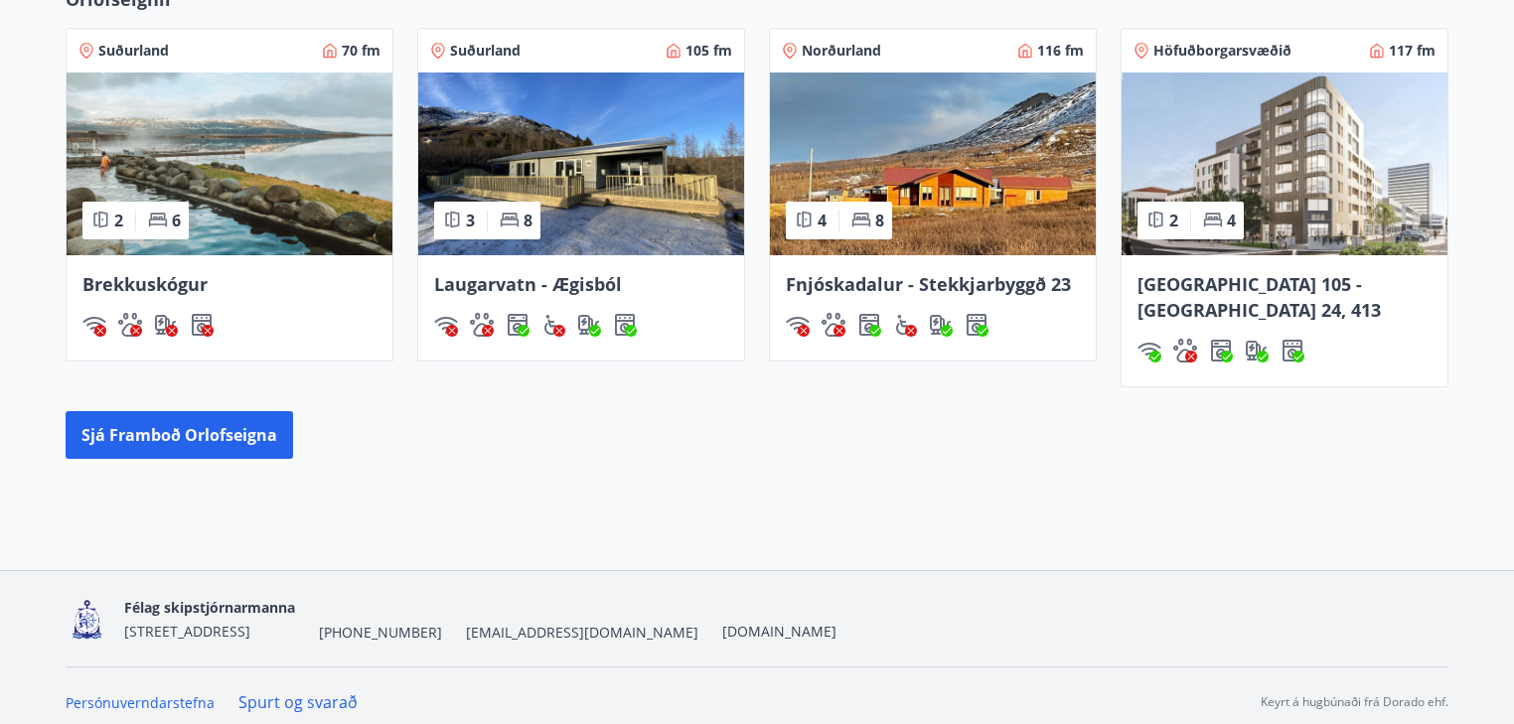
scroll to position [1296, 0]
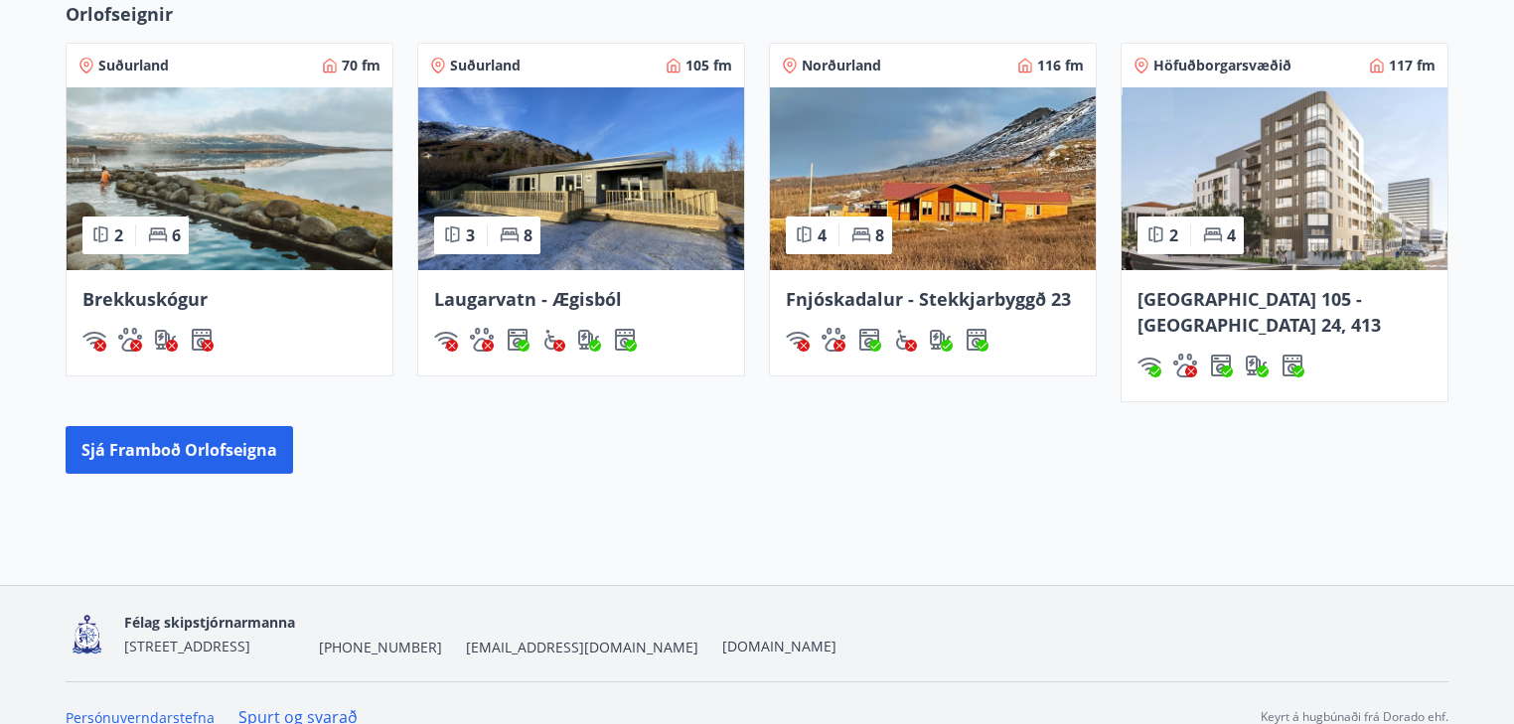
click at [1373, 61] on icon at bounding box center [1376, 66] width 13 height 15
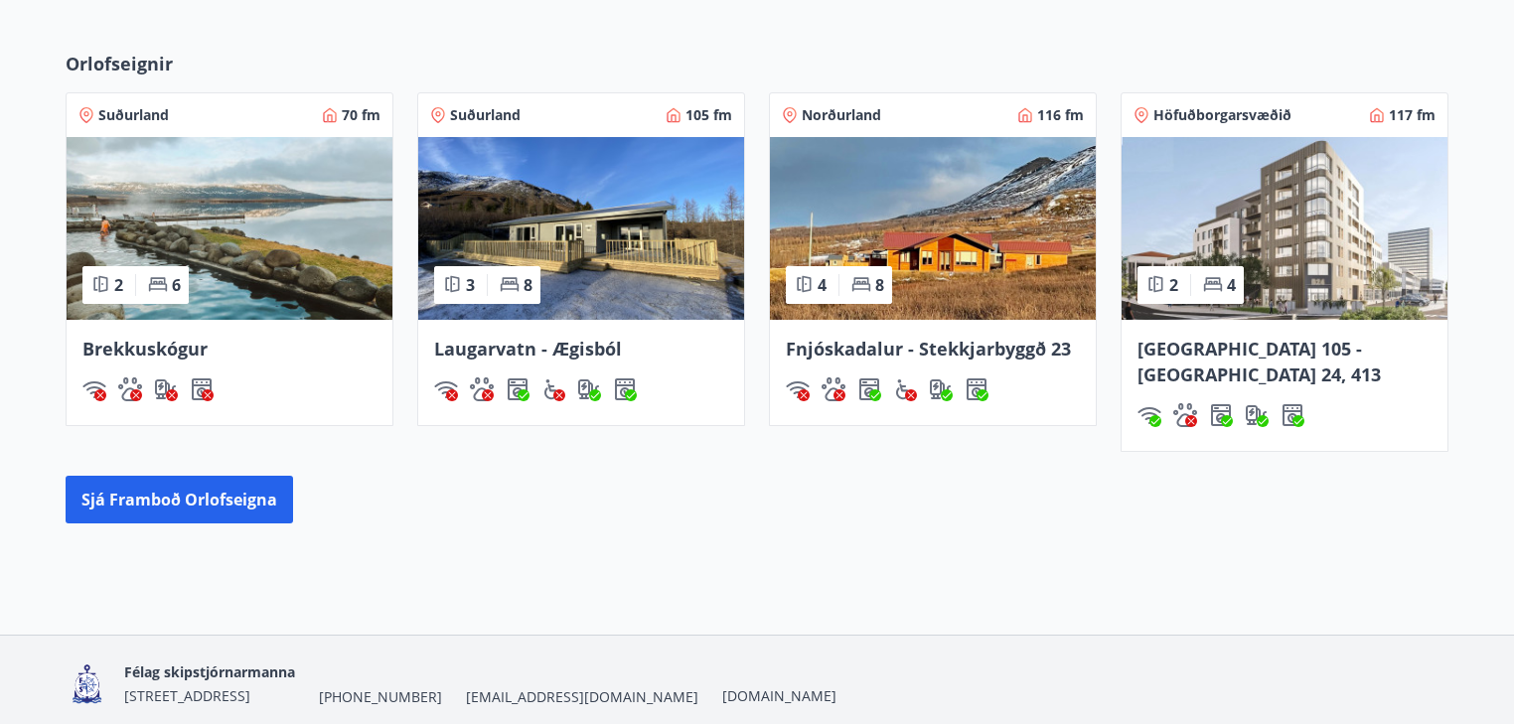
scroll to position [1260, 0]
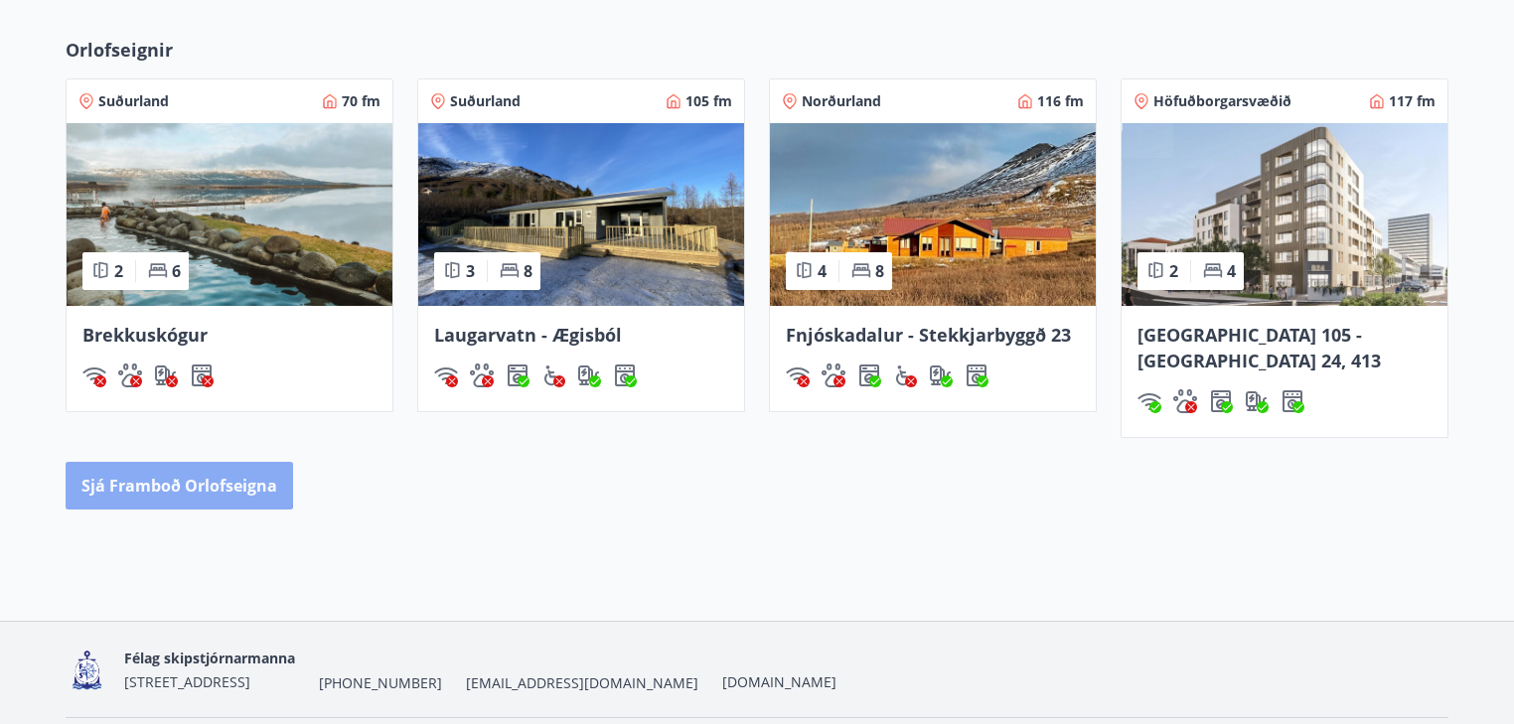
click at [144, 462] on button "Sjá framboð orlofseigna" at bounding box center [179, 486] width 227 height 48
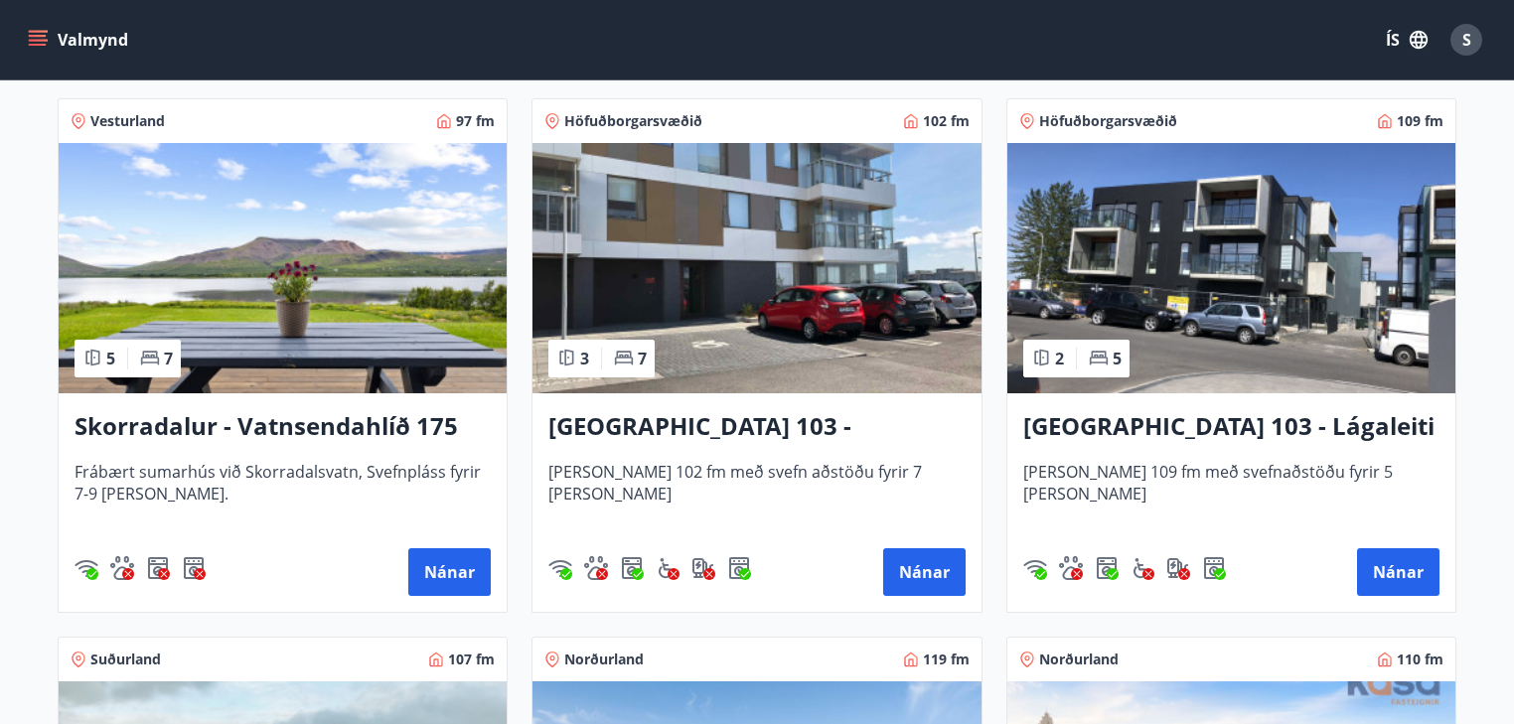
scroll to position [1372, 0]
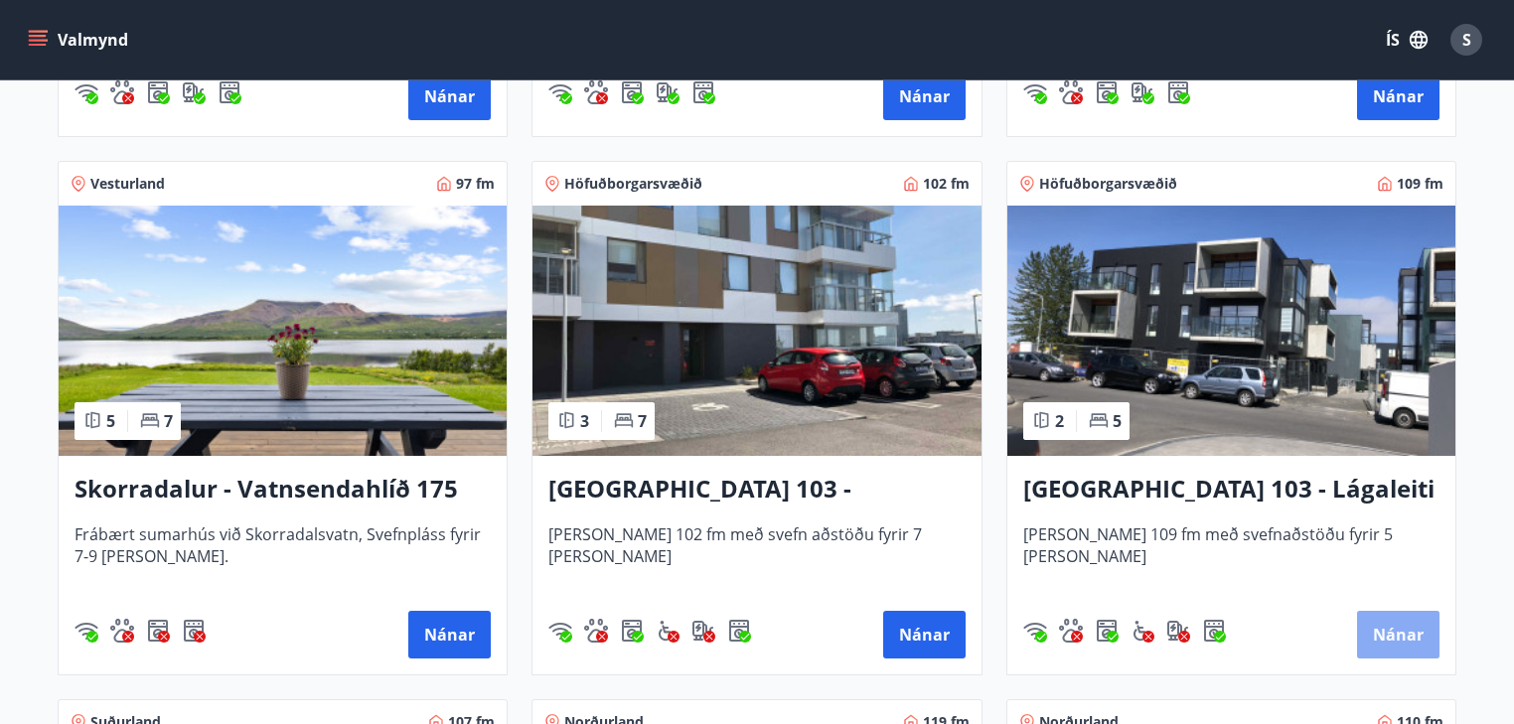
click at [1391, 625] on button "Nánar" at bounding box center [1398, 635] width 82 height 48
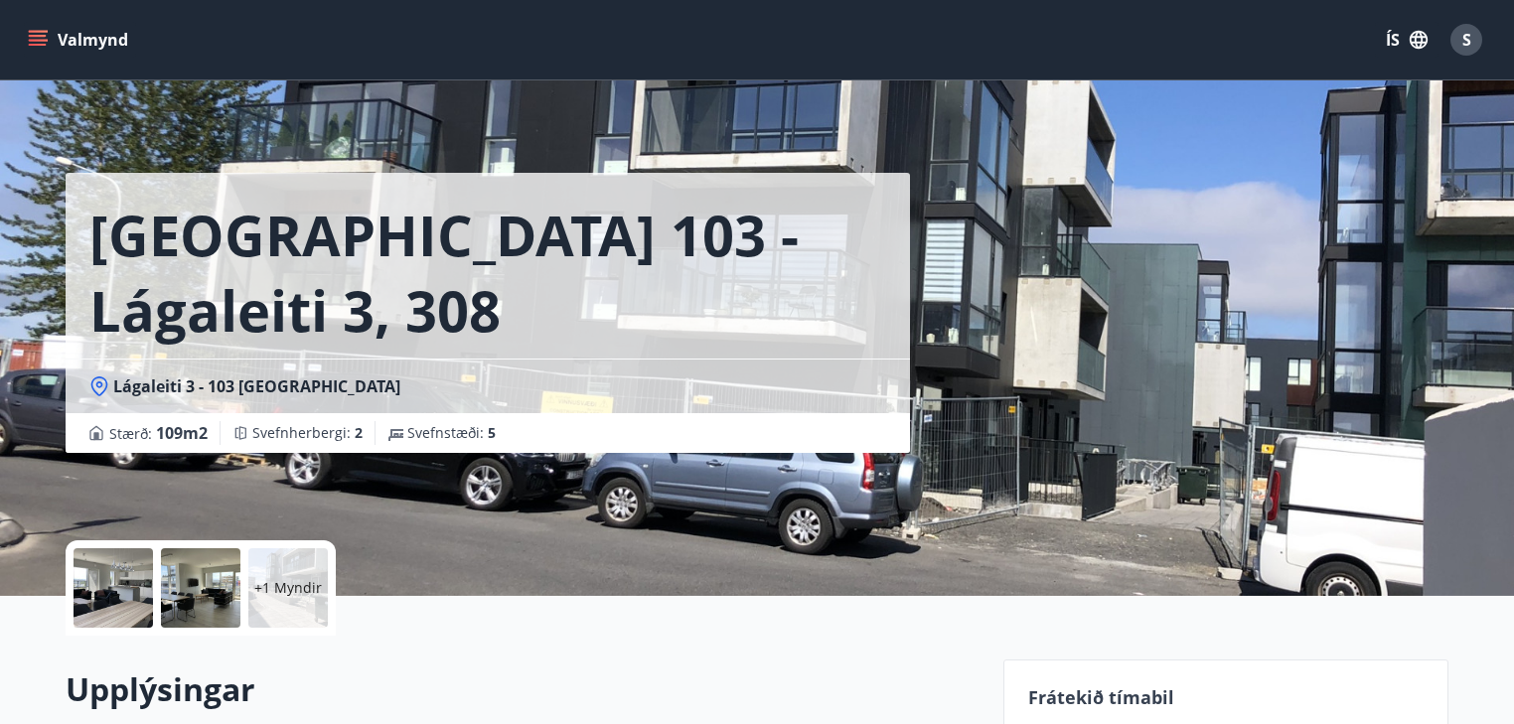
click at [283, 588] on p "+1 Myndir" at bounding box center [288, 588] width 68 height 20
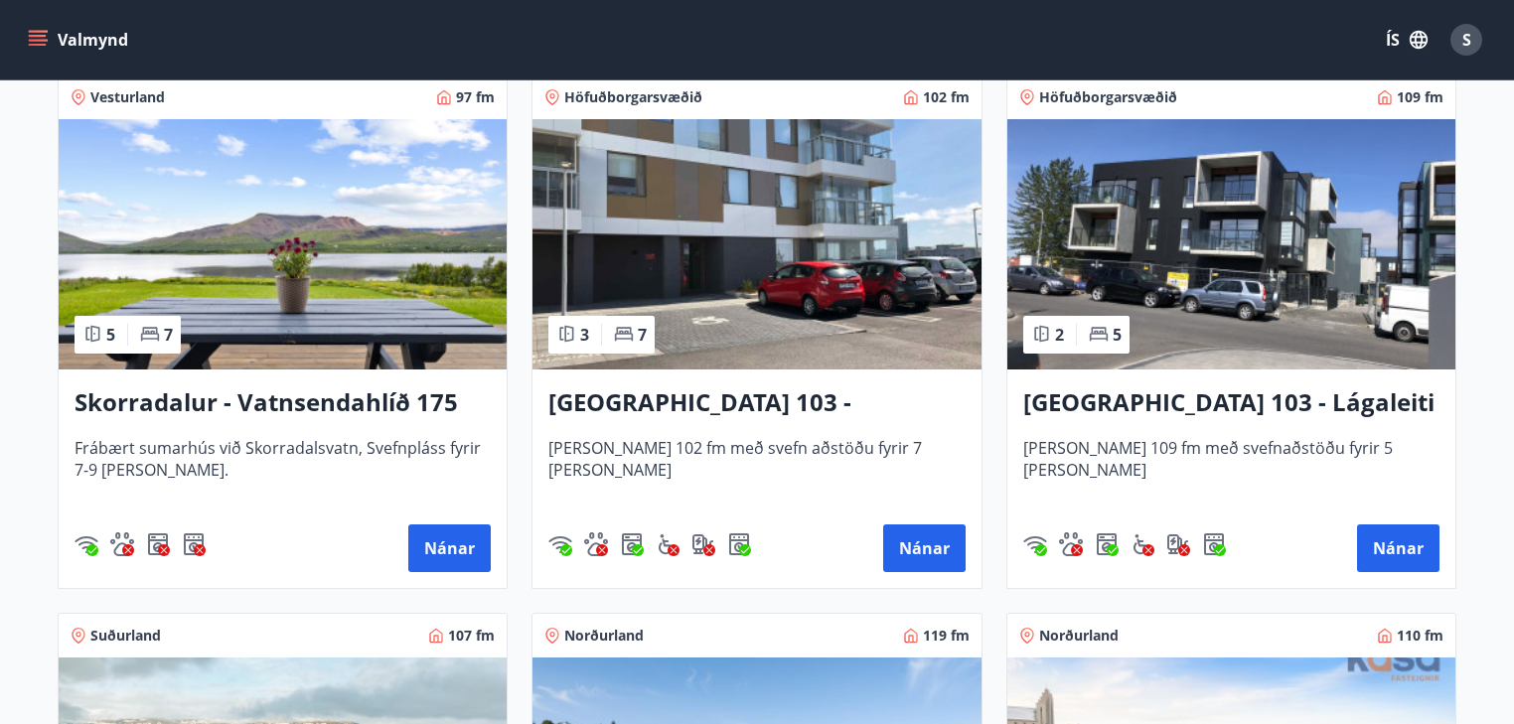
scroll to position [1351, 0]
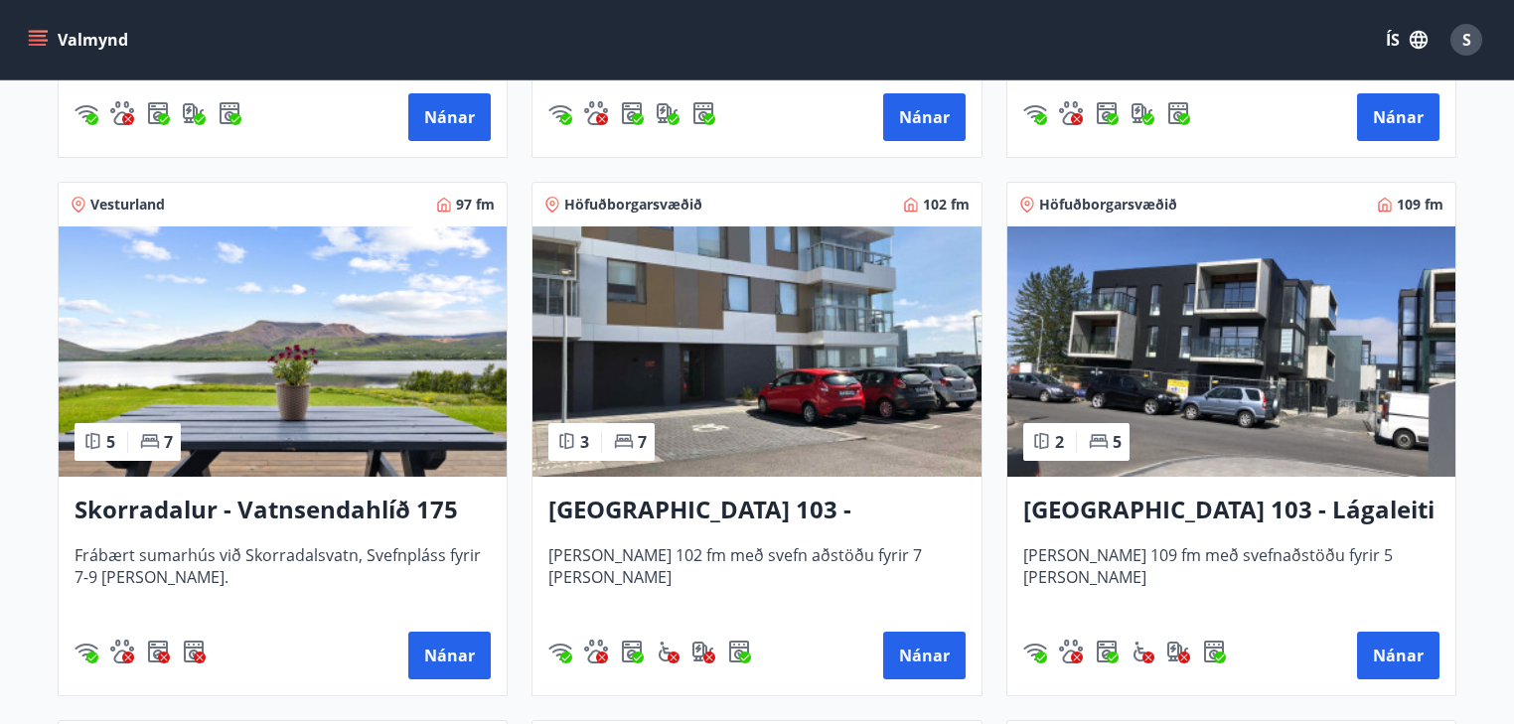
click at [659, 505] on h3 "Reykjavík 103 - Jaðarleiti 8" at bounding box center [756, 511] width 416 height 36
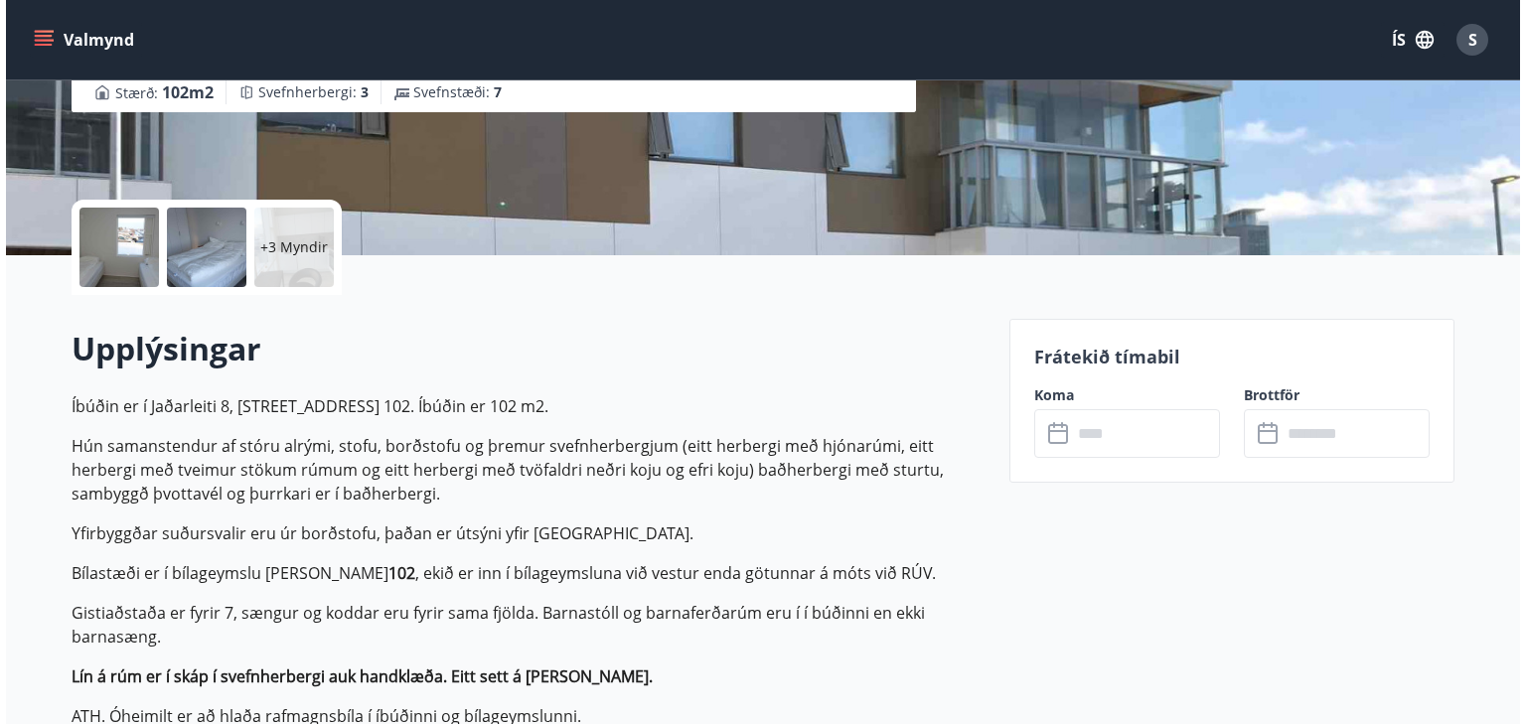
scroll to position [318, 0]
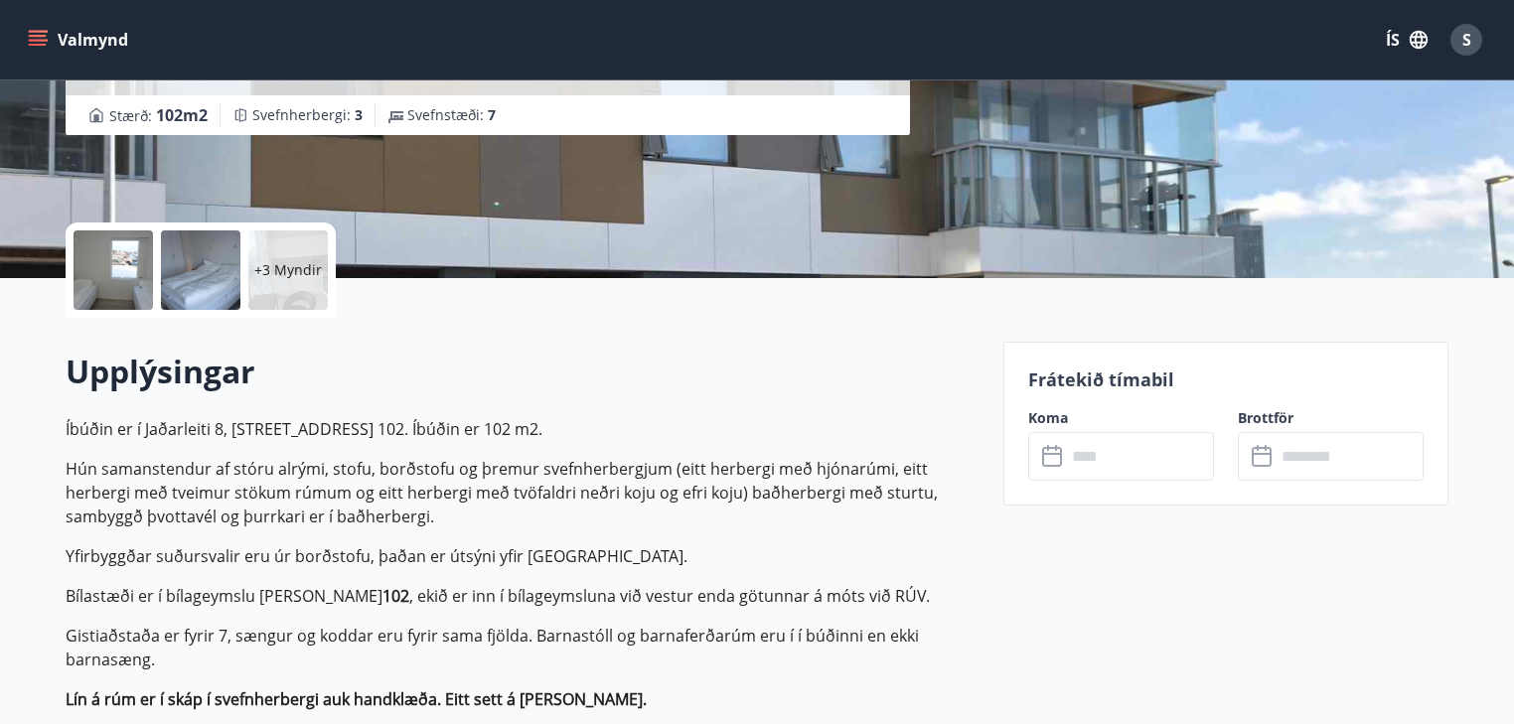
click at [285, 261] on p "+3 Myndir" at bounding box center [288, 270] width 68 height 20
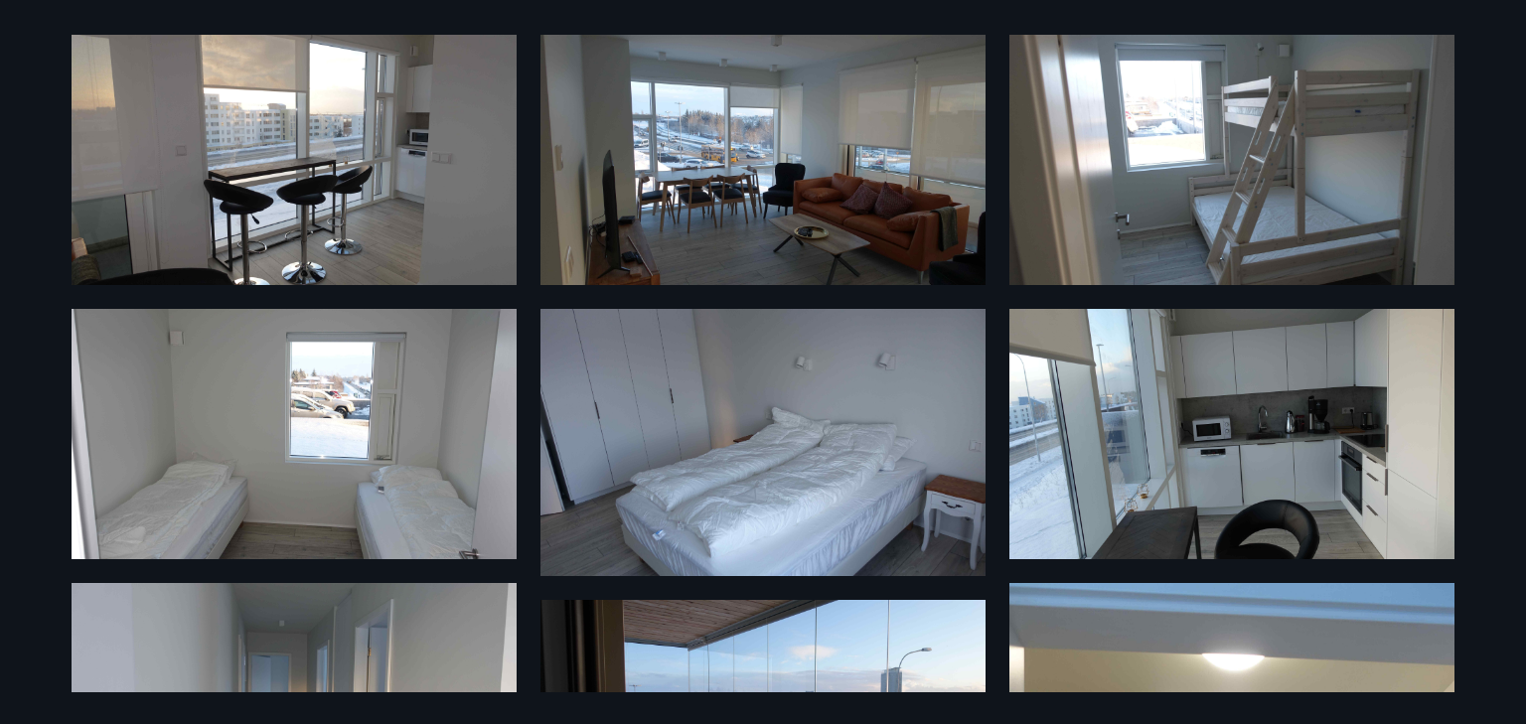
scroll to position [0, 0]
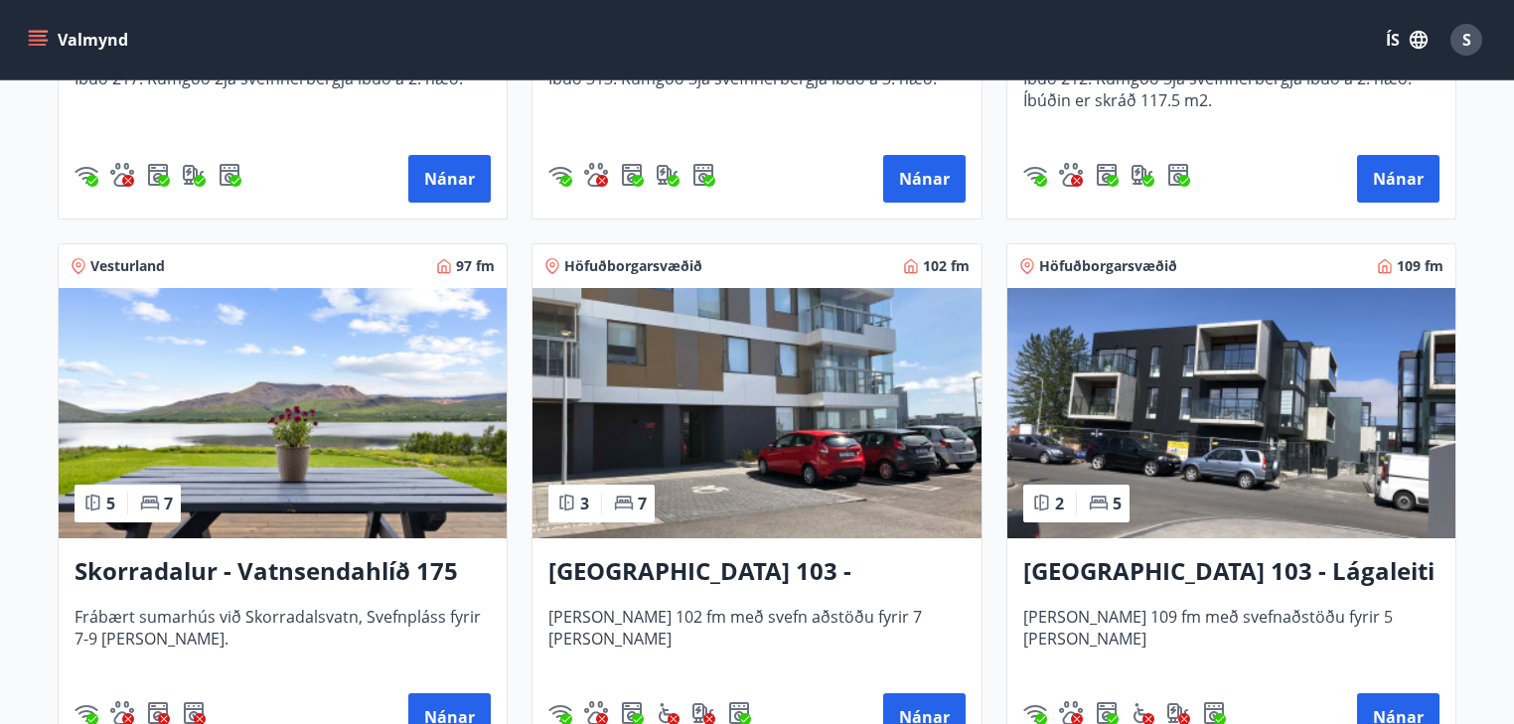
scroll to position [1351, 0]
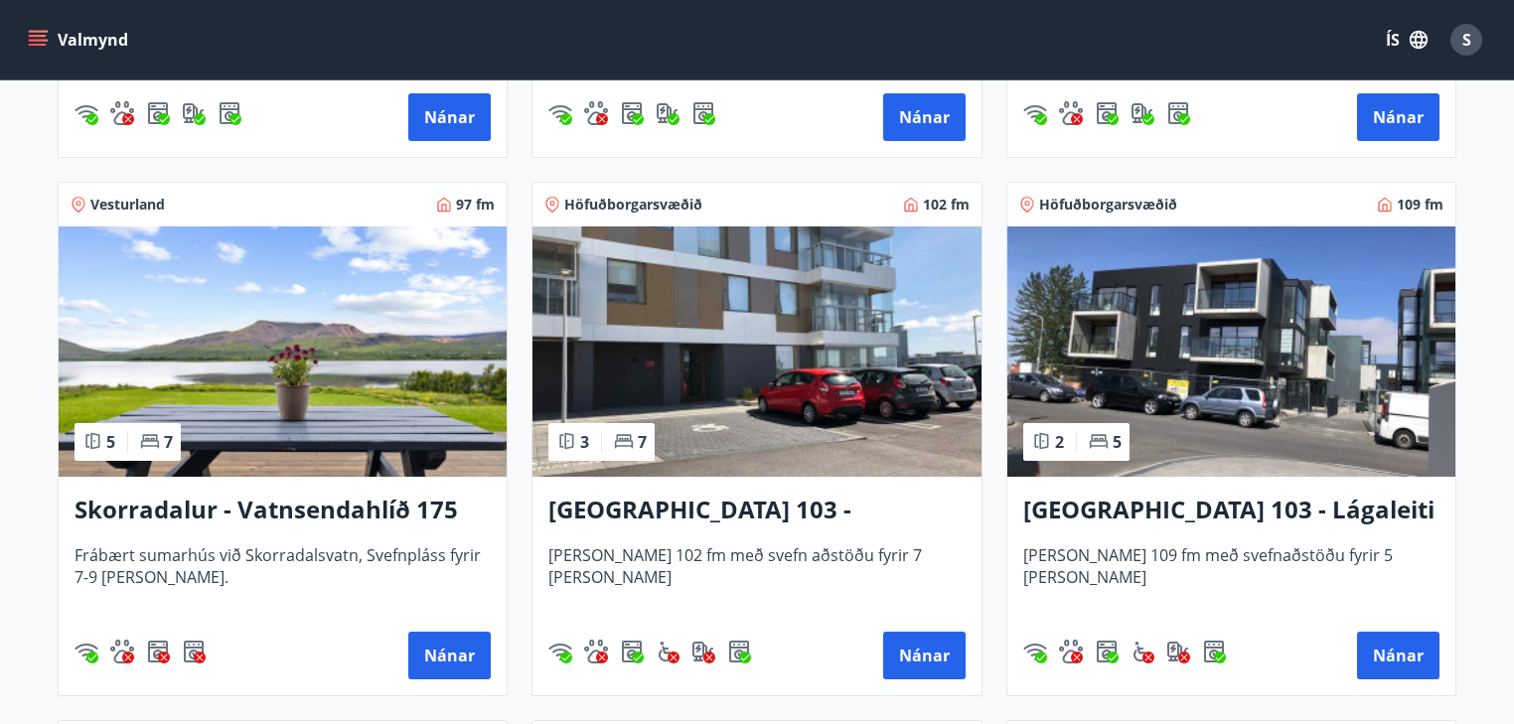
click at [1180, 506] on h3 "Reykjavík 103 - Lágaleiti 3, 308" at bounding box center [1231, 511] width 416 height 36
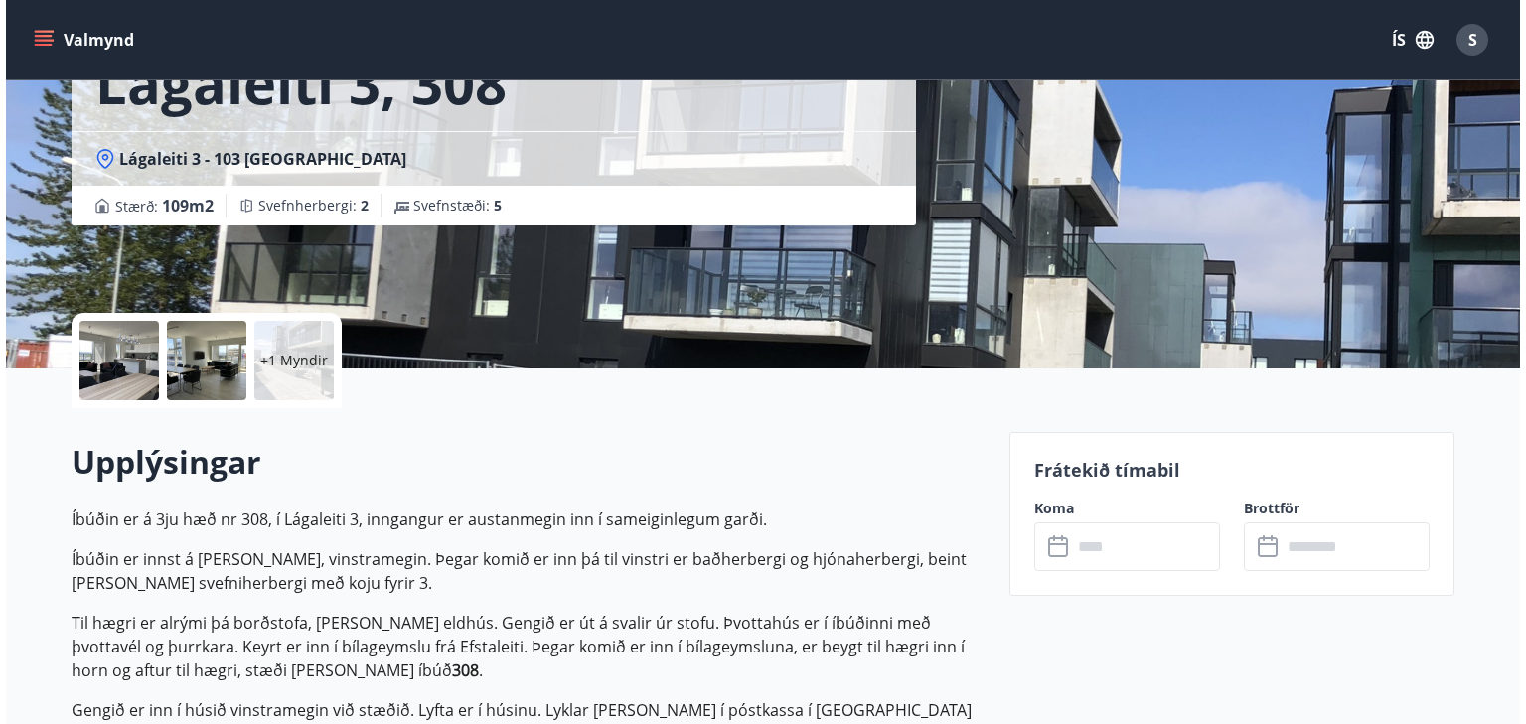
scroll to position [238, 0]
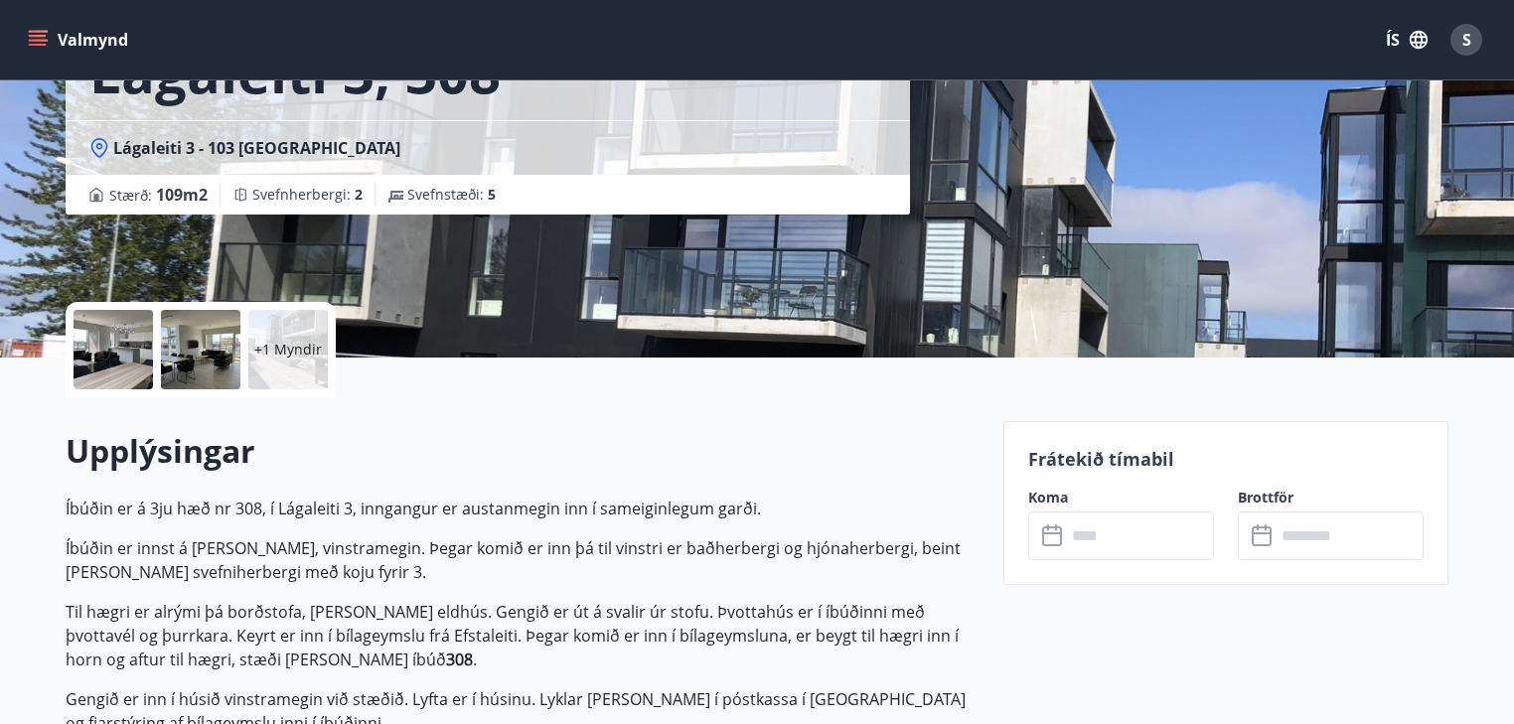
click at [279, 354] on p "+1 Myndir" at bounding box center [288, 350] width 68 height 20
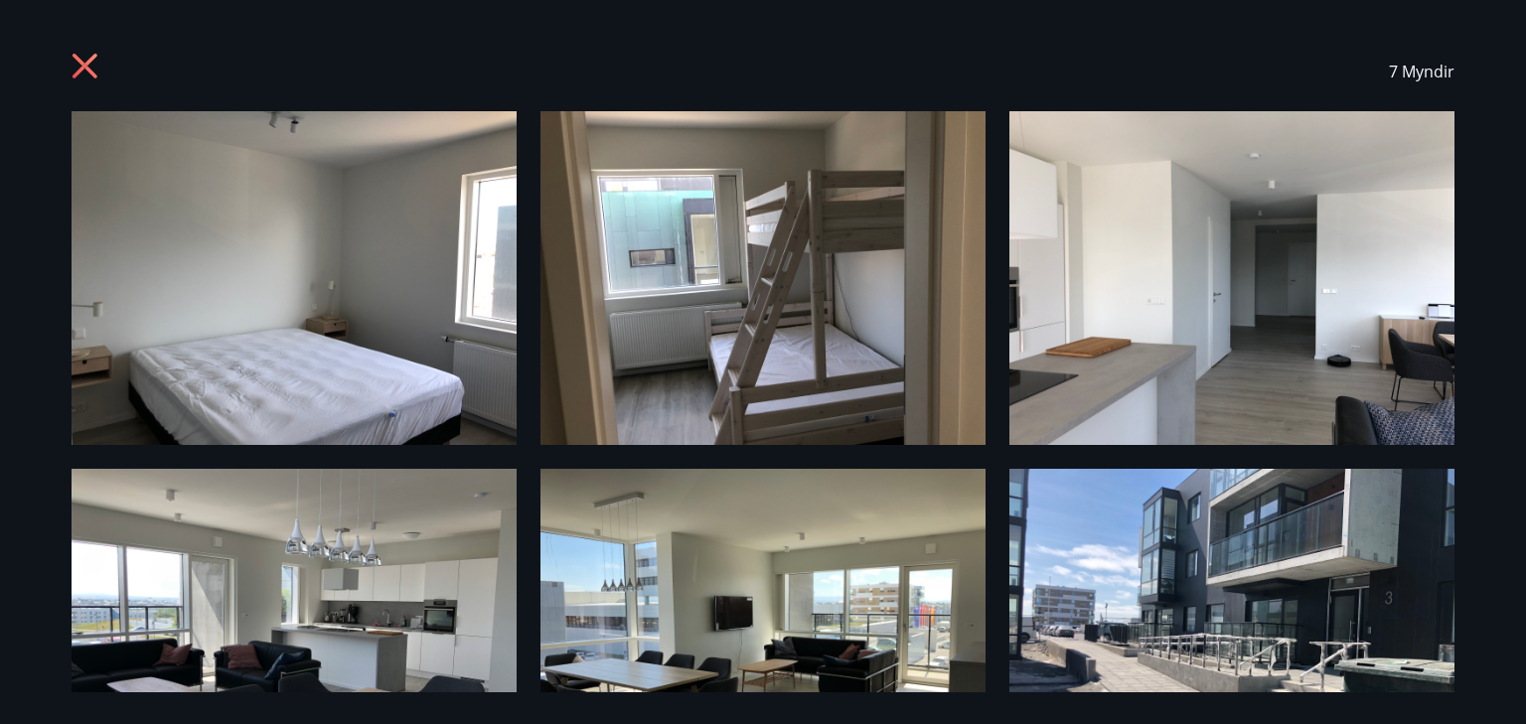
scroll to position [0, 0]
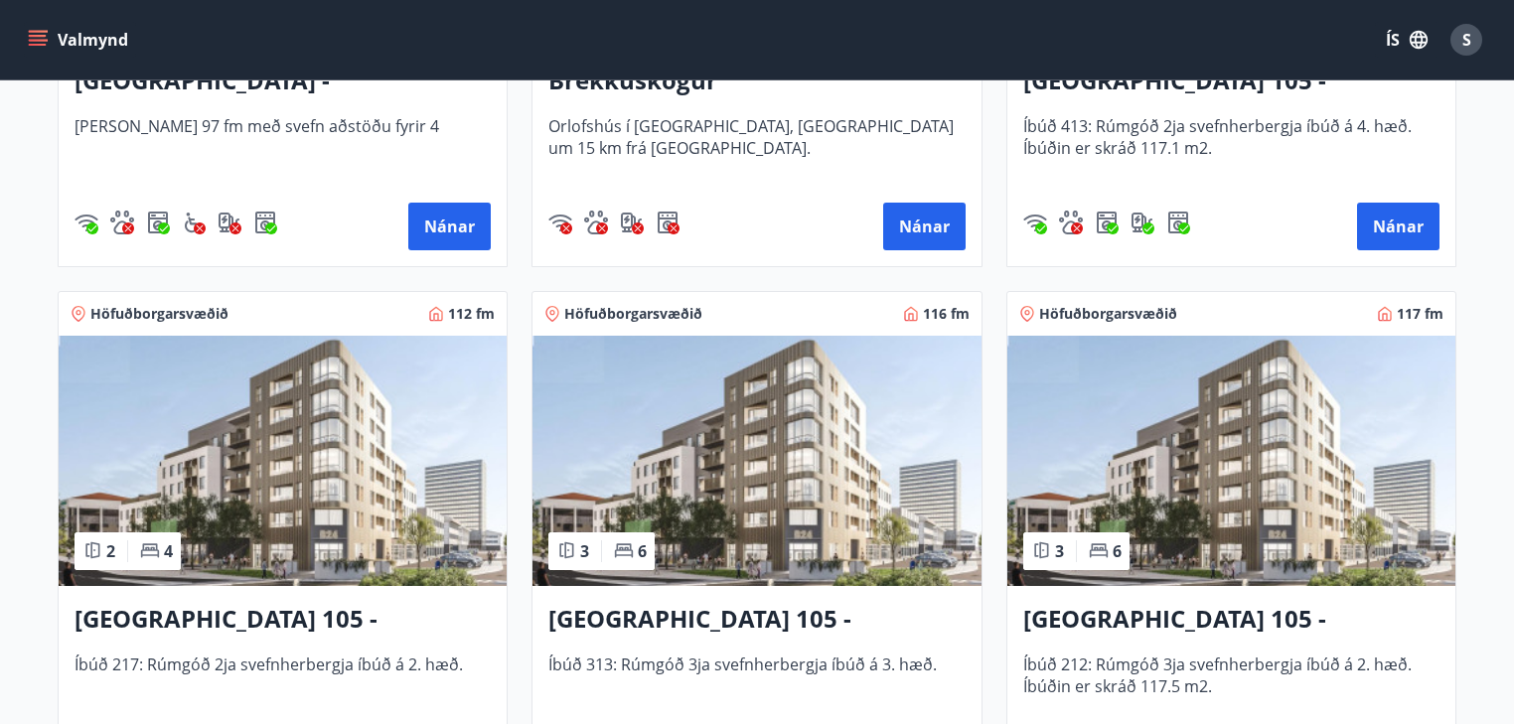
scroll to position [715, 0]
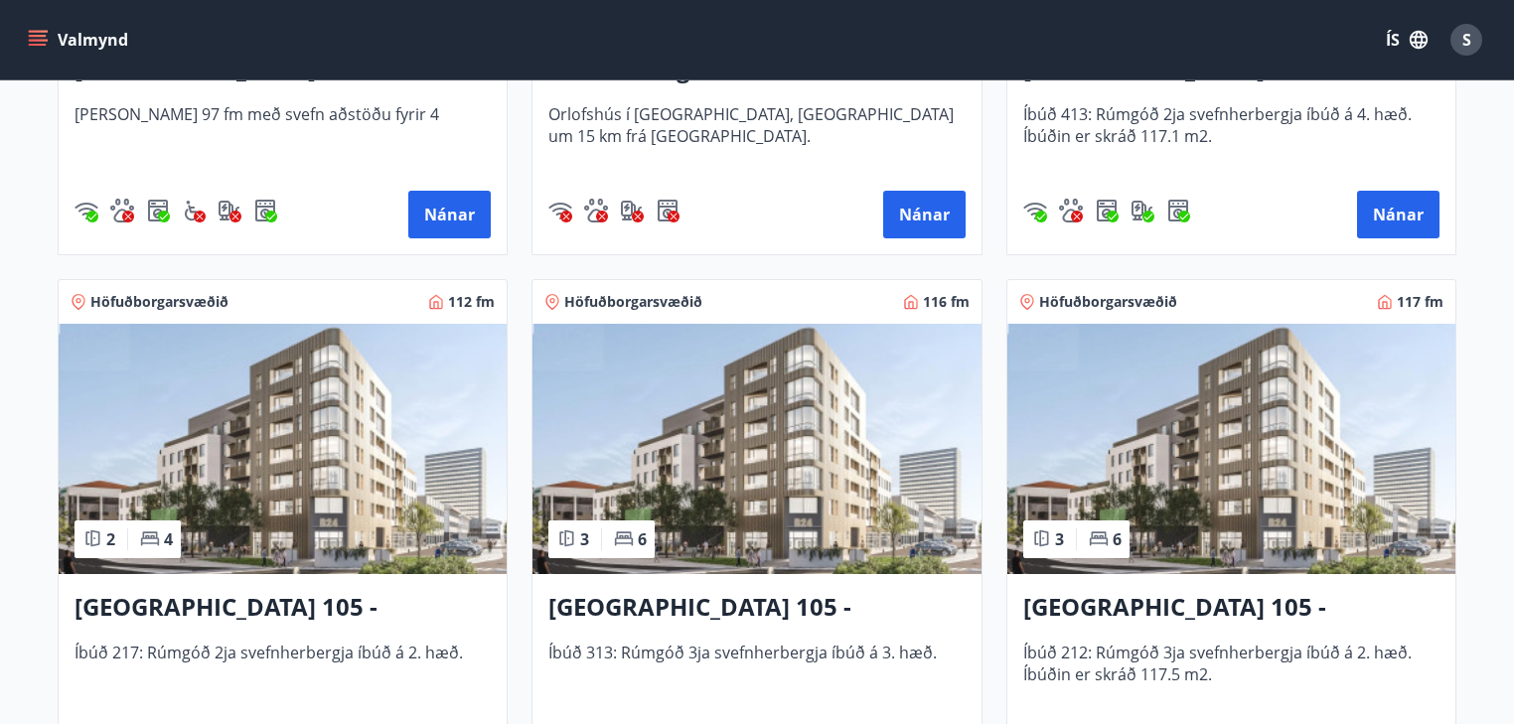
click at [308, 511] on img at bounding box center [283, 449] width 448 height 250
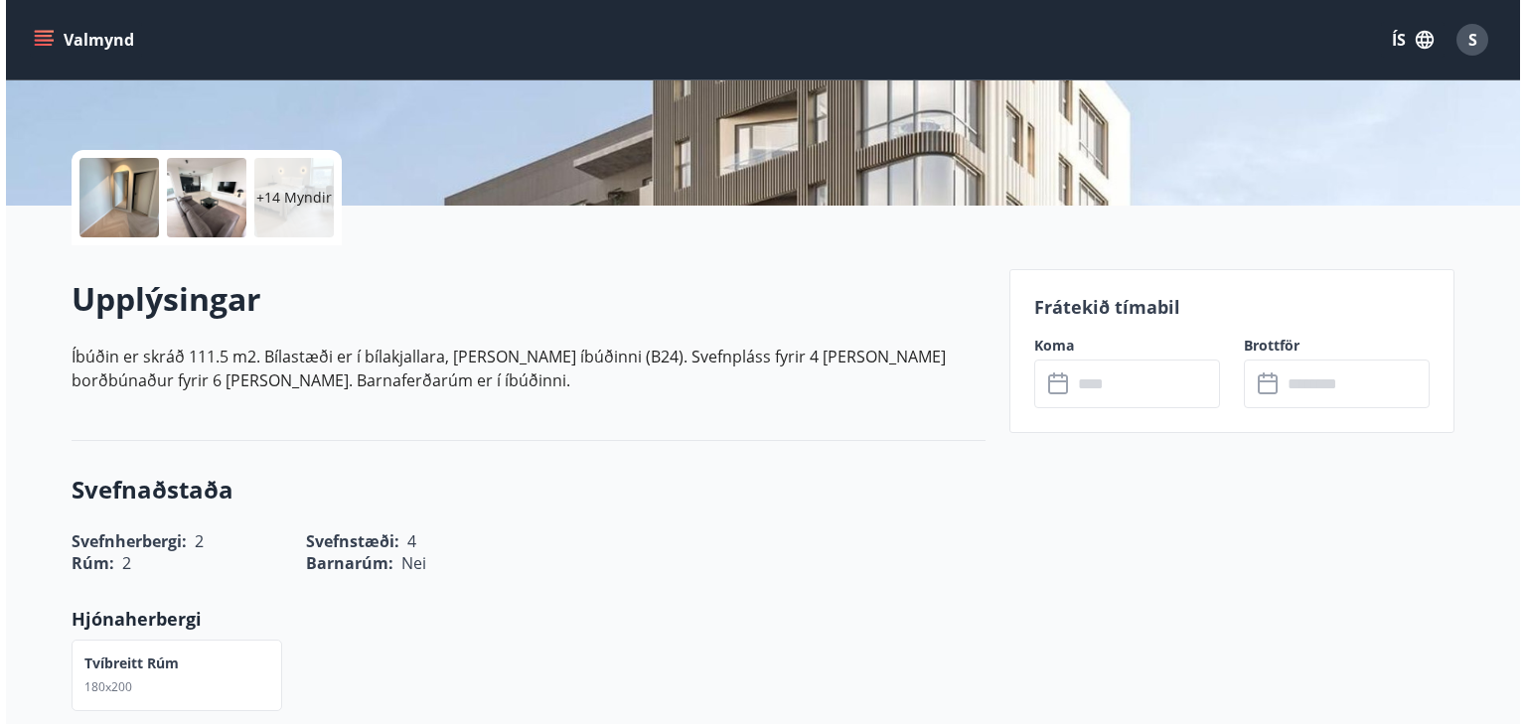
scroll to position [318, 0]
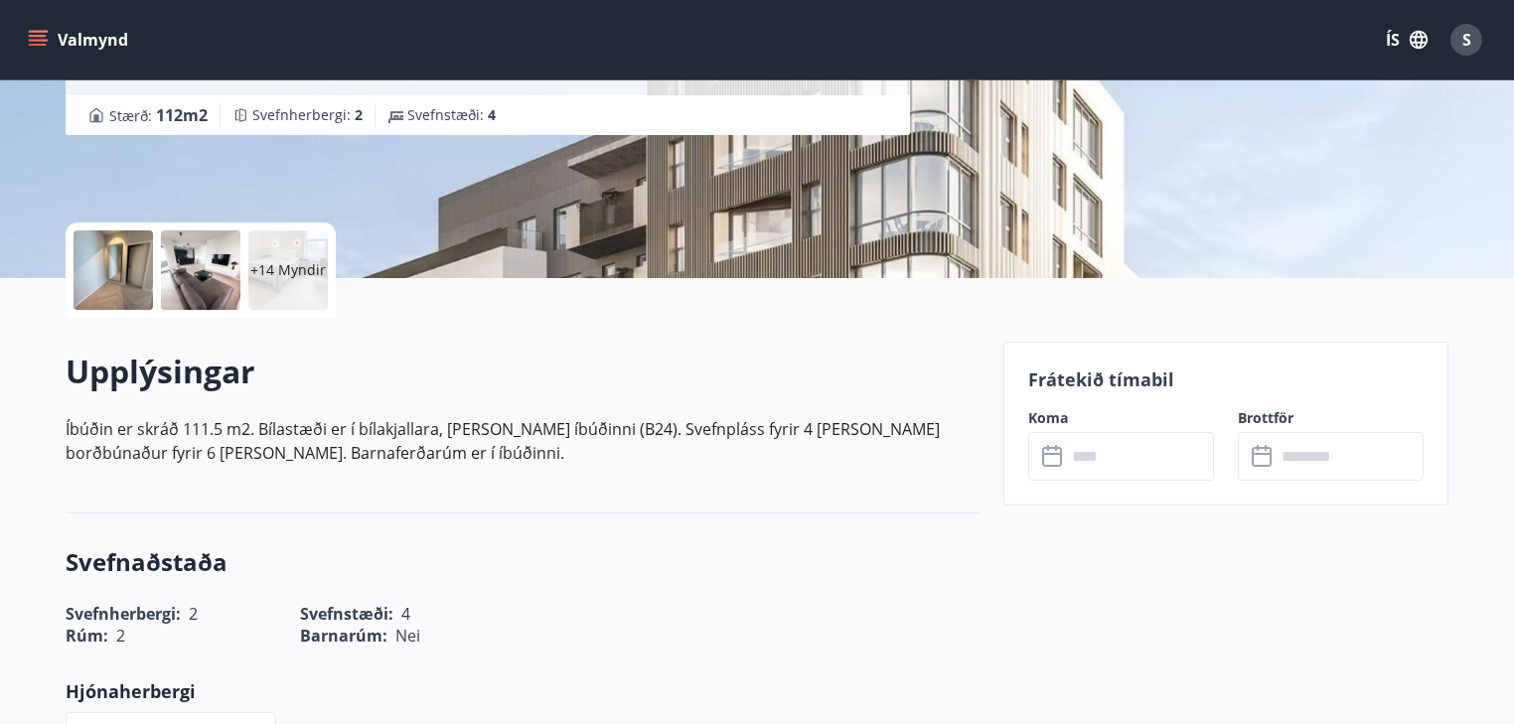
click at [278, 275] on p "+14 Myndir" at bounding box center [287, 270] width 75 height 20
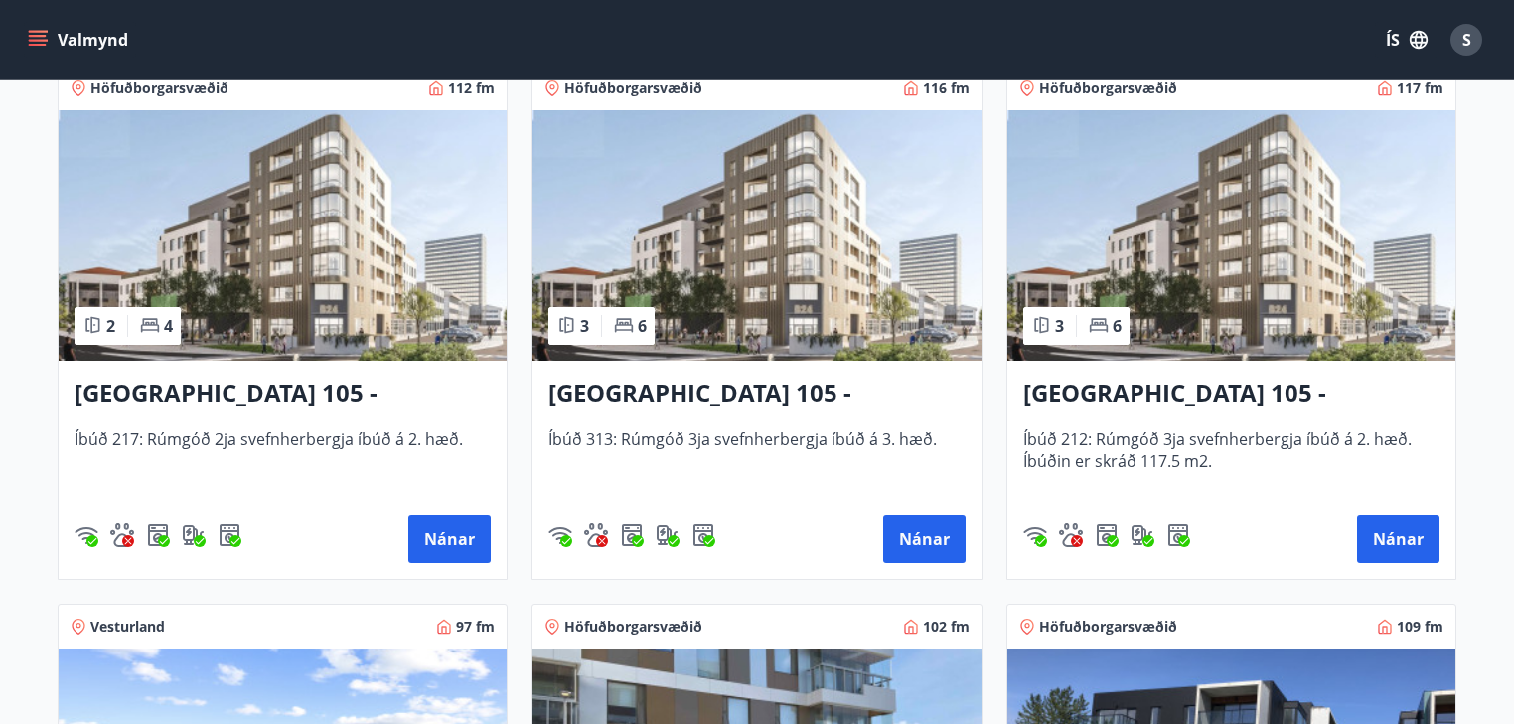
scroll to position [953, 0]
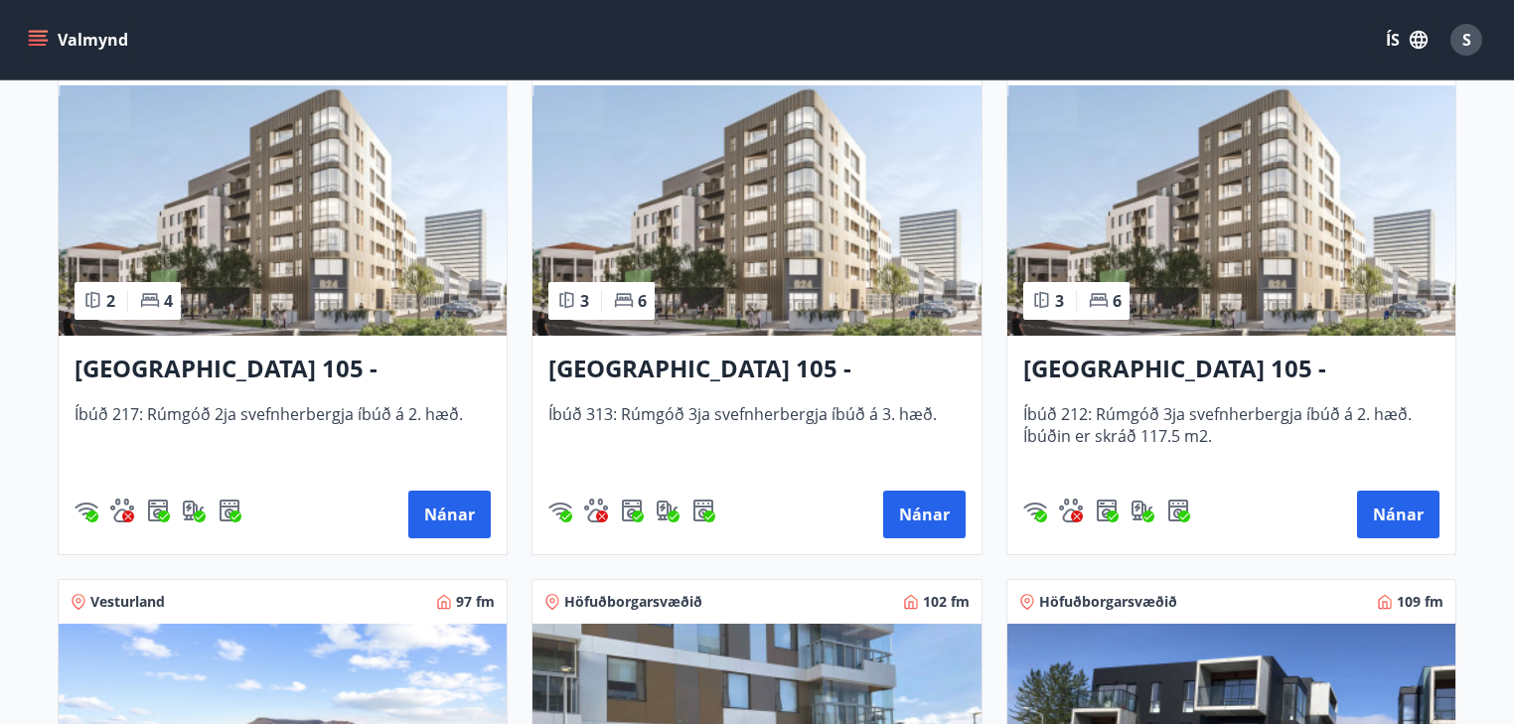
click at [1251, 364] on h3 "Reykjavík 105 - Borgartún 24, 212" at bounding box center [1231, 370] width 416 height 36
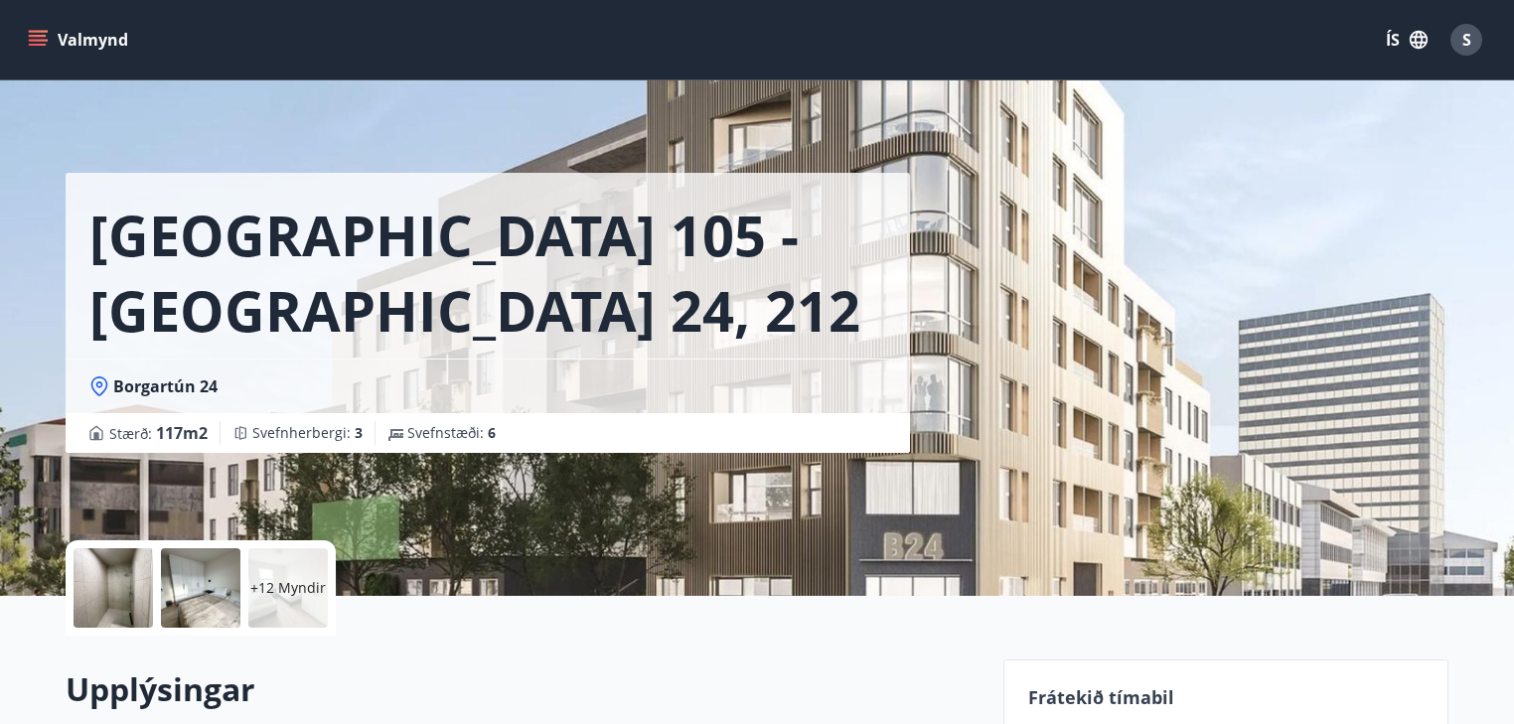
click at [274, 580] on p "+12 Myndir" at bounding box center [287, 588] width 75 height 20
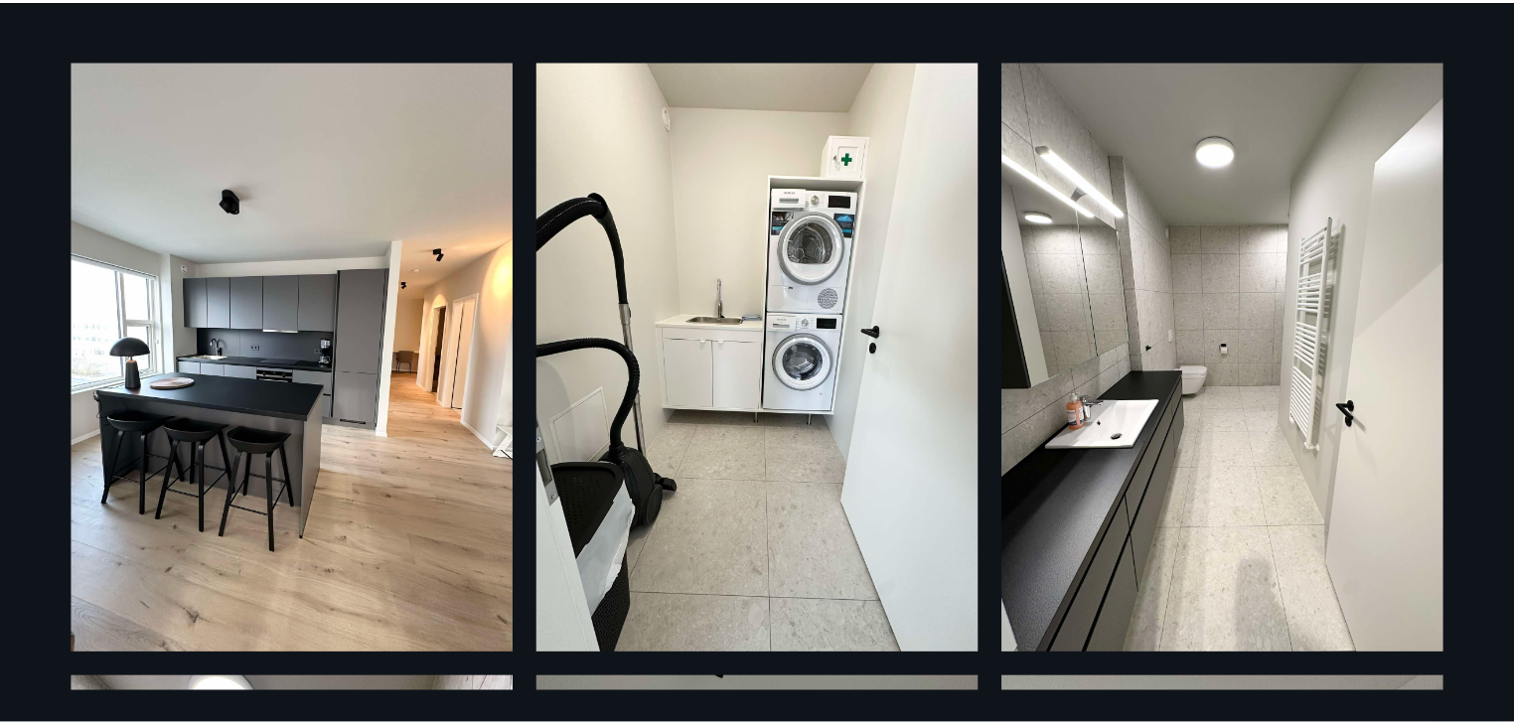
scroll to position [79, 0]
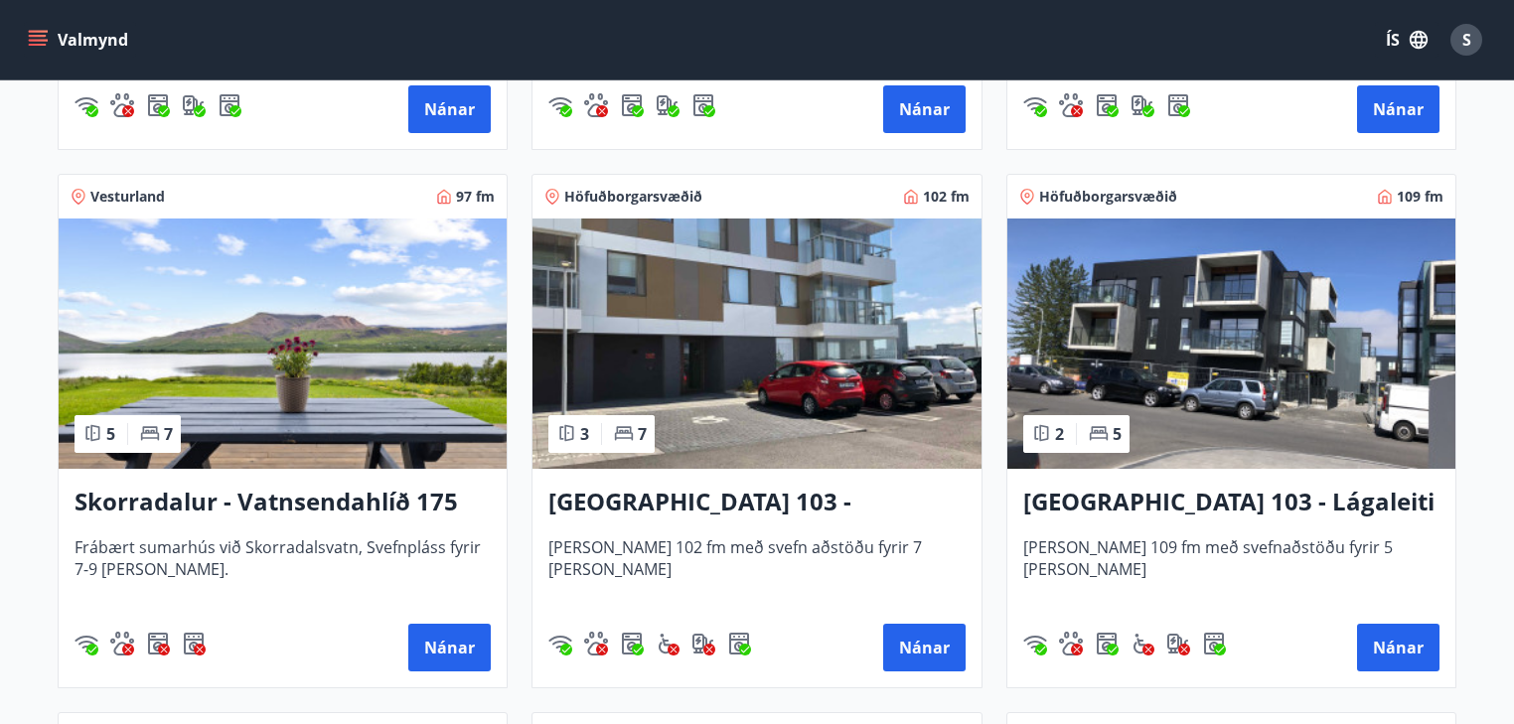
scroll to position [1432, 0]
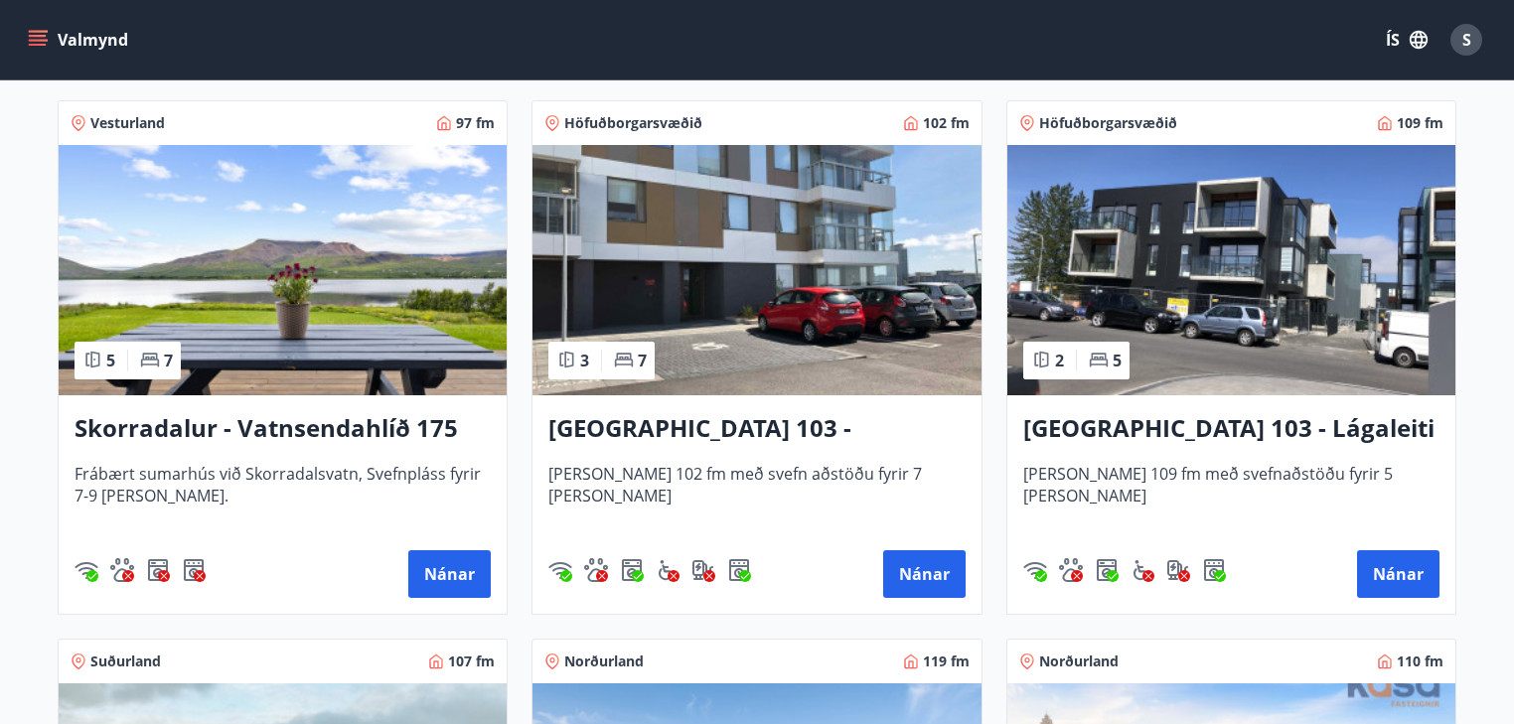
click at [669, 419] on h3 "Reykjavík 103 - Jaðarleiti 8" at bounding box center [756, 429] width 416 height 36
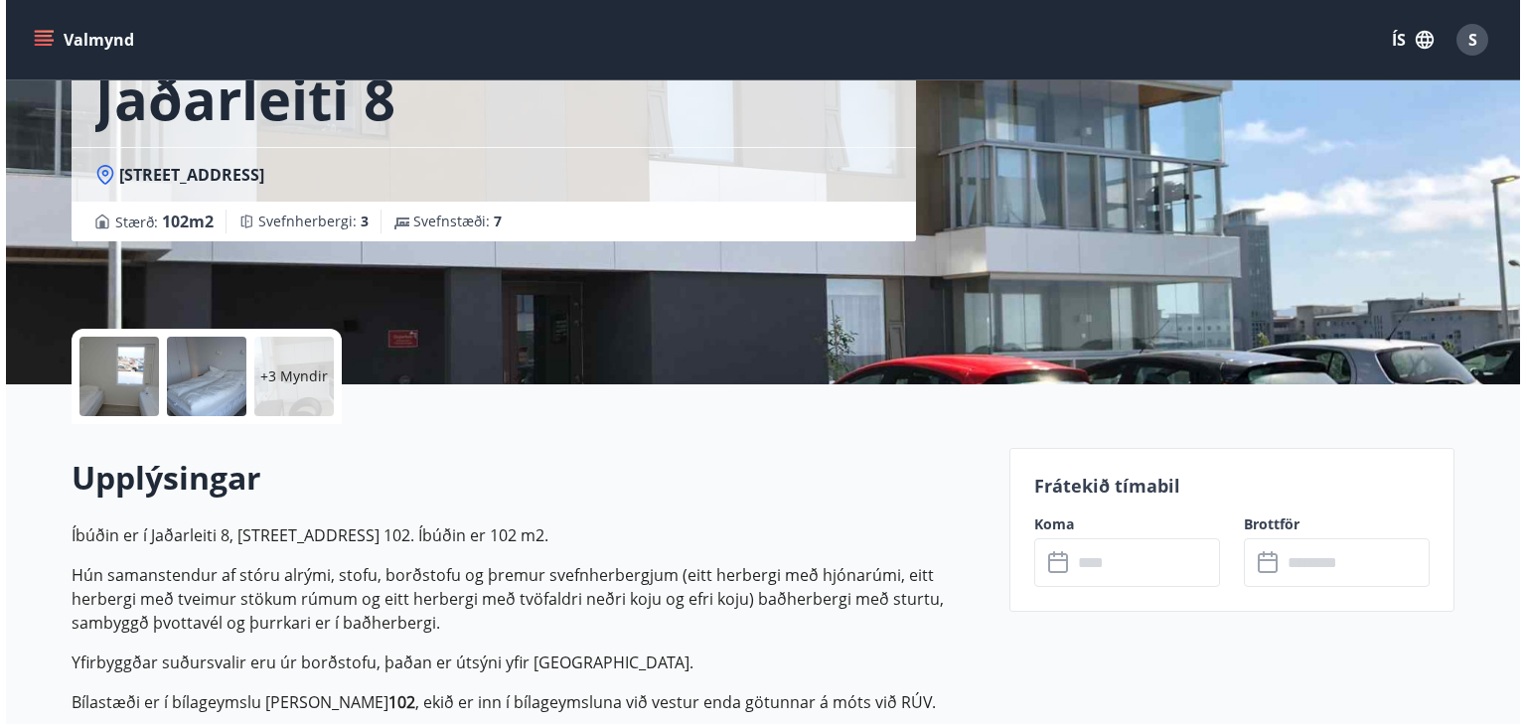
scroll to position [318, 0]
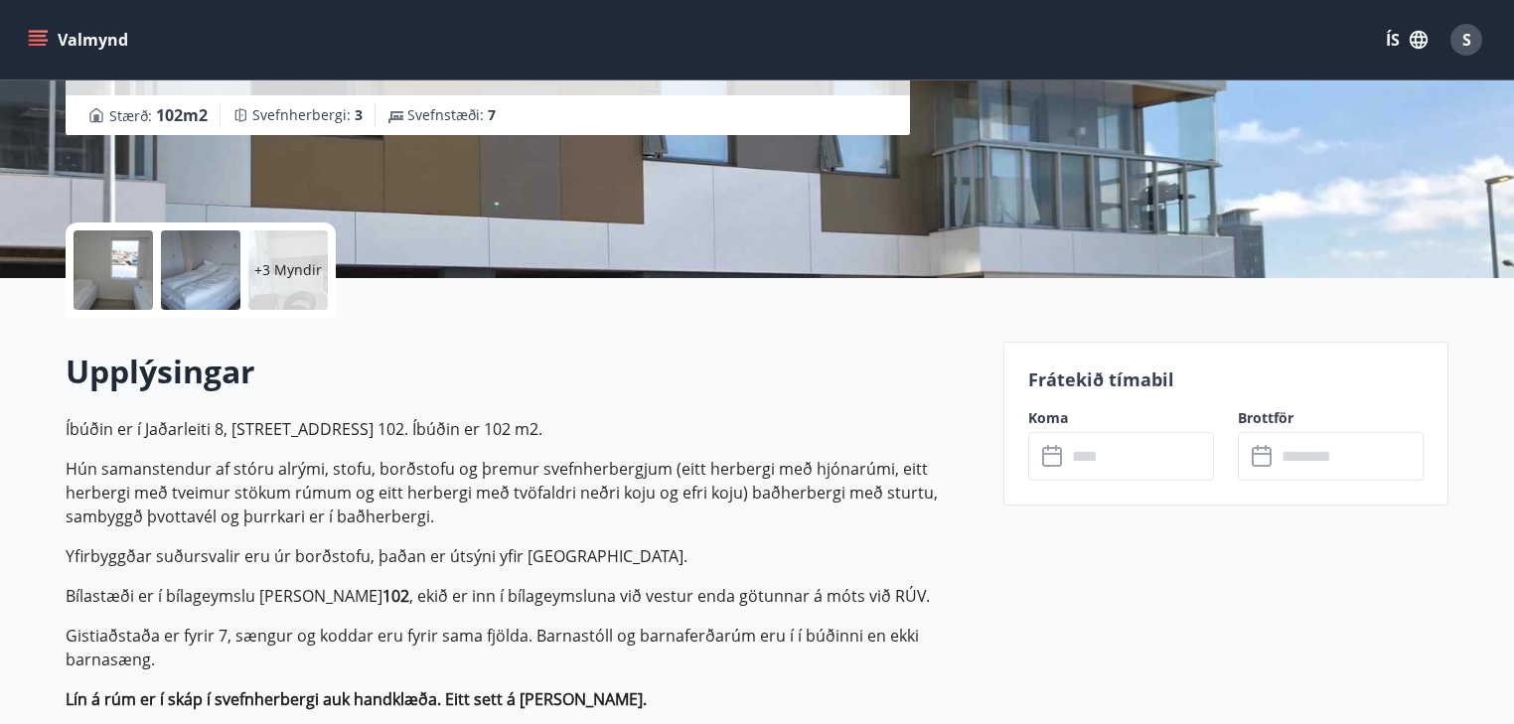
click at [278, 262] on p "+3 Myndir" at bounding box center [288, 270] width 68 height 20
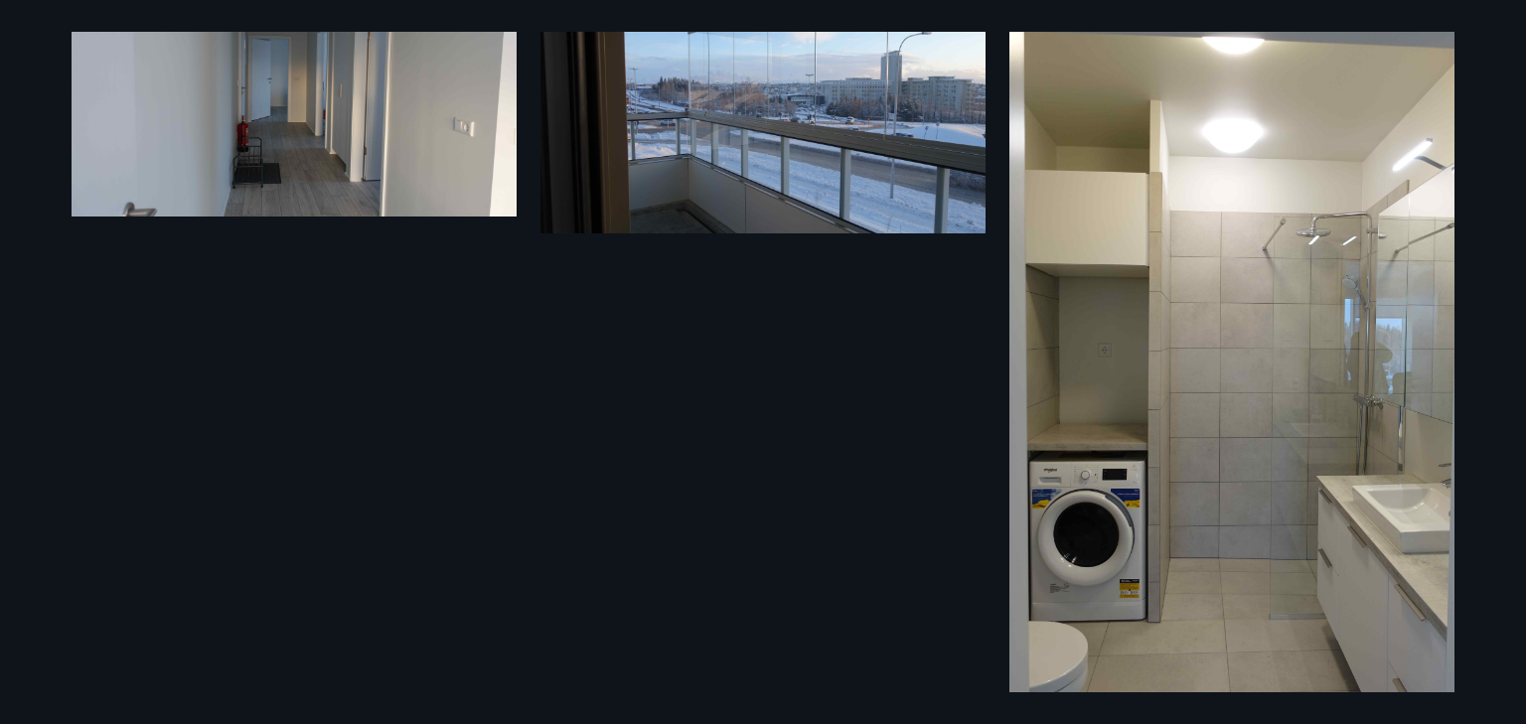
scroll to position [764, 0]
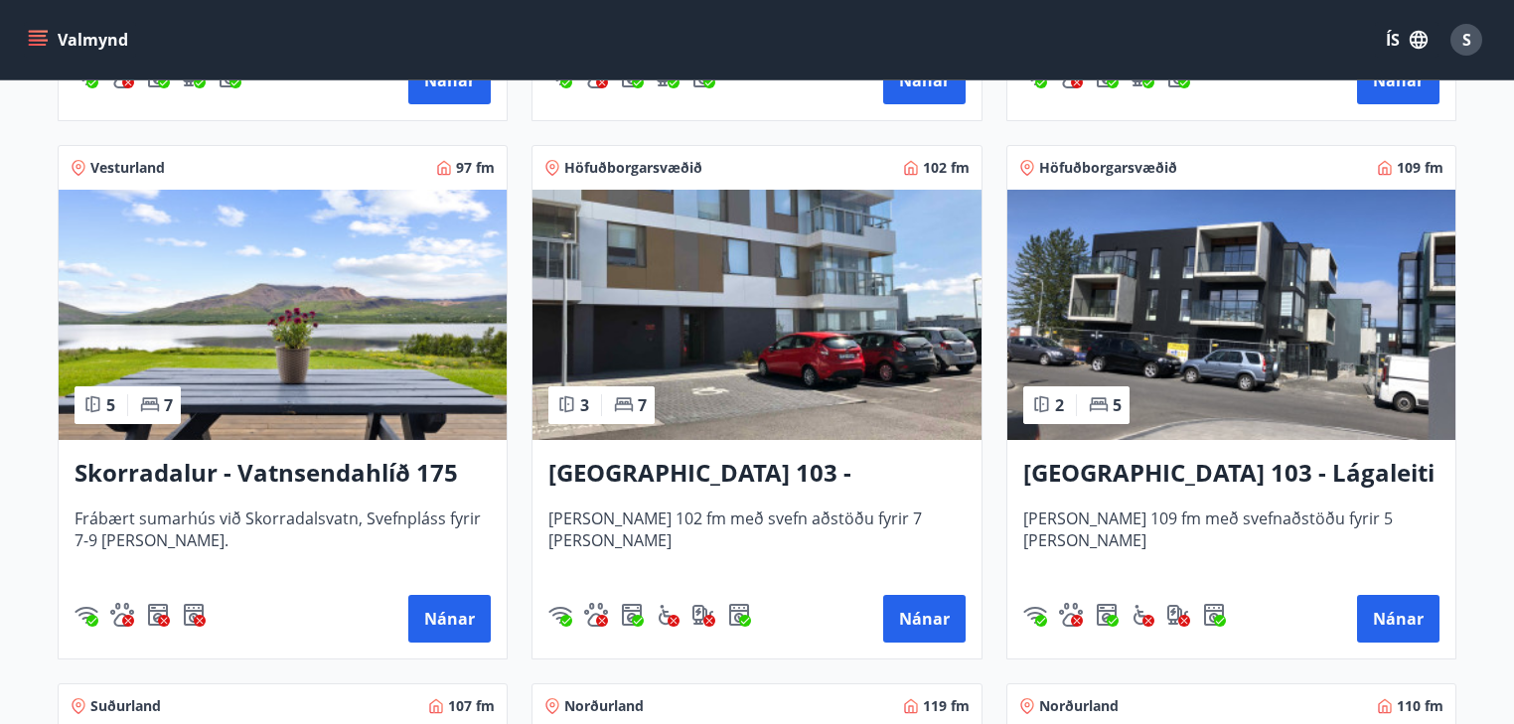
scroll to position [1430, 0]
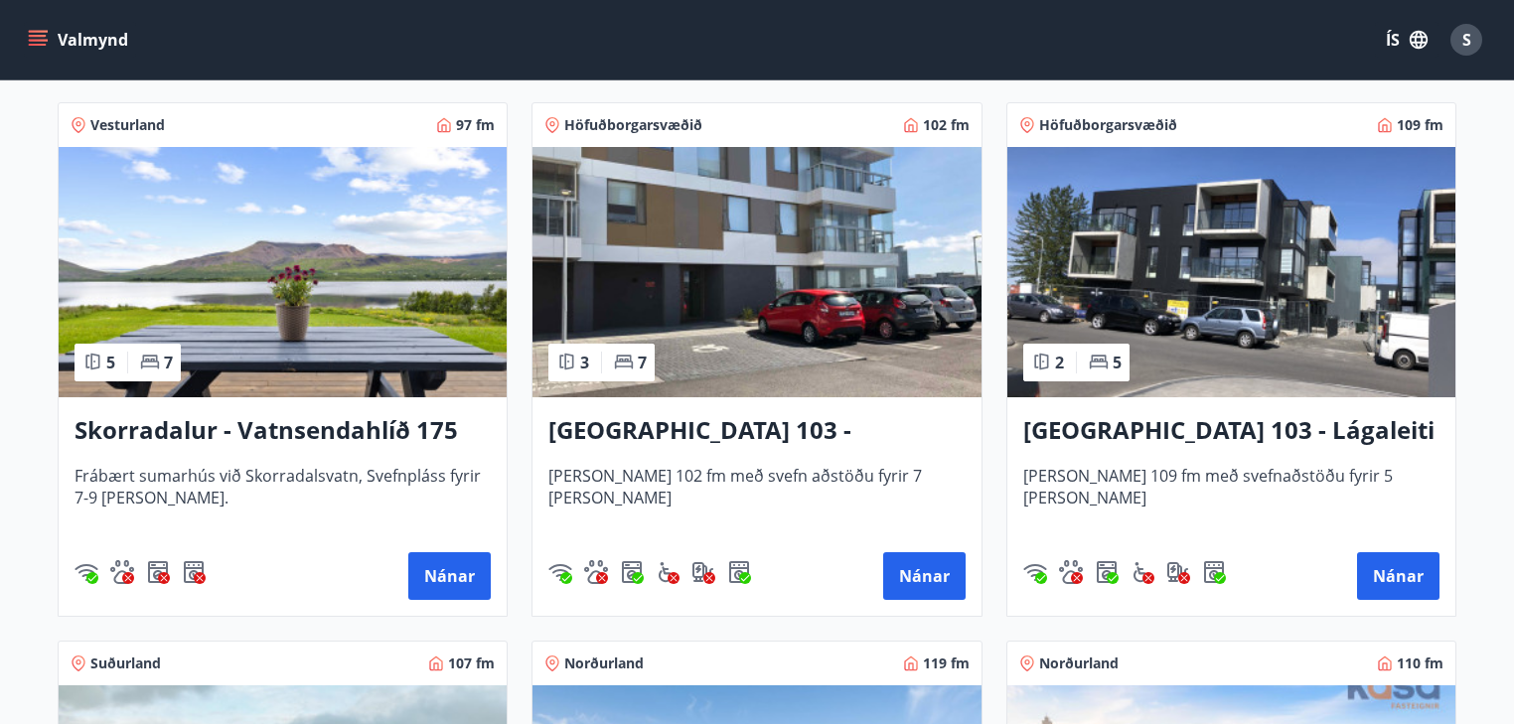
click at [763, 425] on h3 "Reykjavík 103 - Jaðarleiti 8" at bounding box center [756, 431] width 416 height 36
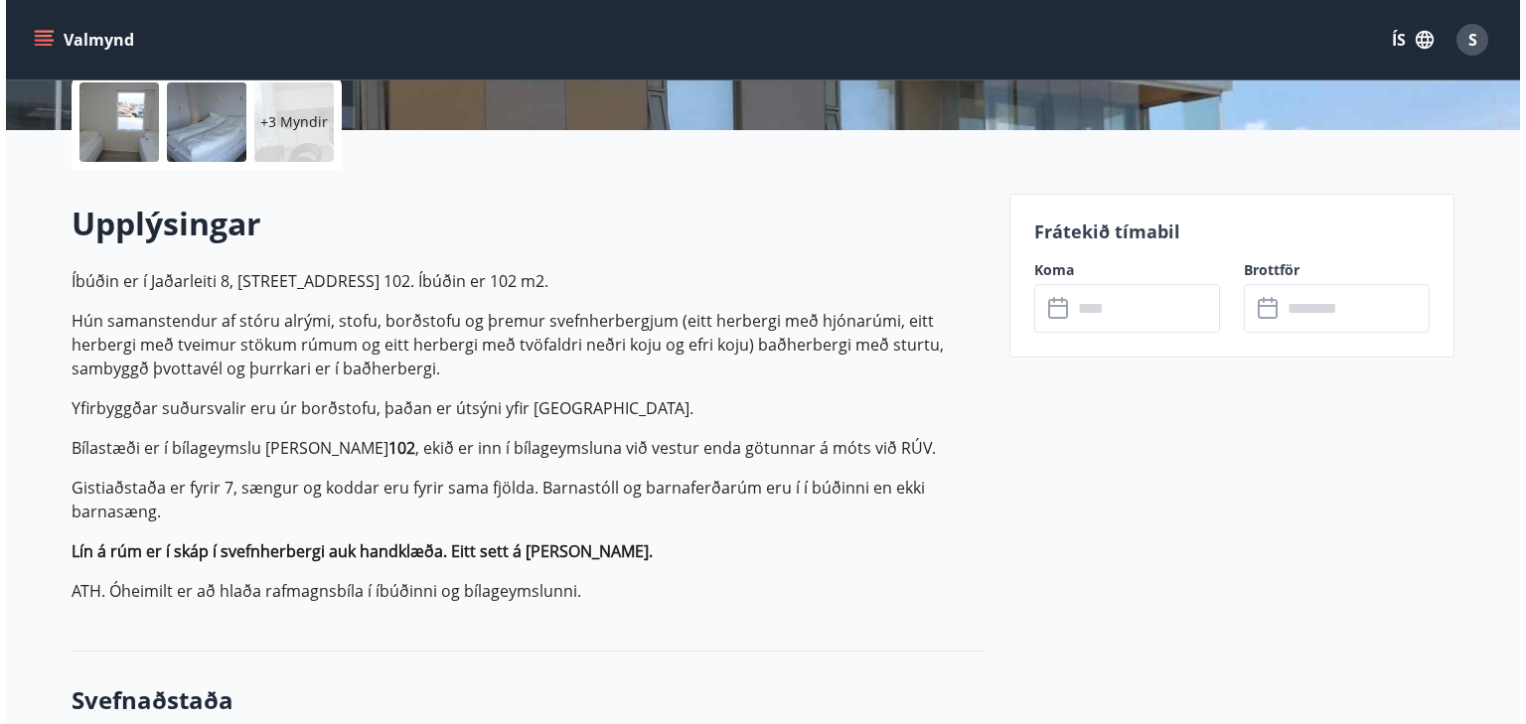
scroll to position [397, 0]
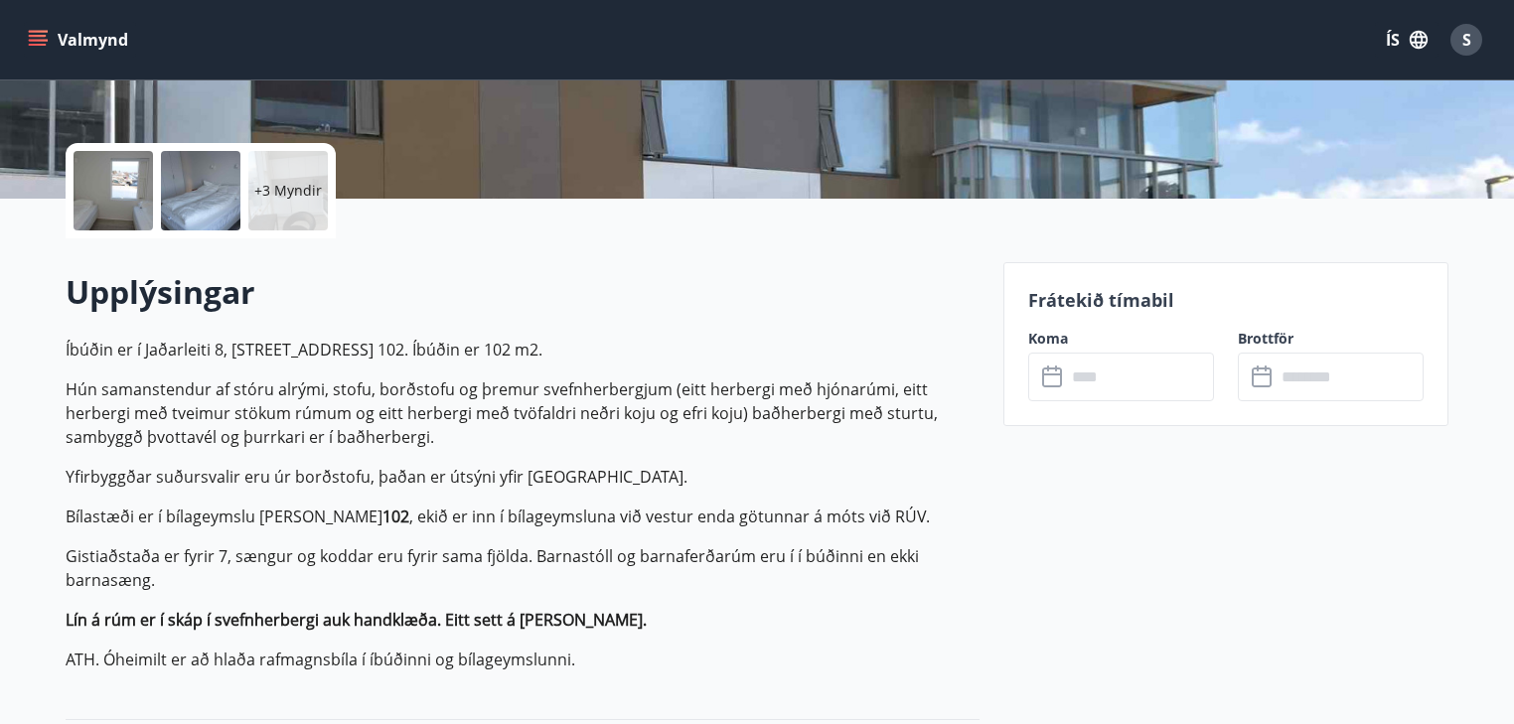
click at [274, 183] on p "+3 Myndir" at bounding box center [288, 191] width 68 height 20
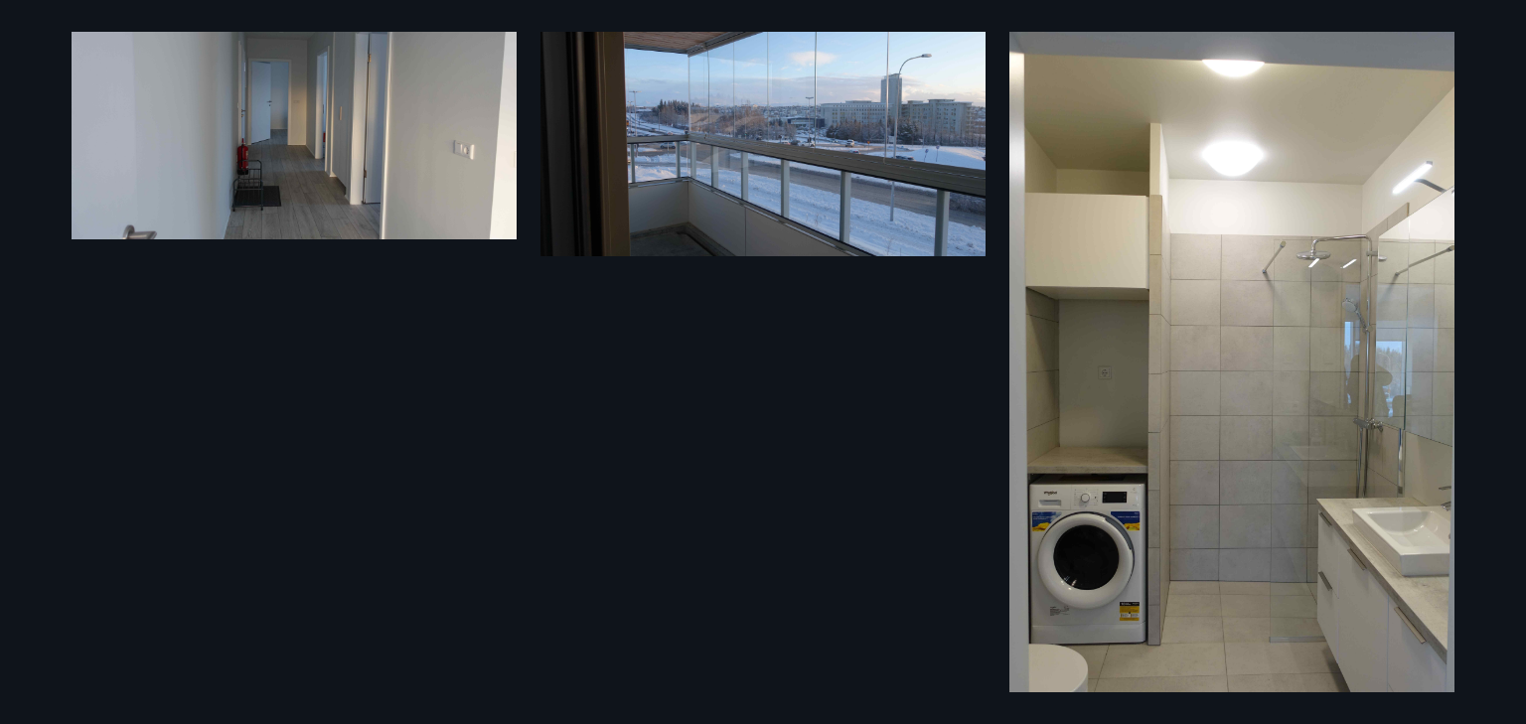
scroll to position [764, 0]
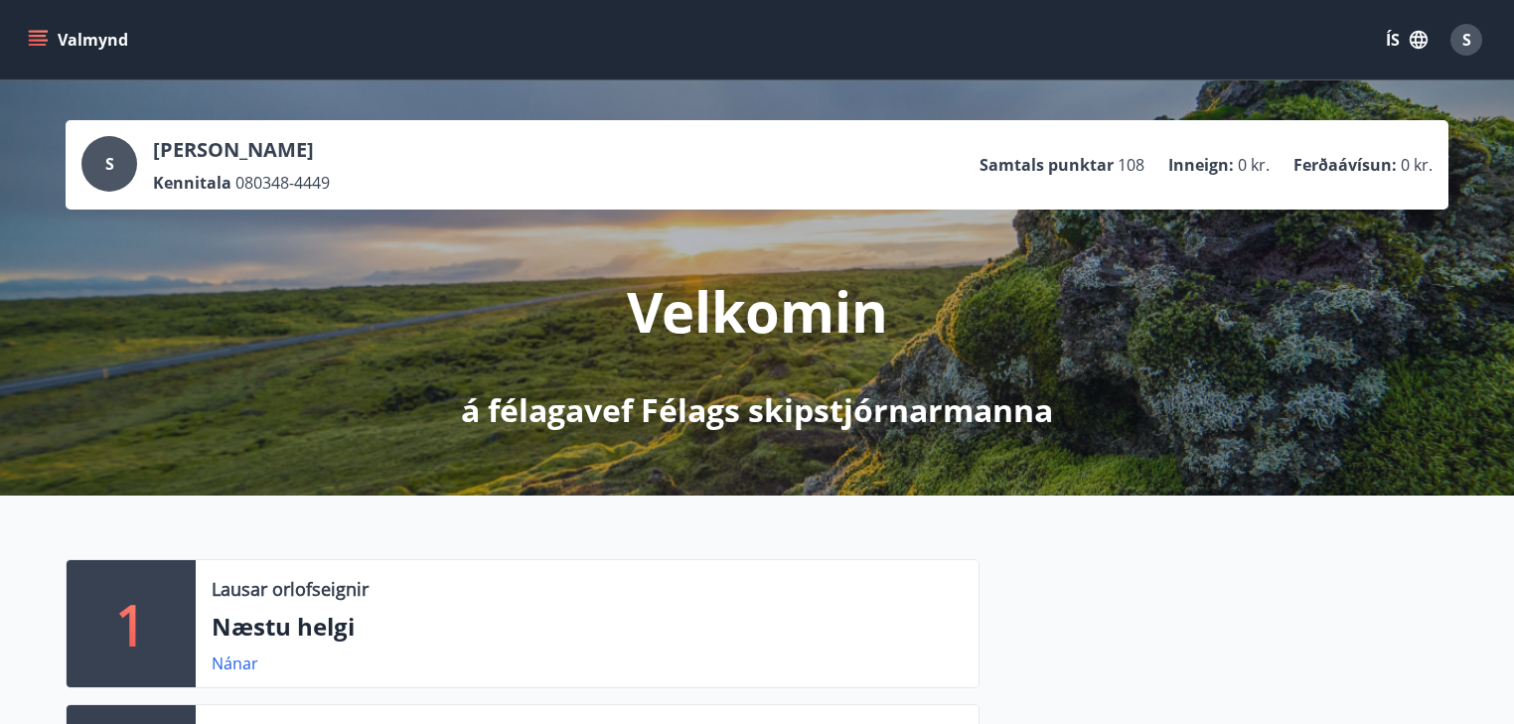
click at [1465, 36] on span "S" at bounding box center [1466, 40] width 9 height 22
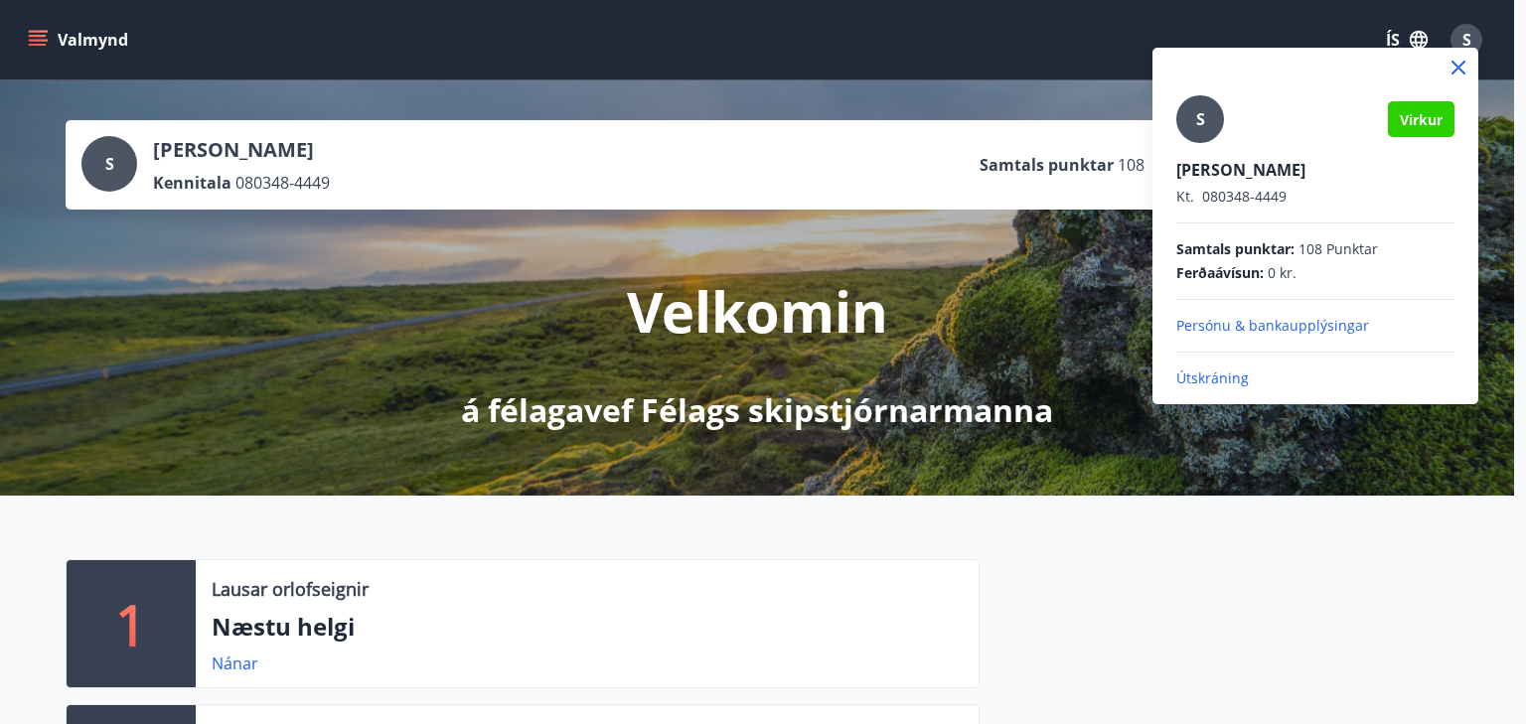
click at [1211, 374] on p "Útskráning" at bounding box center [1315, 378] width 278 height 20
